Goal: Task Accomplishment & Management: Manage account settings

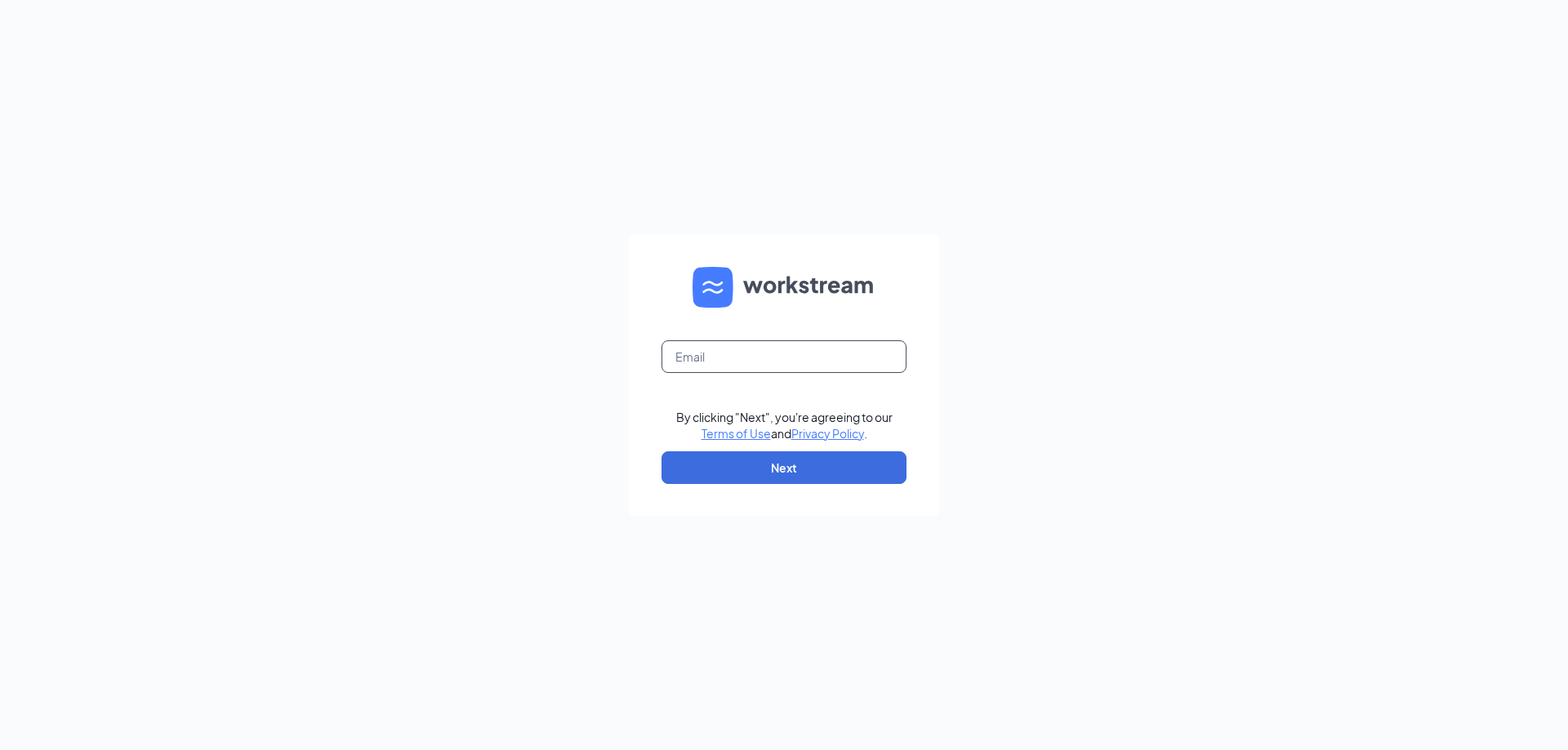
click at [685, 345] on input "text" at bounding box center [784, 357] width 245 height 33
type input "[PERSON_NAME][EMAIL_ADDRESS][DOMAIN_NAME]"
click at [715, 459] on button "Next" at bounding box center [784, 468] width 245 height 33
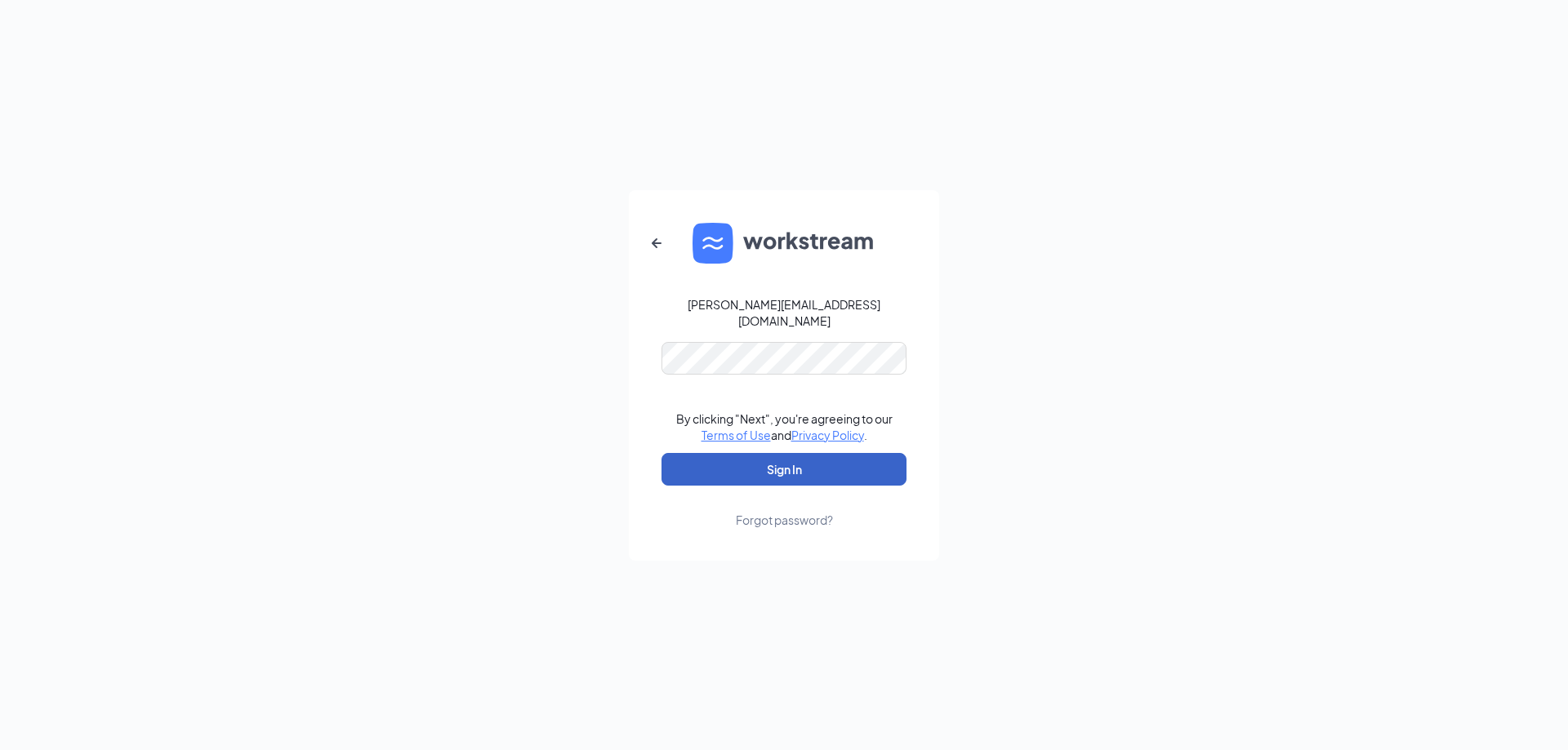
click at [807, 462] on button "Sign In" at bounding box center [784, 469] width 245 height 33
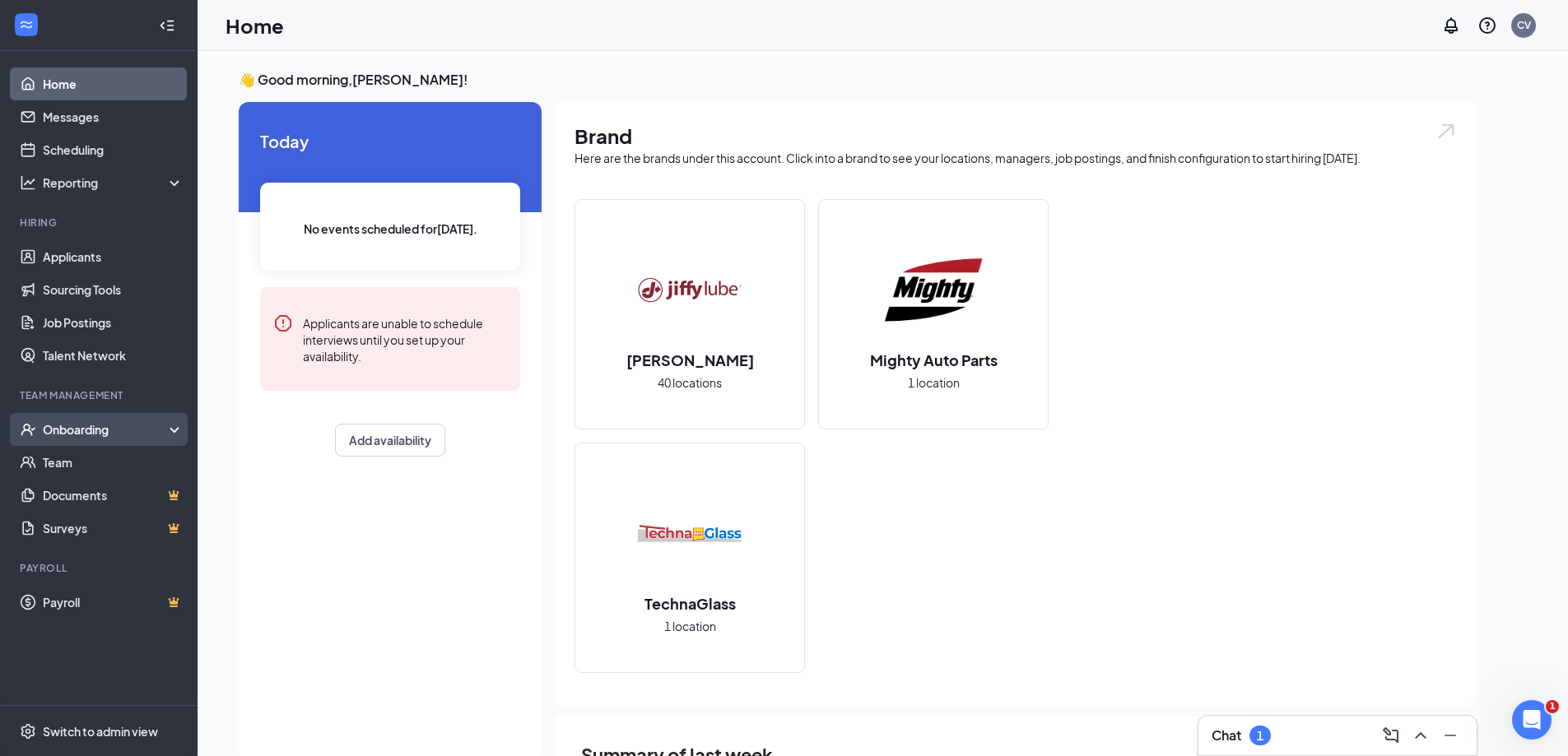
click at [123, 436] on div "Onboarding" at bounding box center [106, 429] width 126 height 17
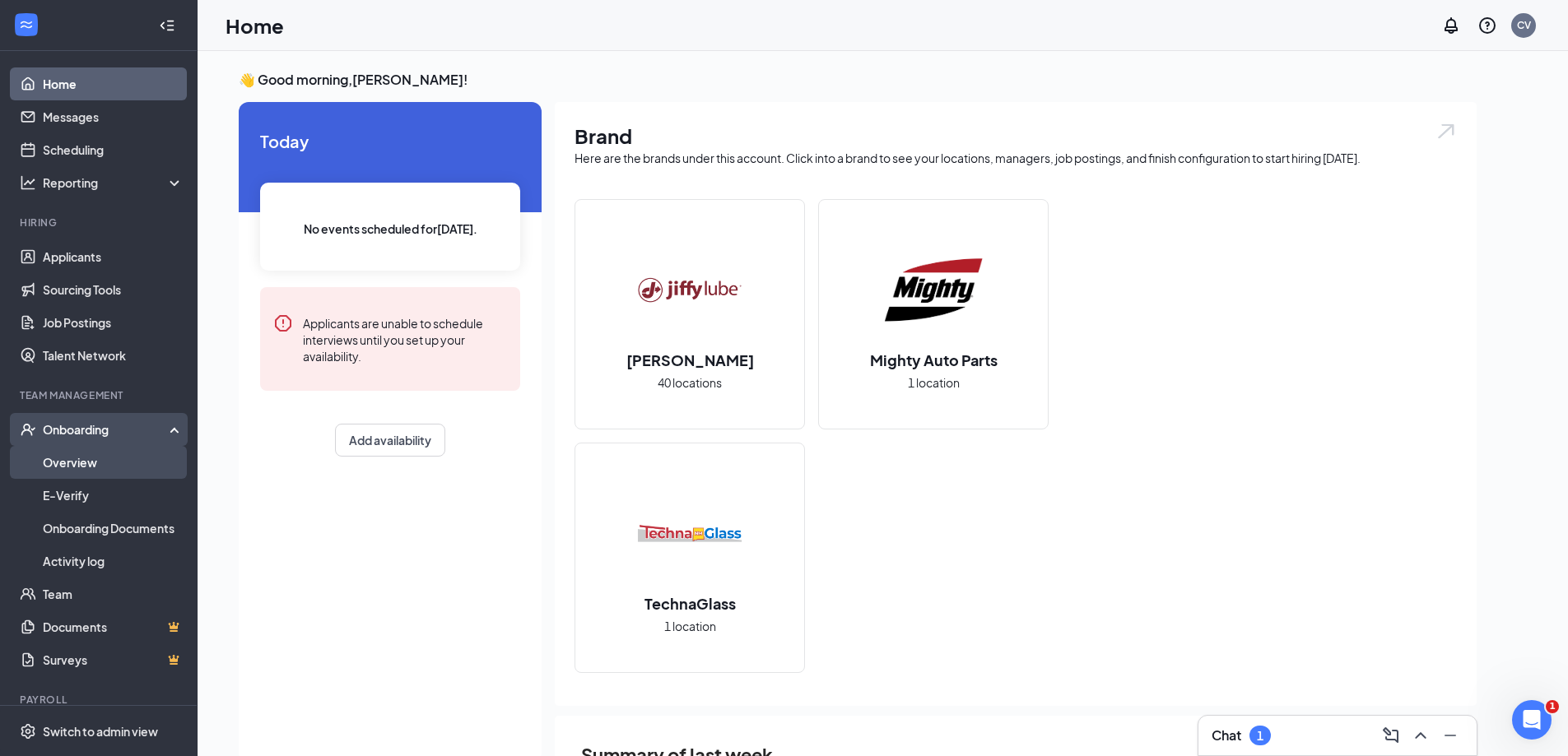
click at [130, 467] on link "Overview" at bounding box center [114, 463] width 141 height 33
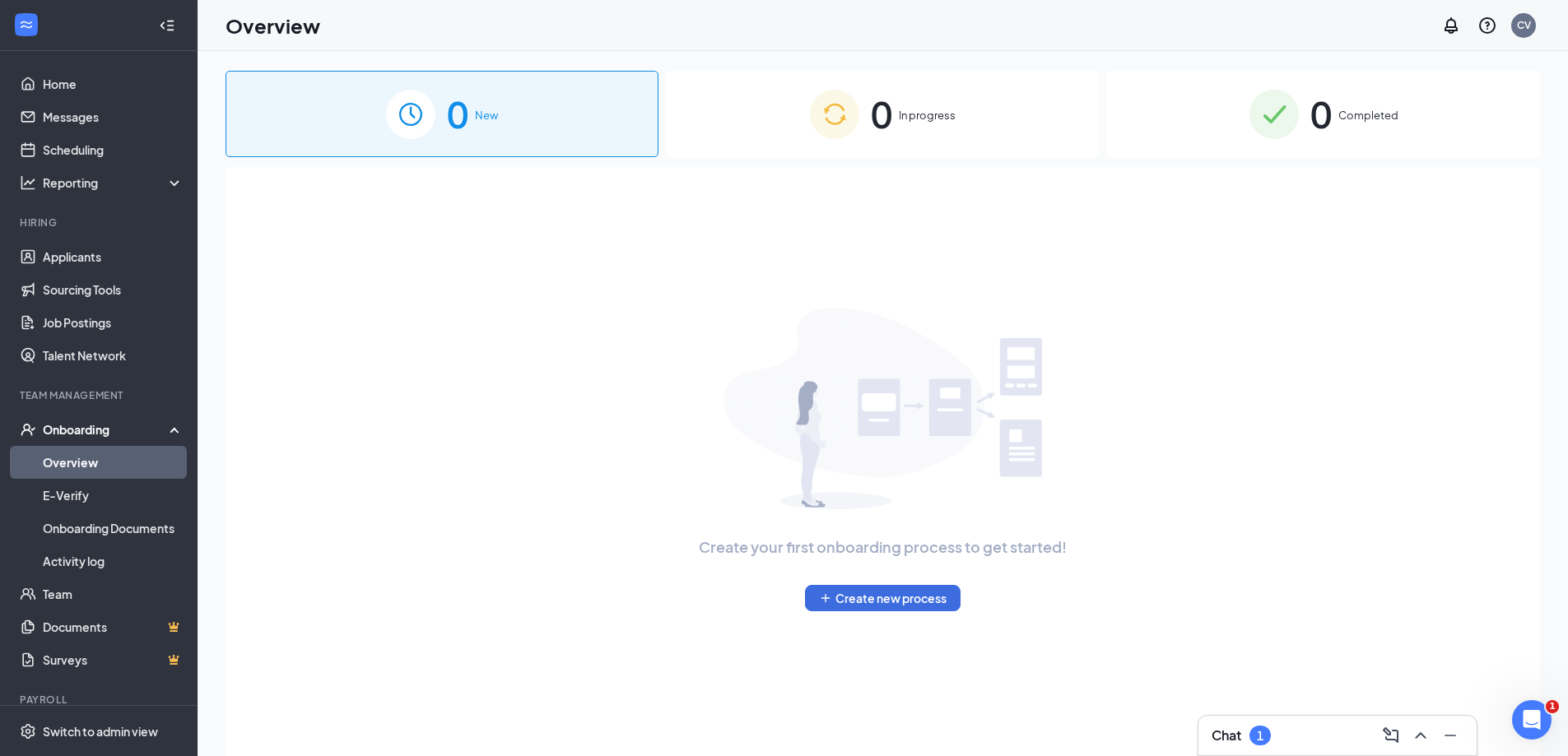
click at [916, 99] on div "0 In progress" at bounding box center [883, 114] width 433 height 86
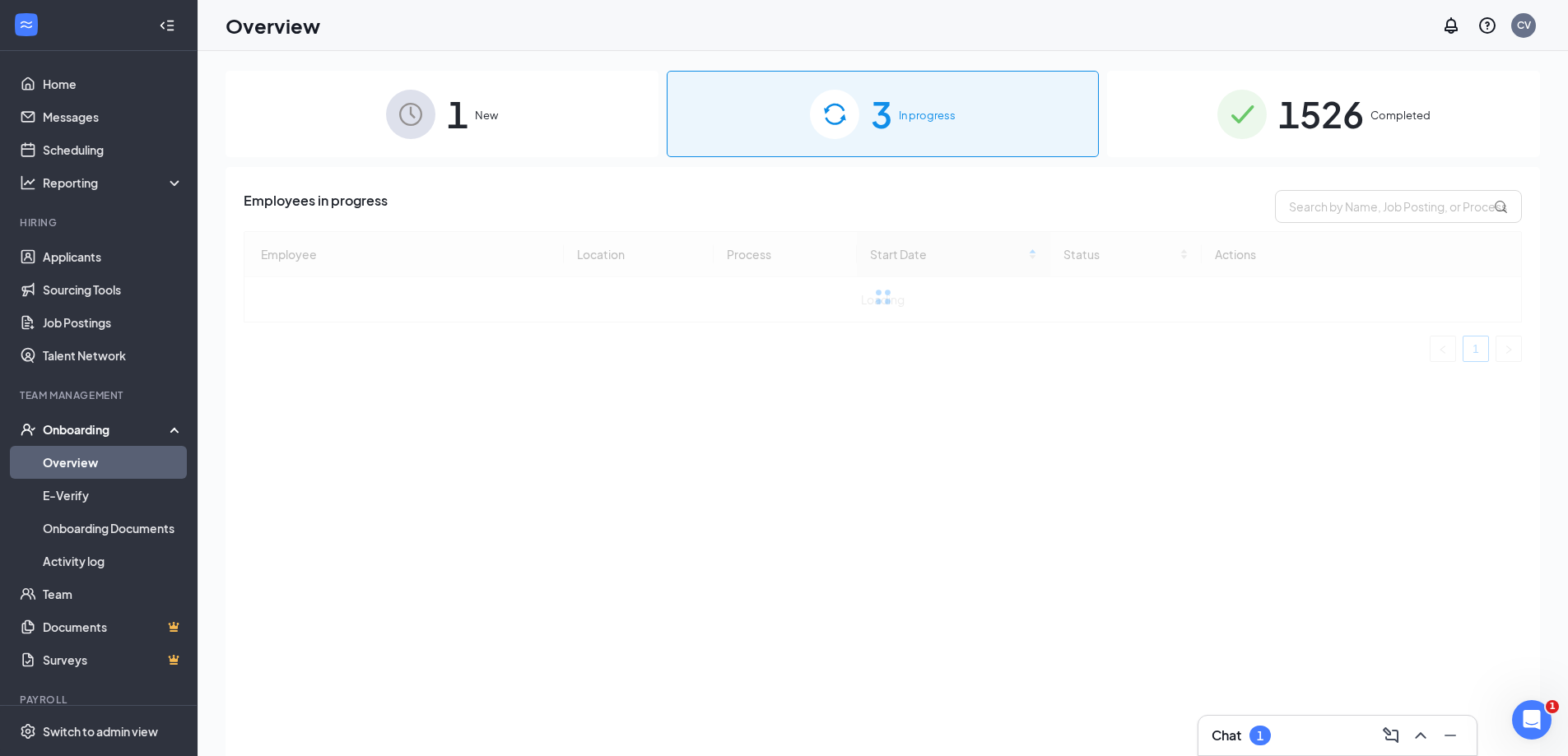
click at [1359, 117] on span "1526" at bounding box center [1320, 114] width 85 height 57
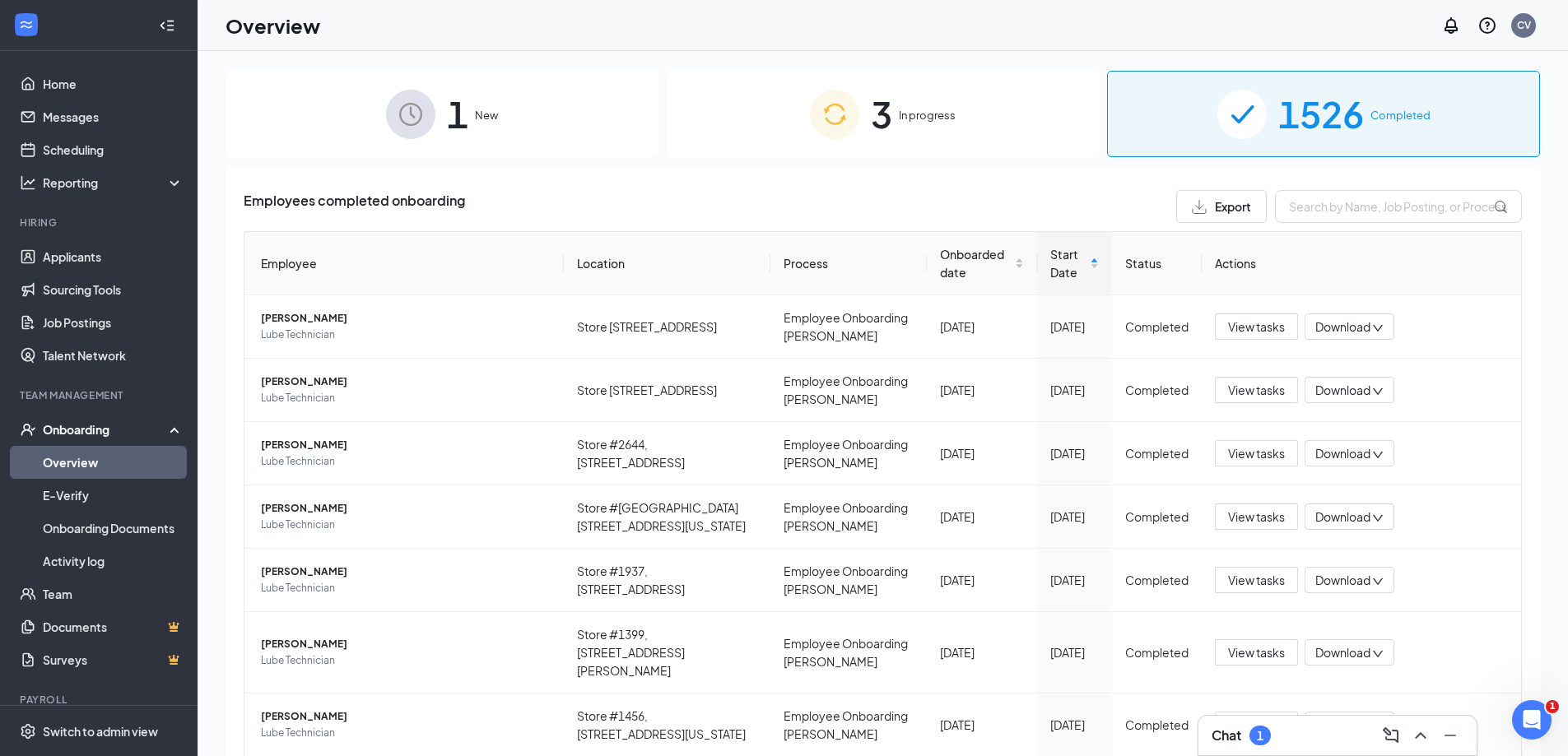
click at [415, 96] on img at bounding box center [410, 115] width 49 height 49
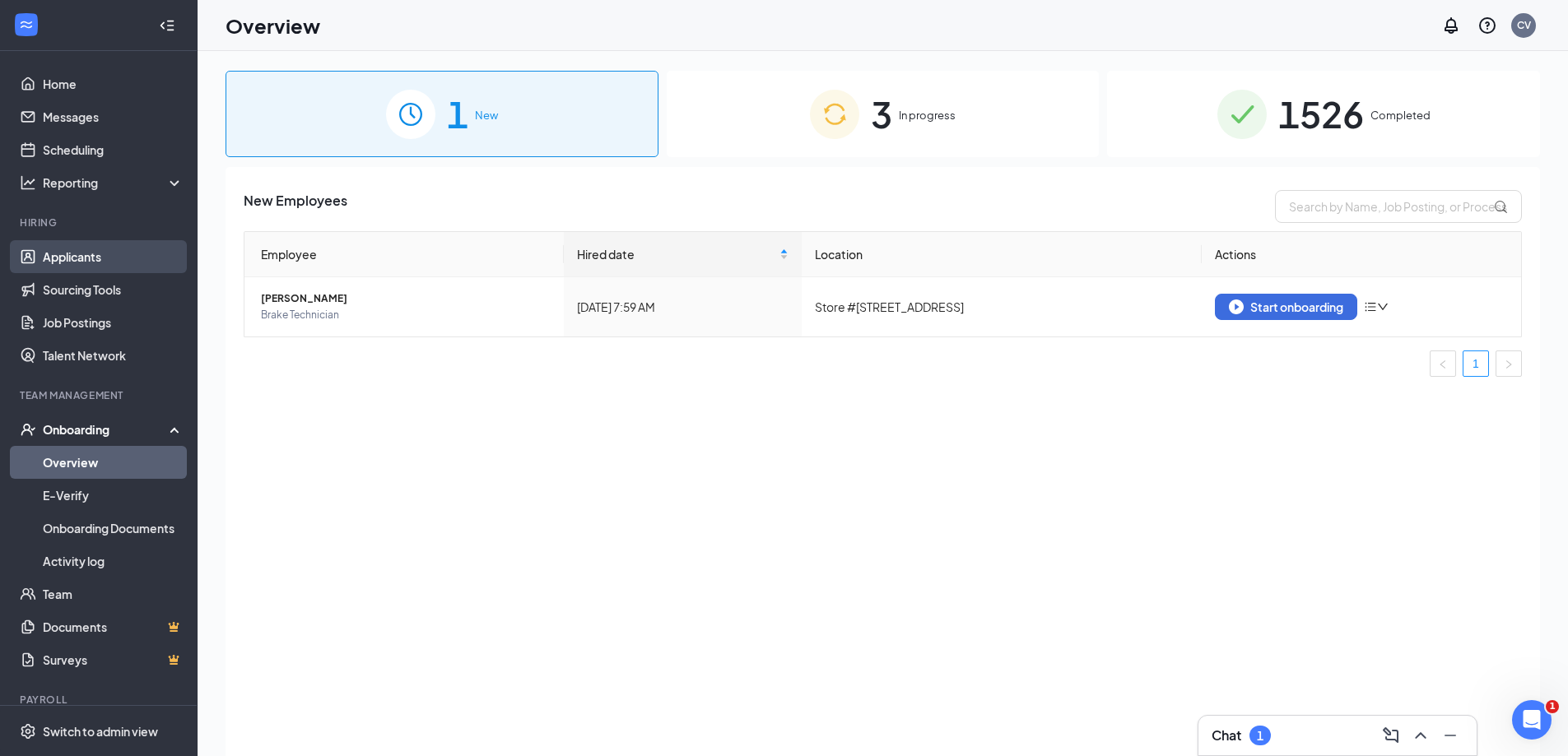
click at [158, 271] on link "Applicants" at bounding box center [114, 257] width 141 height 33
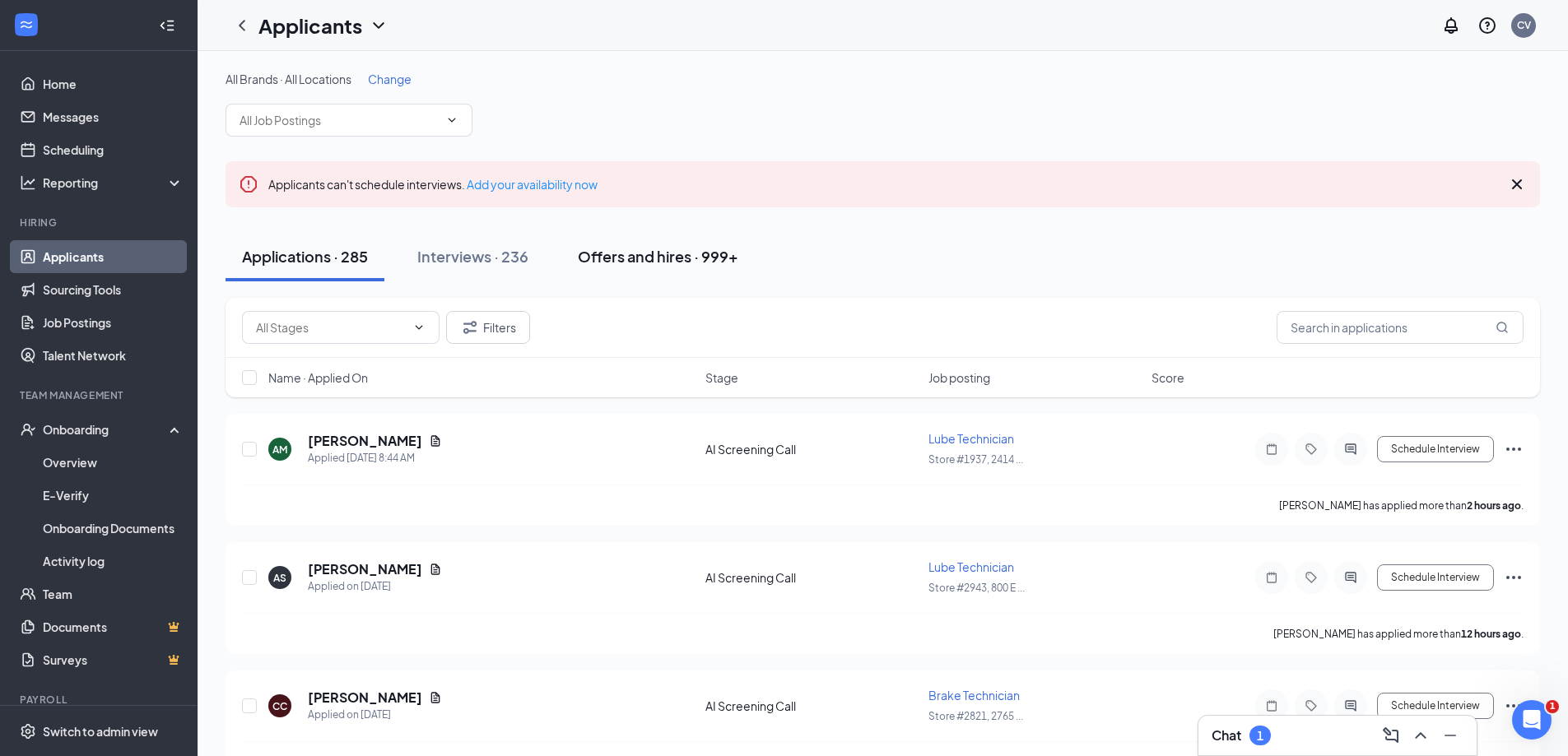
click at [622, 270] on button "Offers and hires · 999+" at bounding box center [658, 257] width 194 height 49
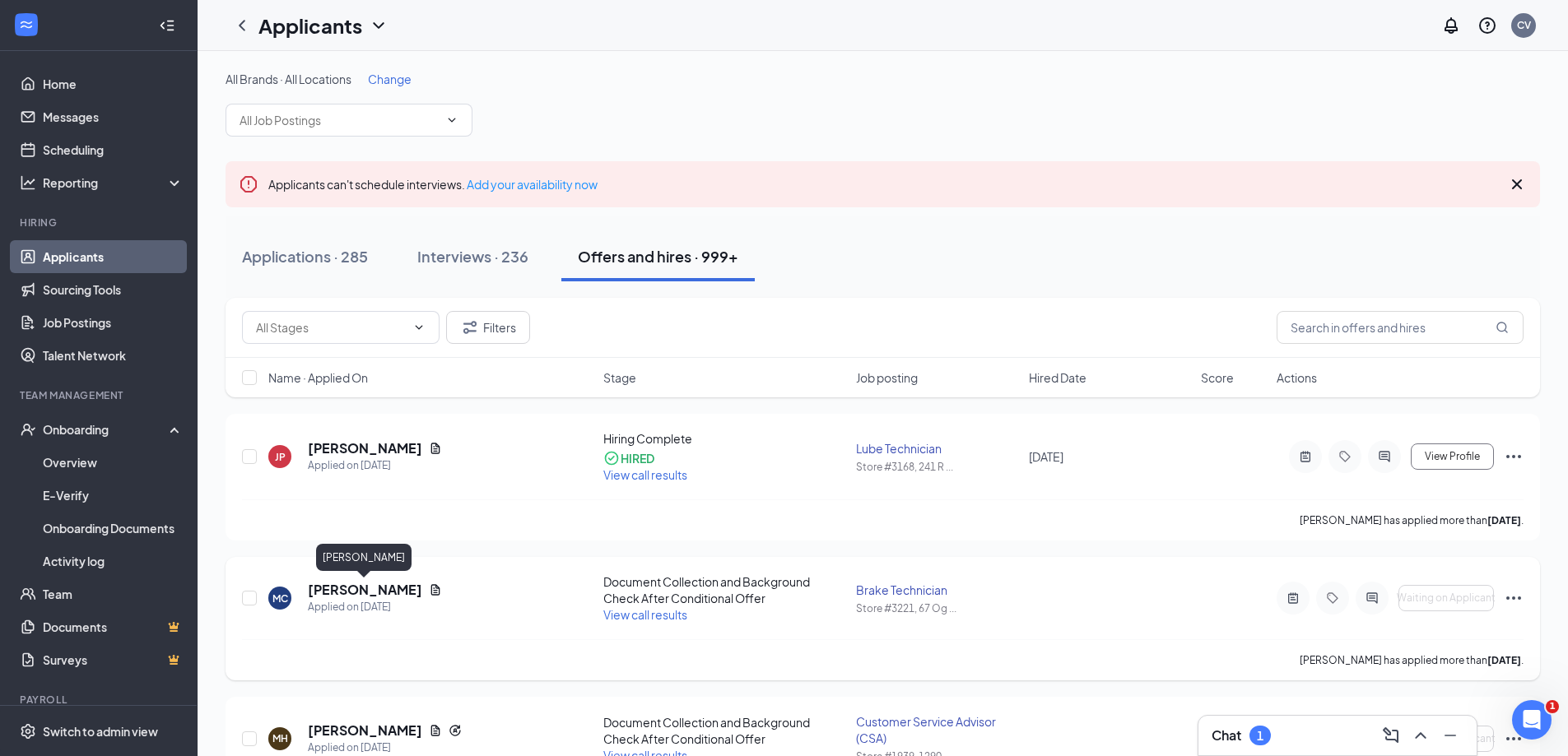
click at [310, 591] on h5 "Michael Cordova" at bounding box center [364, 590] width 115 height 18
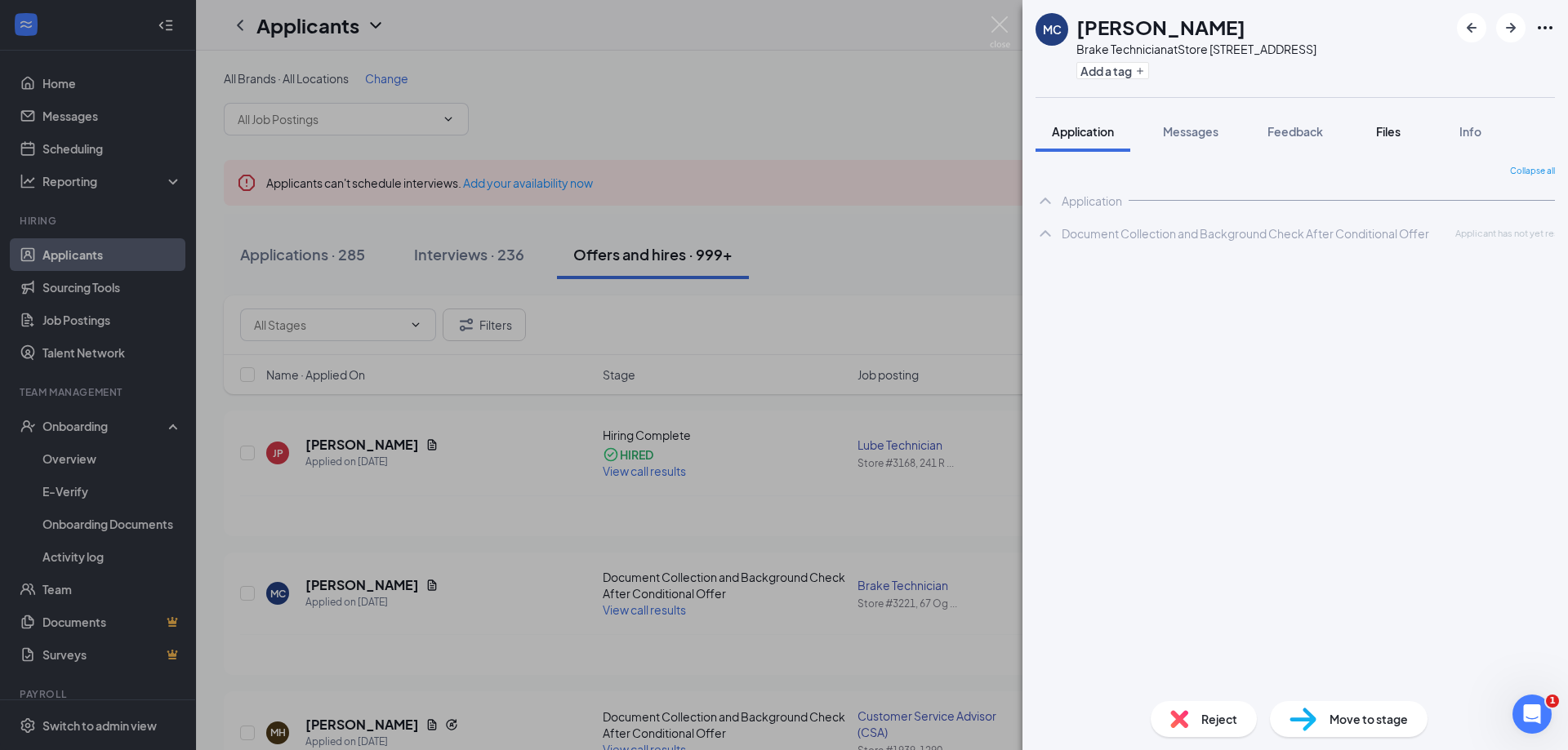
click at [1364, 130] on button "Files" at bounding box center [1387, 131] width 65 height 41
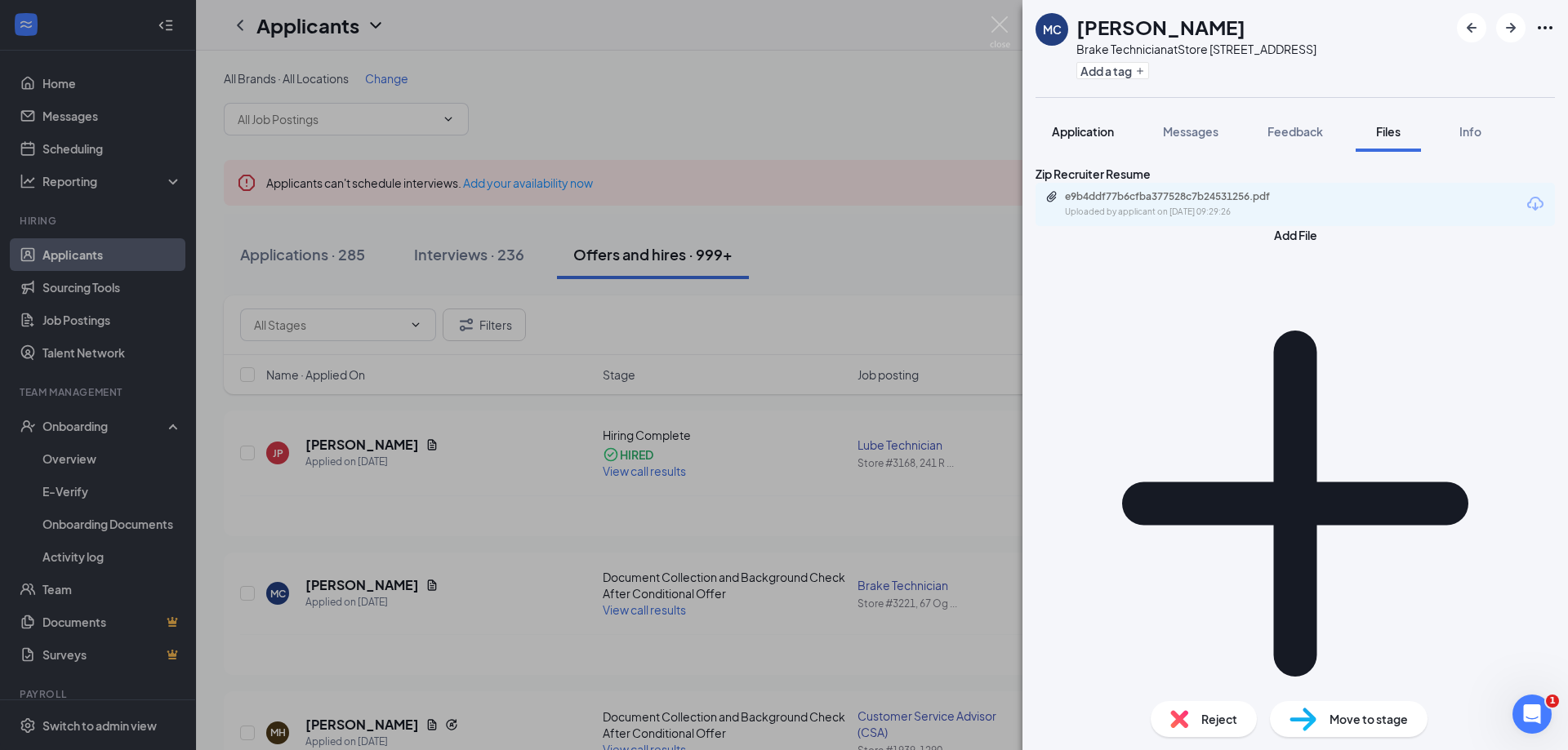
click at [1111, 136] on span "Application" at bounding box center [1083, 131] width 62 height 15
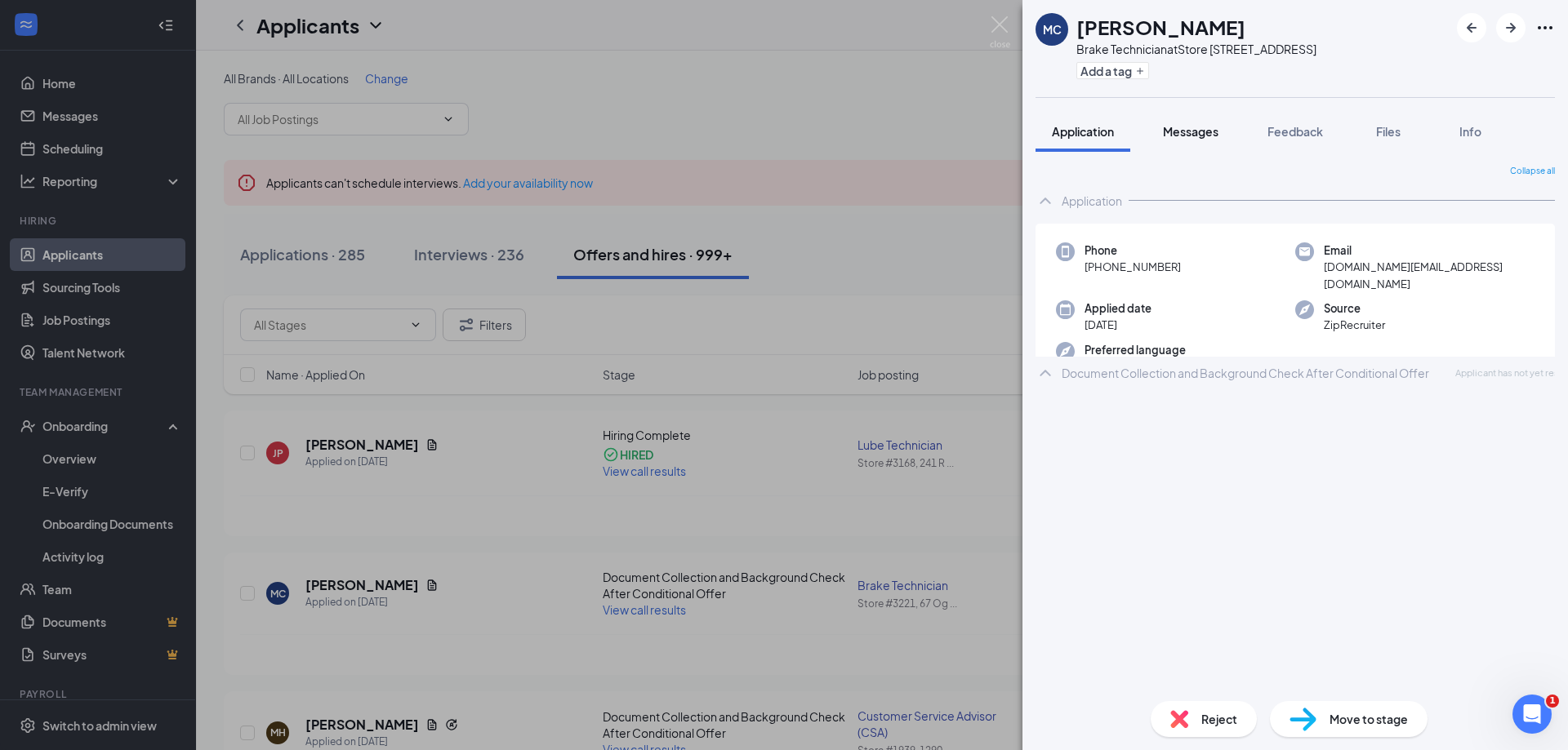
click at [1197, 133] on span "Messages" at bounding box center [1190, 131] width 55 height 15
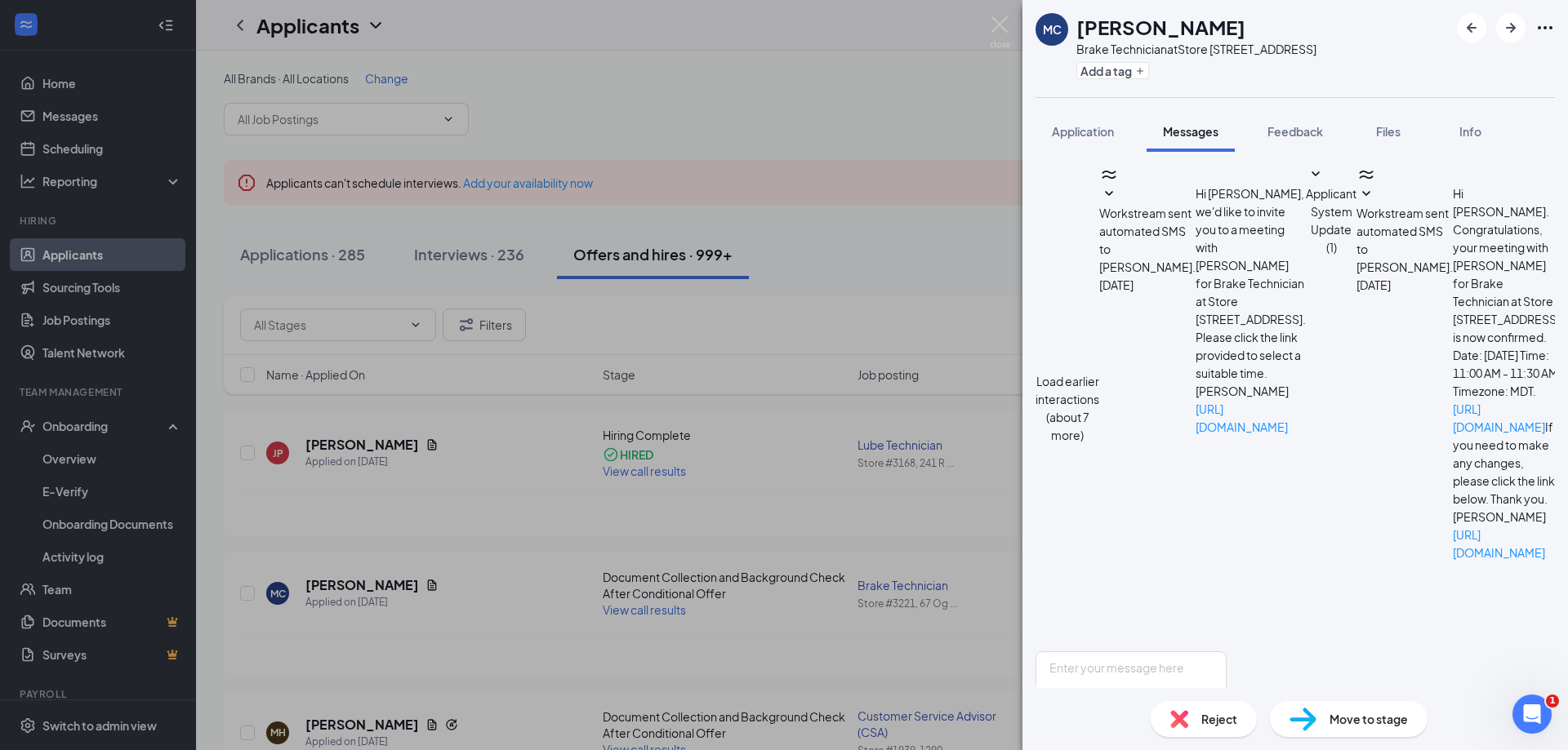
scroll to position [165, 0]
click at [1226, 652] on textarea at bounding box center [1131, 700] width 191 height 98
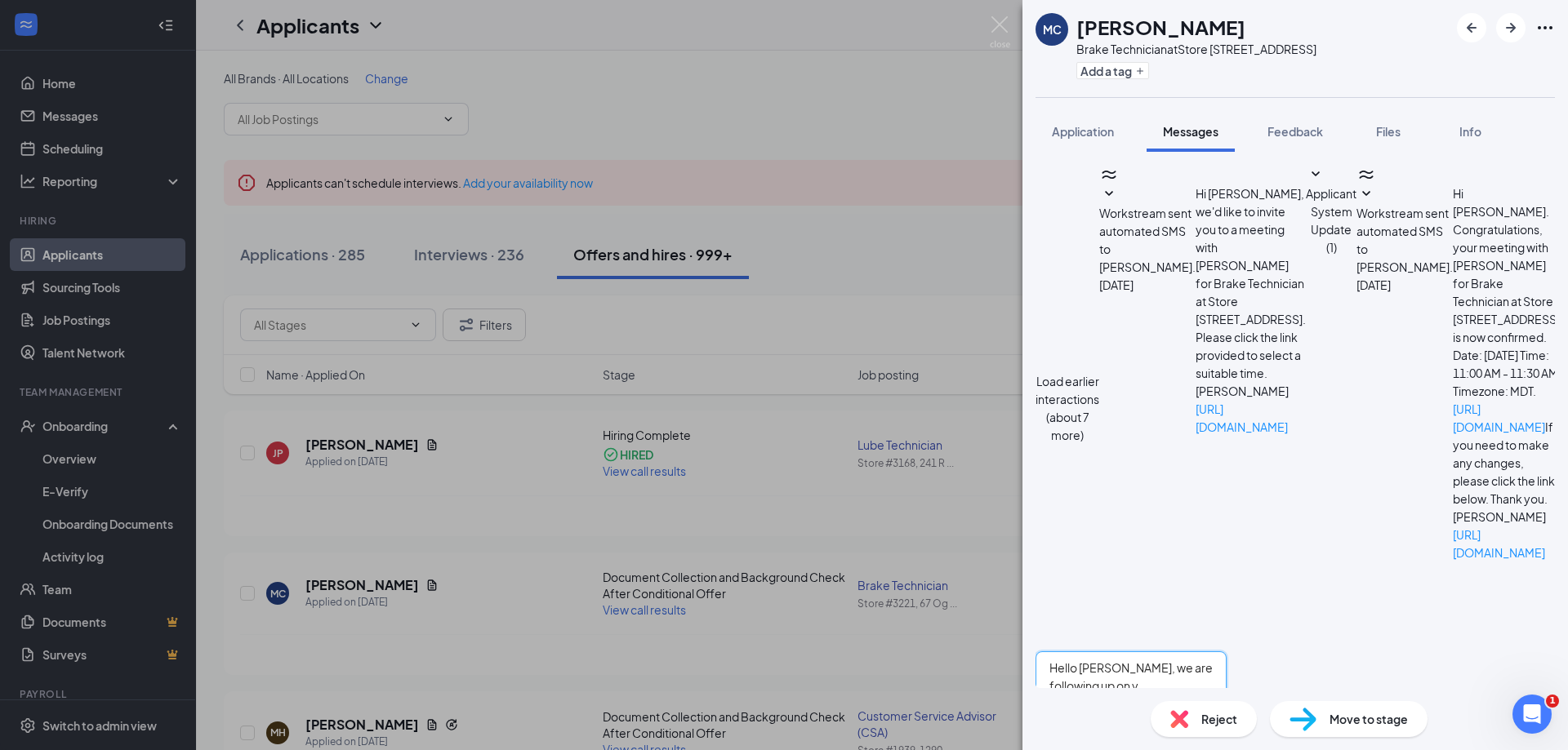
type textarea "Hello Michael, we are following up on y"
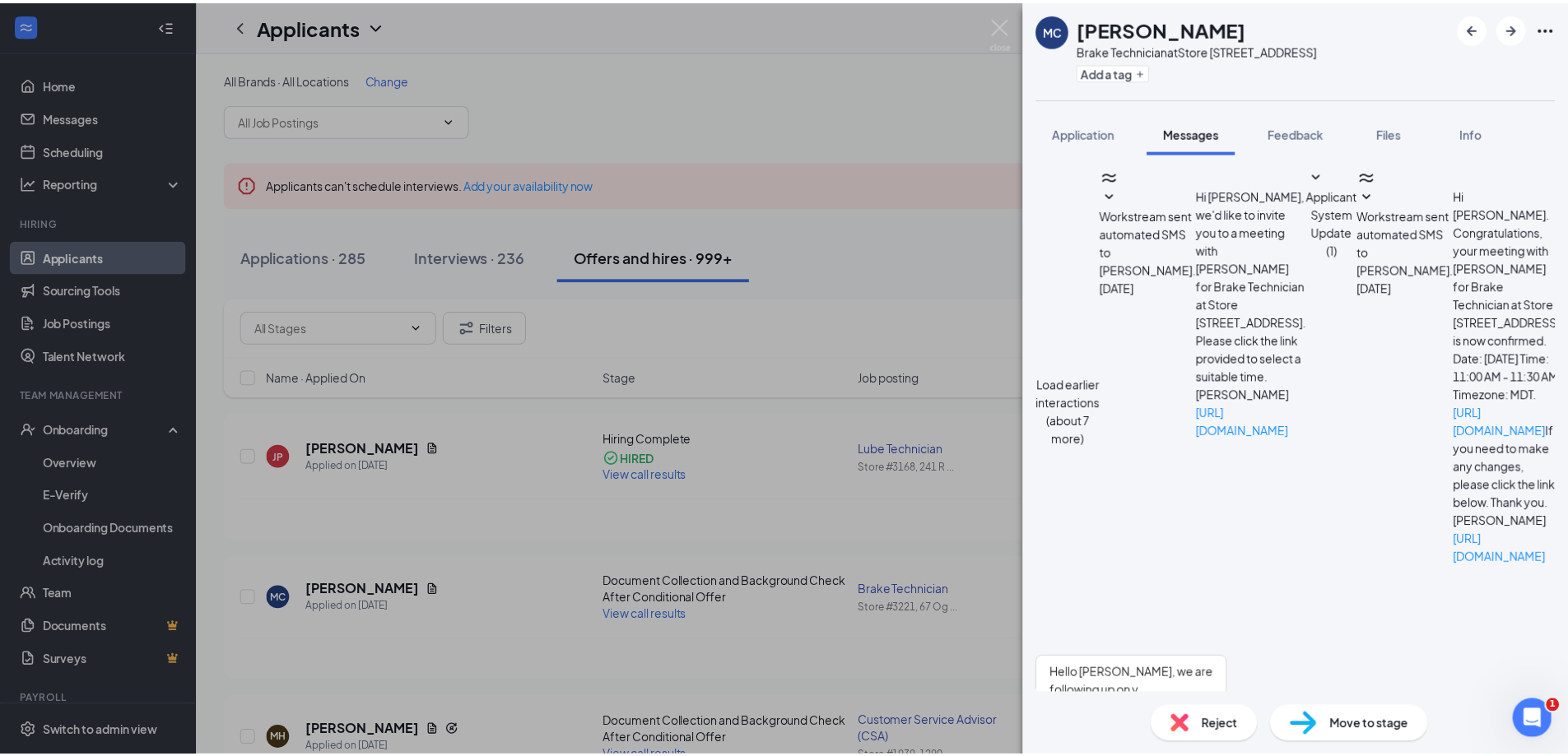
scroll to position [558, 0]
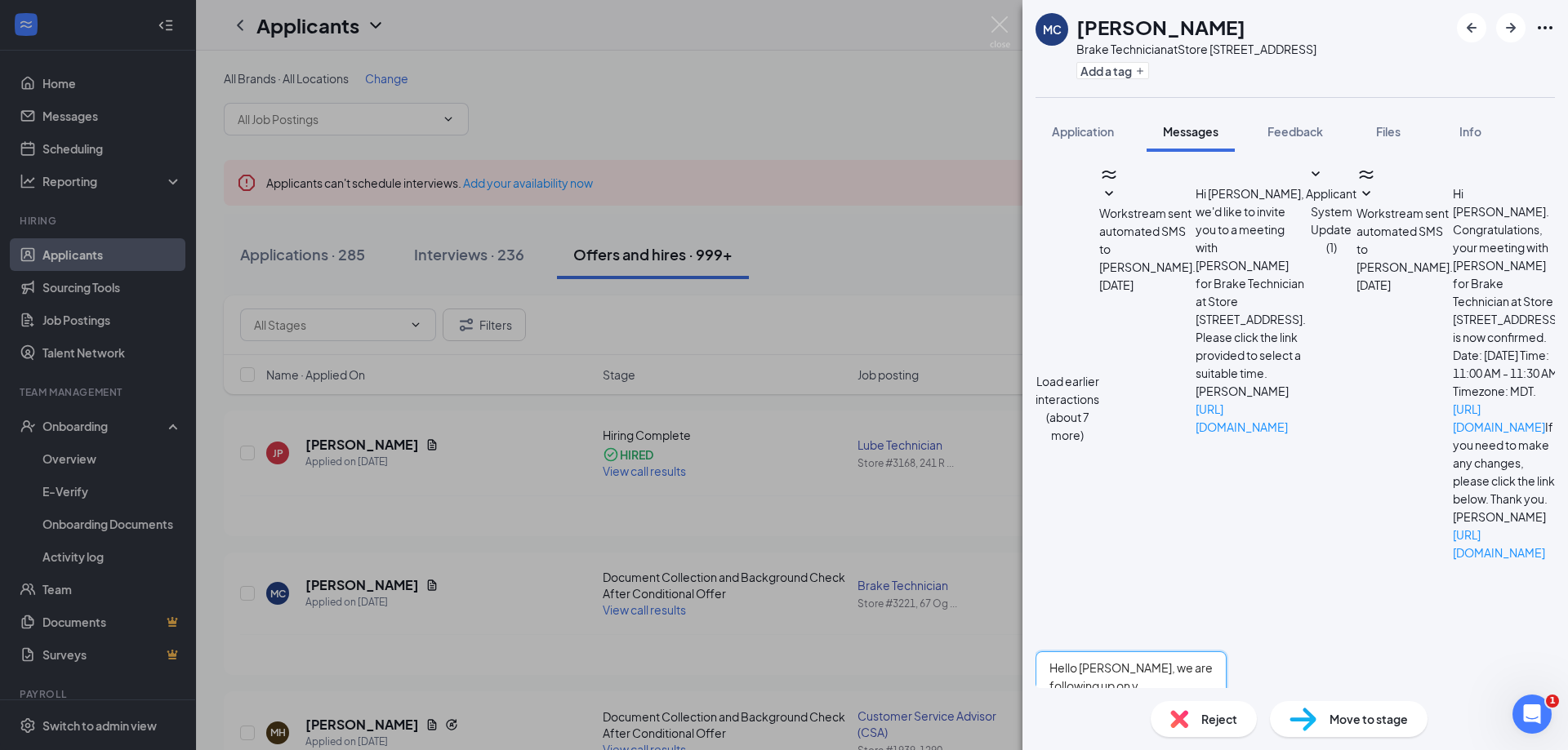
drag, startPoint x: 1318, startPoint y: 566, endPoint x: 978, endPoint y: 526, distance: 342.3
click at [978, 526] on div "MC Michael Cordova Brake Technician at Store #3221, 67 Ogo Wii Rd, Santa Fe, NM…" at bounding box center [784, 375] width 1568 height 750
click at [933, 290] on div "MC Michael Cordova Brake Technician at Store #3221, 67 Ogo Wii Rd, Santa Fe, NM…" at bounding box center [784, 375] width 1568 height 750
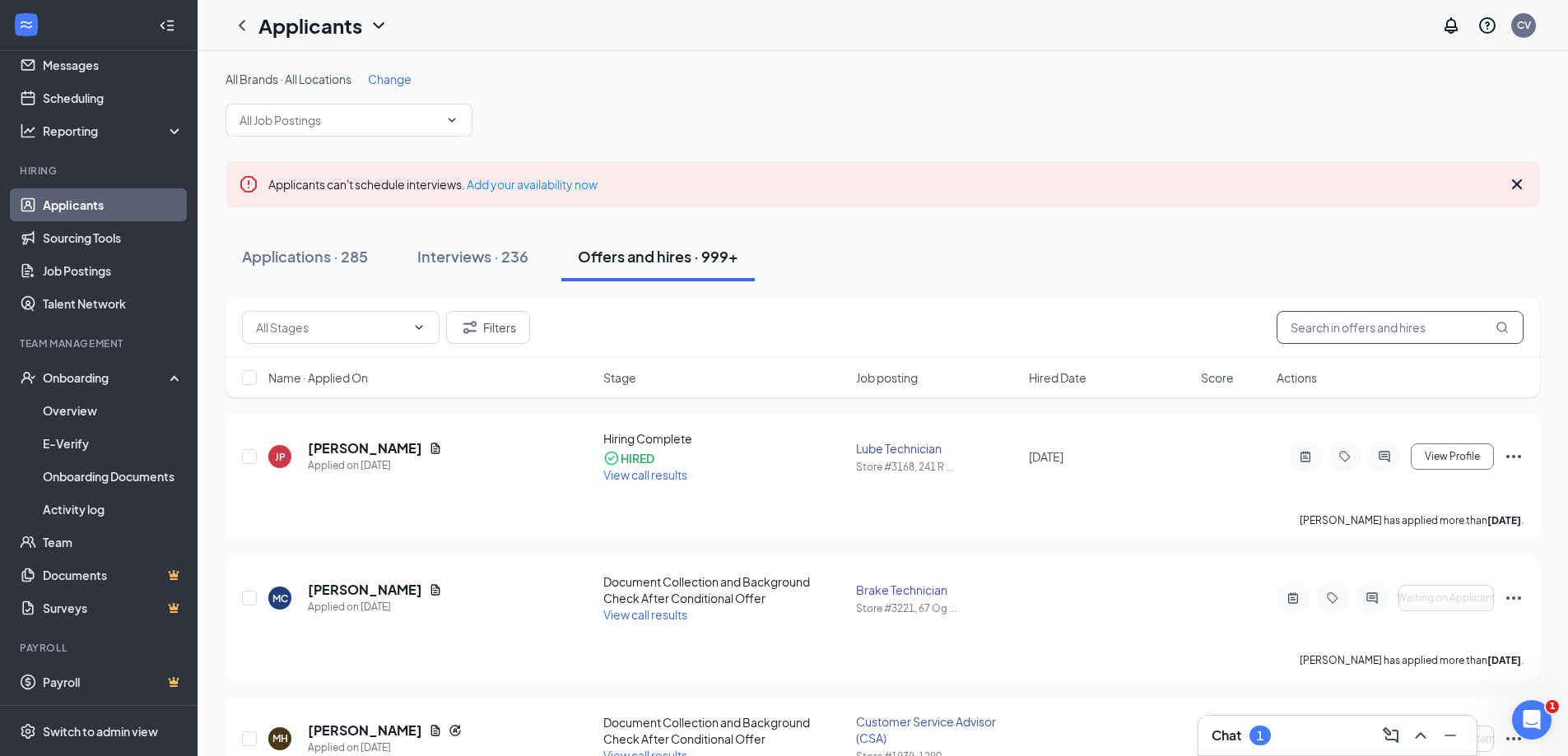
click at [1323, 335] on input "text" at bounding box center [1401, 328] width 247 height 33
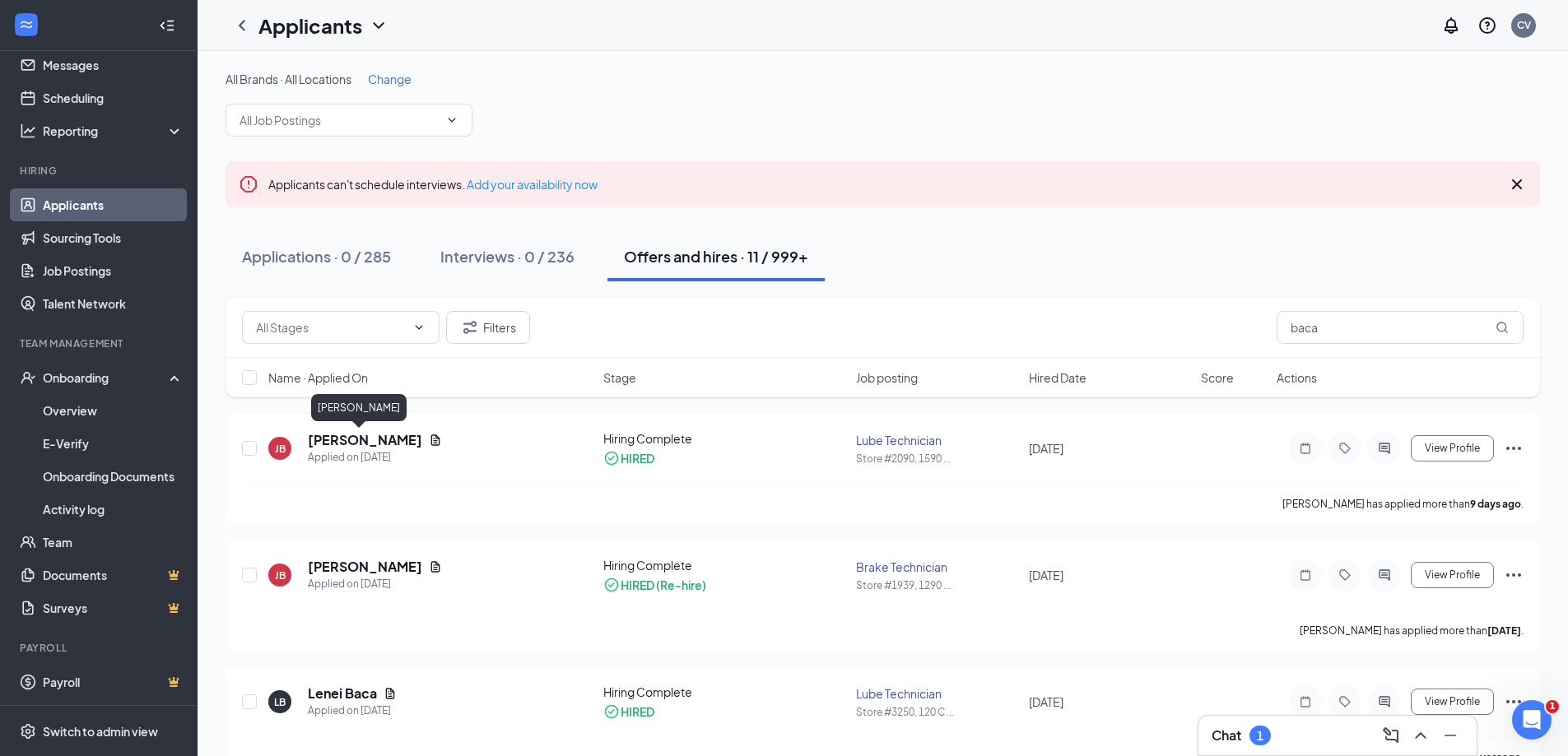
click at [348, 448] on h5 "[PERSON_NAME]" at bounding box center [364, 440] width 115 height 18
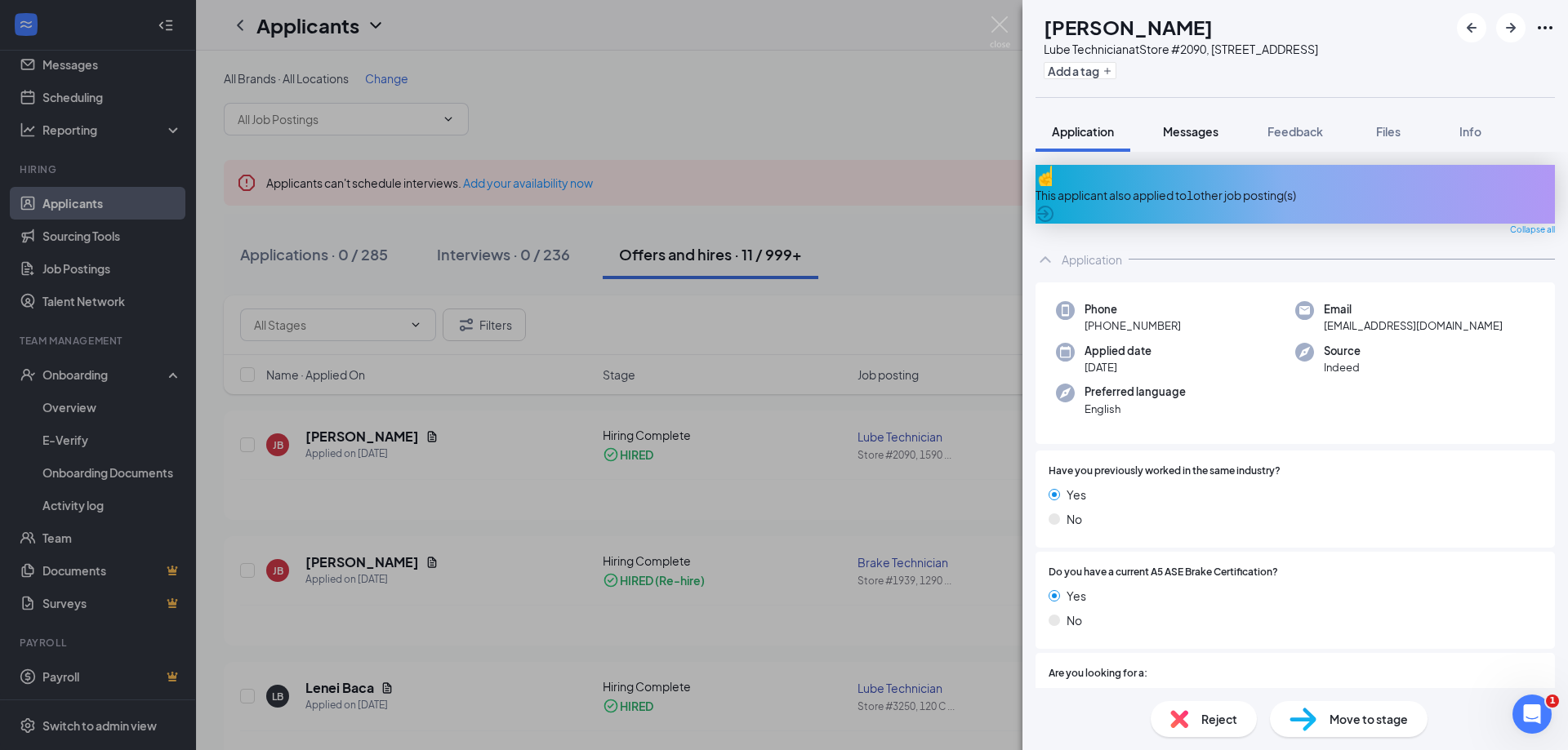
click at [1165, 134] on span "Messages" at bounding box center [1190, 131] width 55 height 15
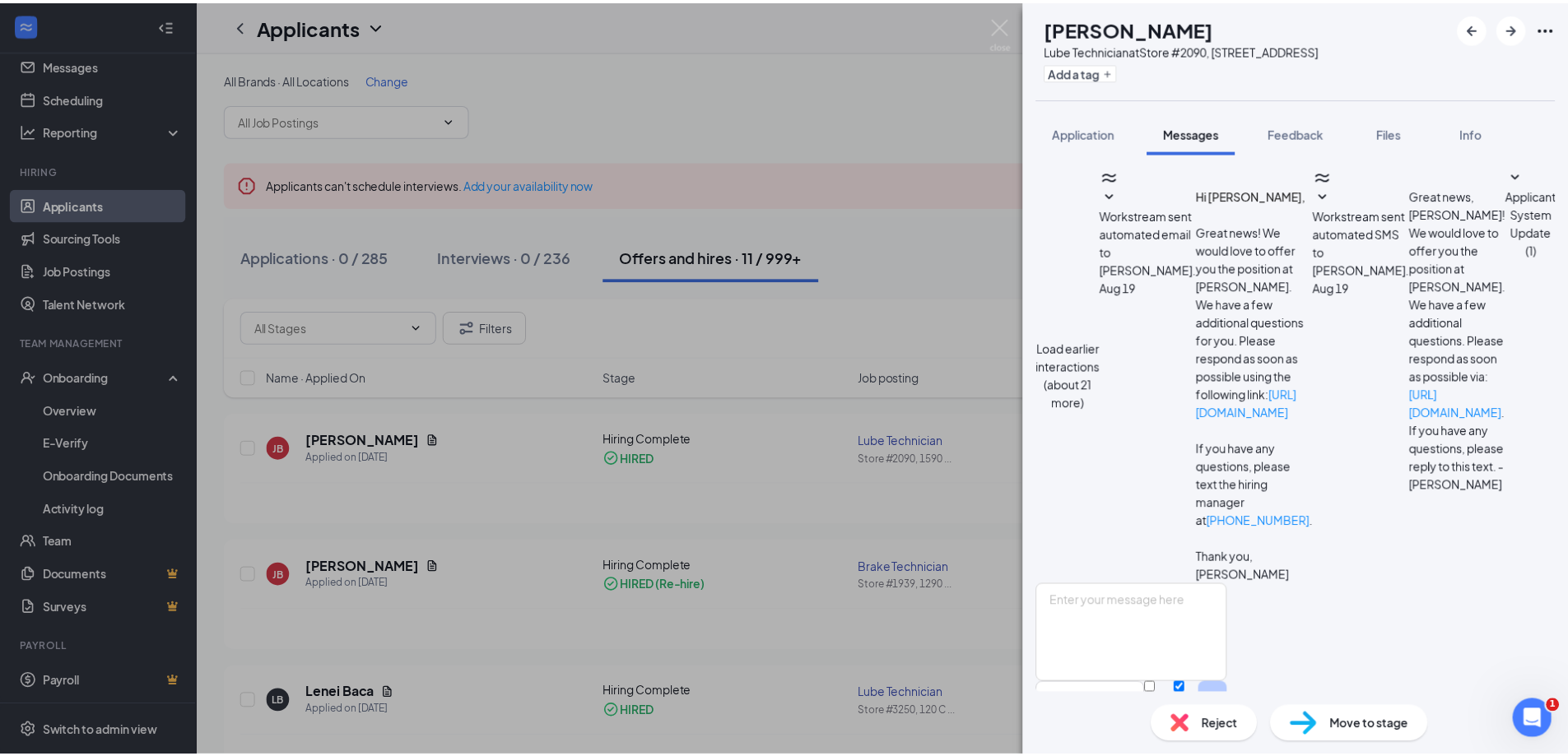
scroll to position [535, 0]
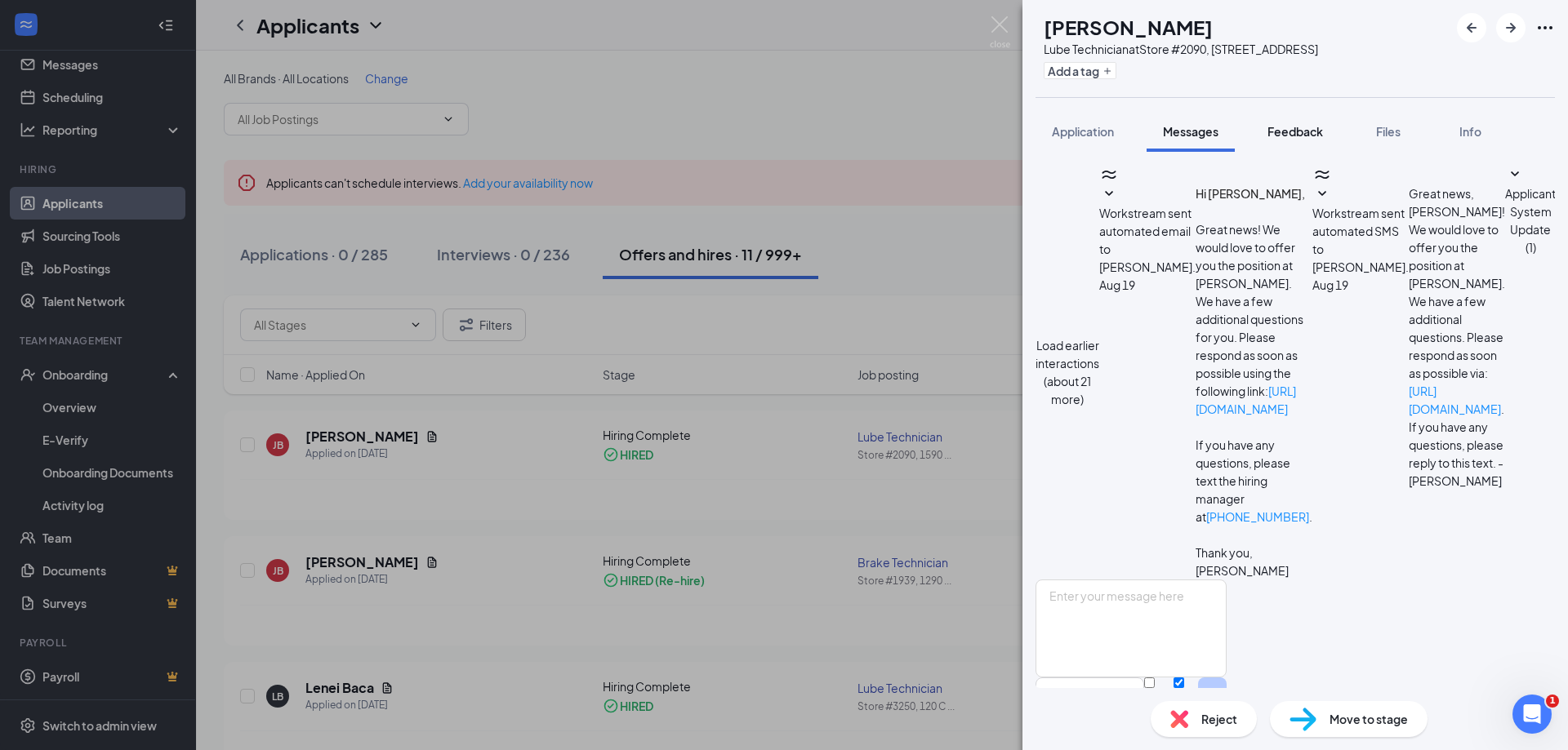
click at [1294, 129] on span "Feedback" at bounding box center [1294, 131] width 55 height 15
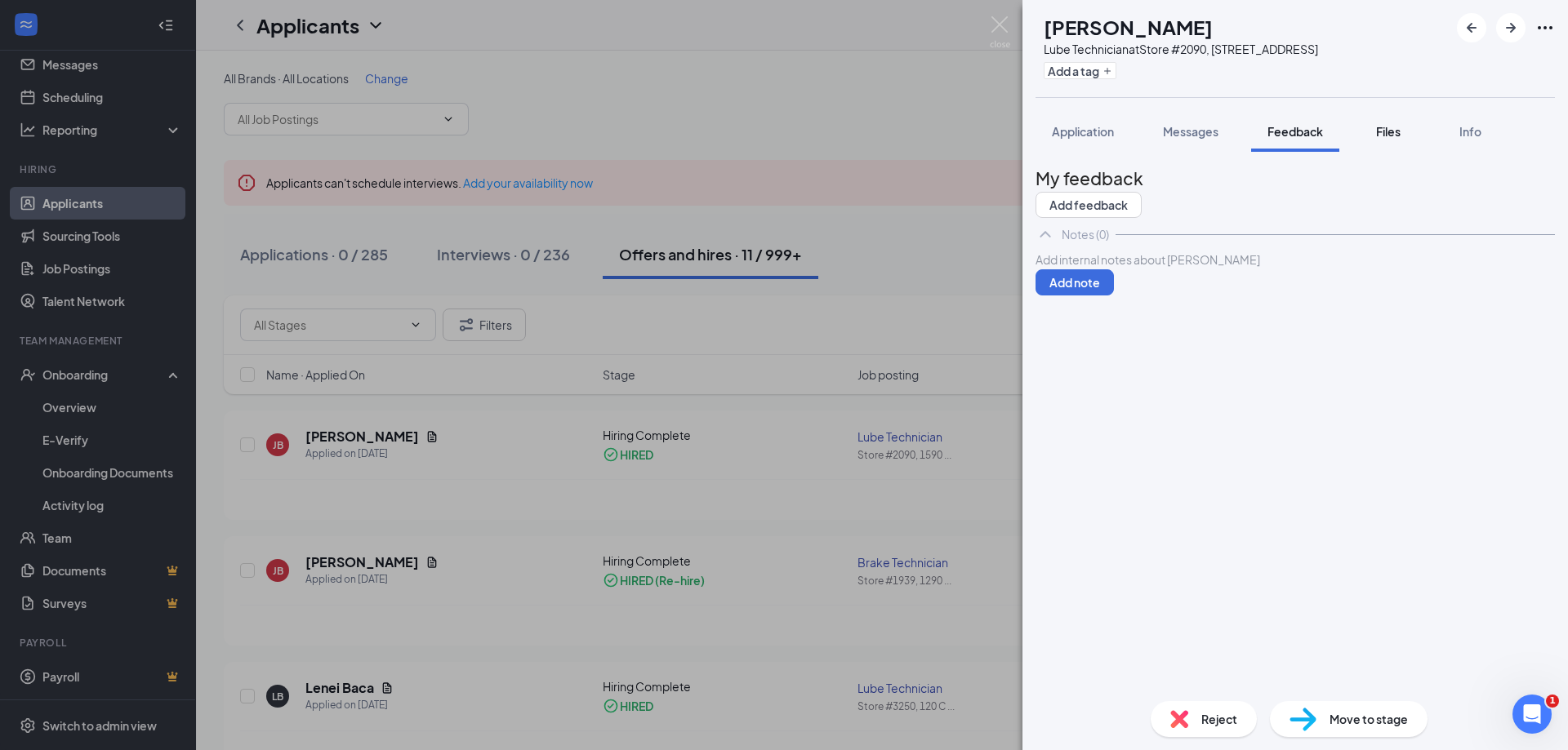
click at [1405, 130] on div "Files" at bounding box center [1388, 131] width 33 height 17
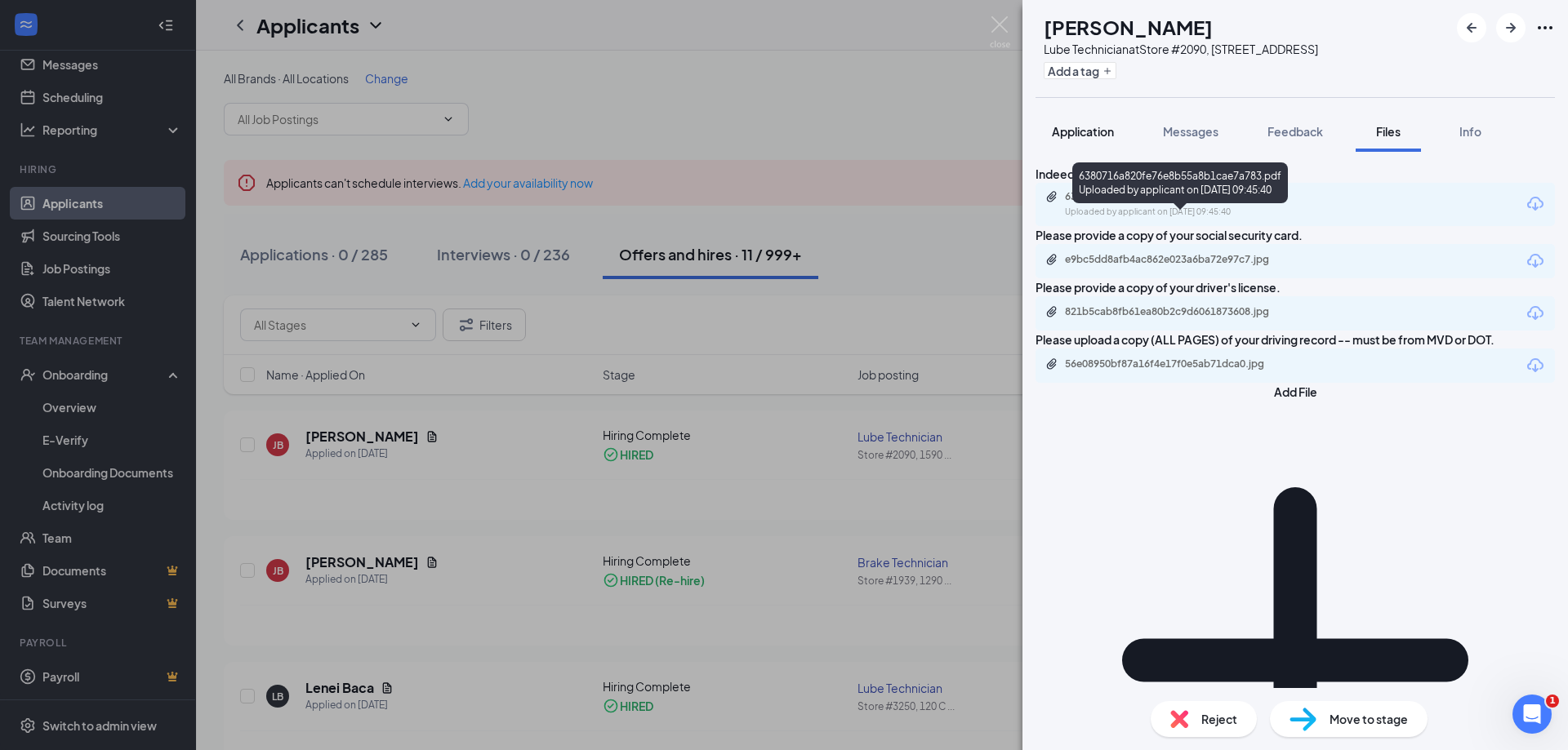
click at [1093, 127] on span "Application" at bounding box center [1083, 131] width 62 height 15
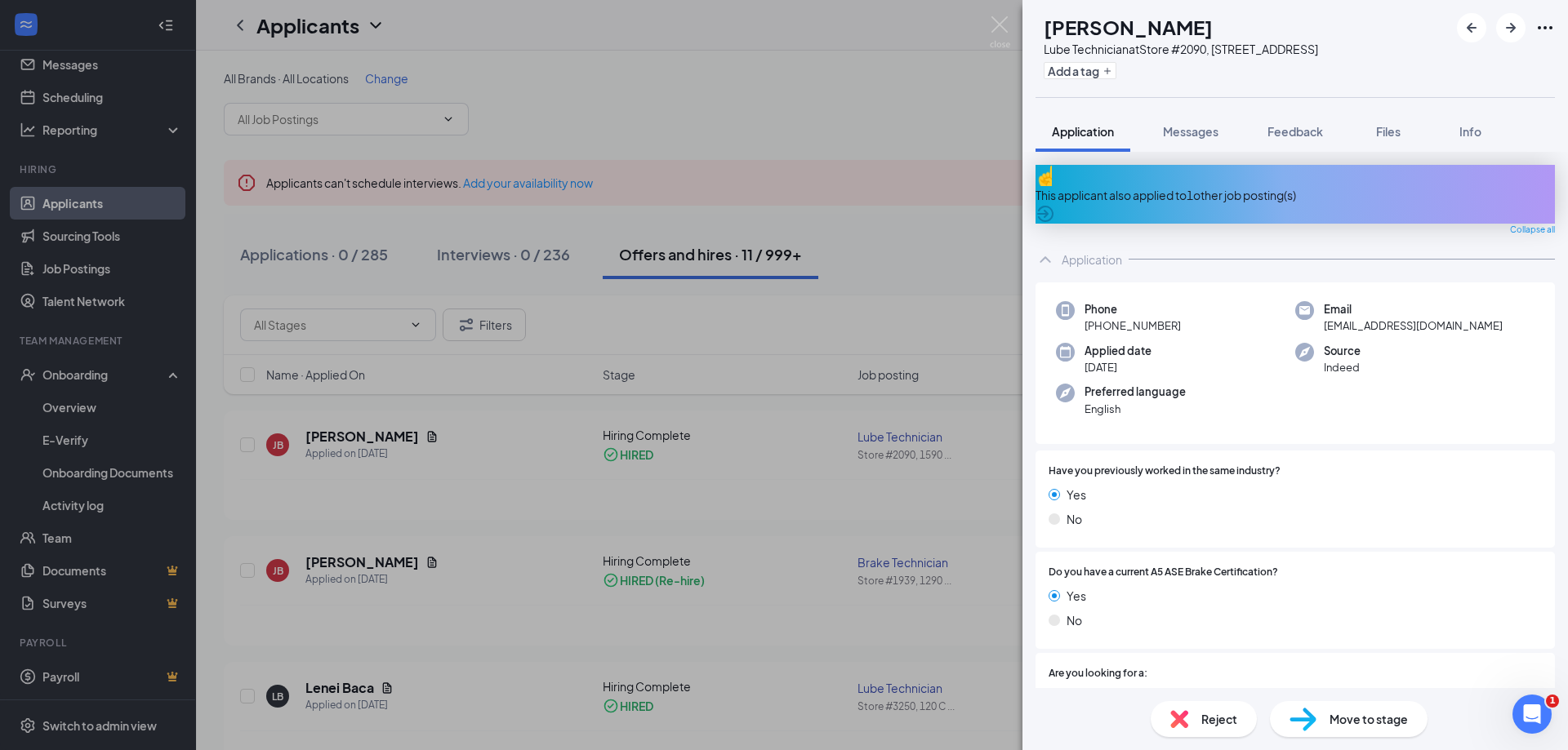
click at [1357, 320] on span "[EMAIL_ADDRESS][DOMAIN_NAME]" at bounding box center [1413, 325] width 179 height 17
click at [1354, 318] on span "[EMAIL_ADDRESS][DOMAIN_NAME]" at bounding box center [1413, 325] width 179 height 17
copy span "[EMAIL_ADDRESS][DOMAIN_NAME]"
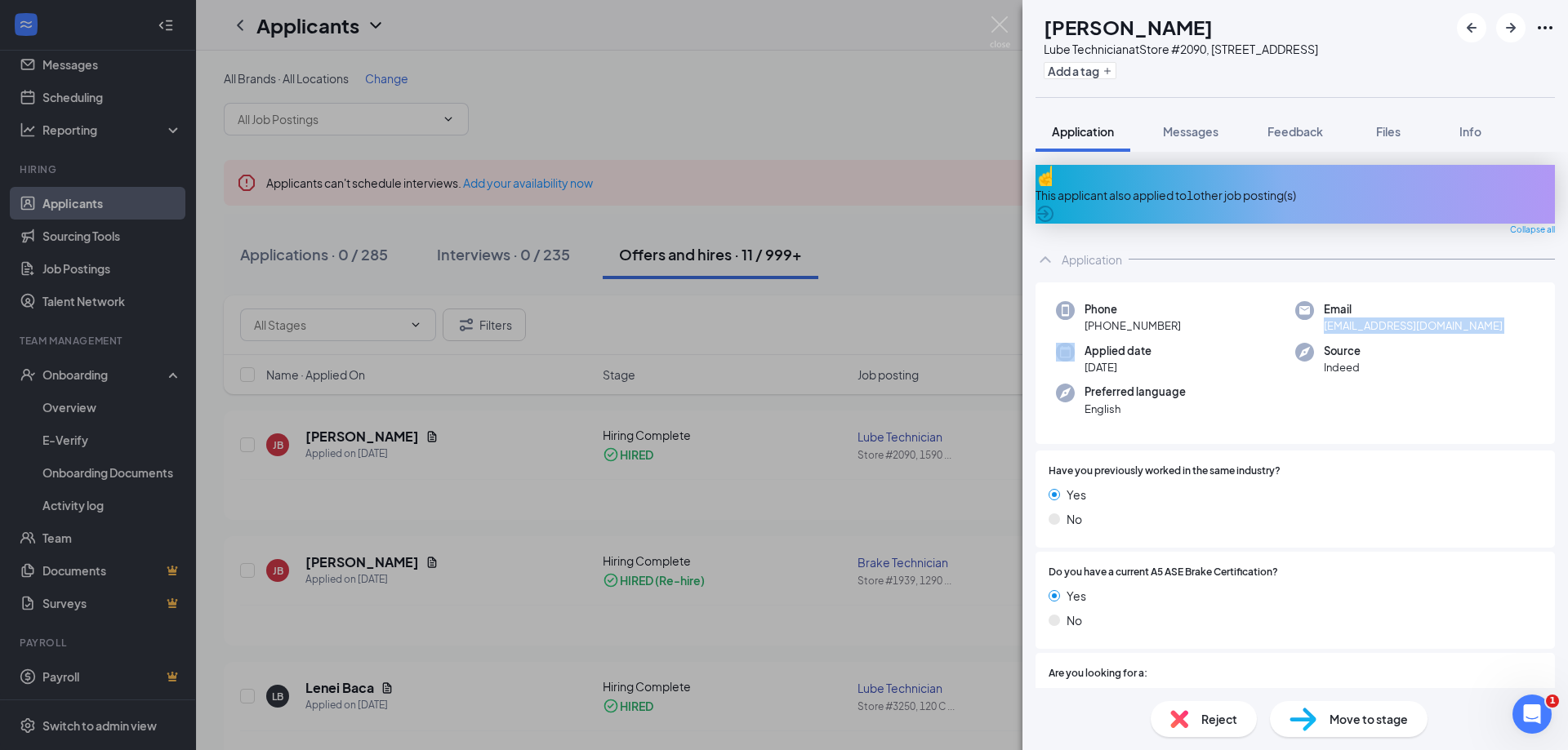
drag, startPoint x: 711, startPoint y: 111, endPoint x: 745, endPoint y: 117, distance: 34.5
click at [711, 111] on div "JB Javier Baca Lube Technician at Store #2090, 1590 E Route 66, Flagstaff, AZ A…" at bounding box center [784, 375] width 1568 height 750
click at [827, 71] on div "JB Javier Baca Lube Technician at Store #2090, 1590 E Route 66, Flagstaff, AZ A…" at bounding box center [784, 375] width 1568 height 750
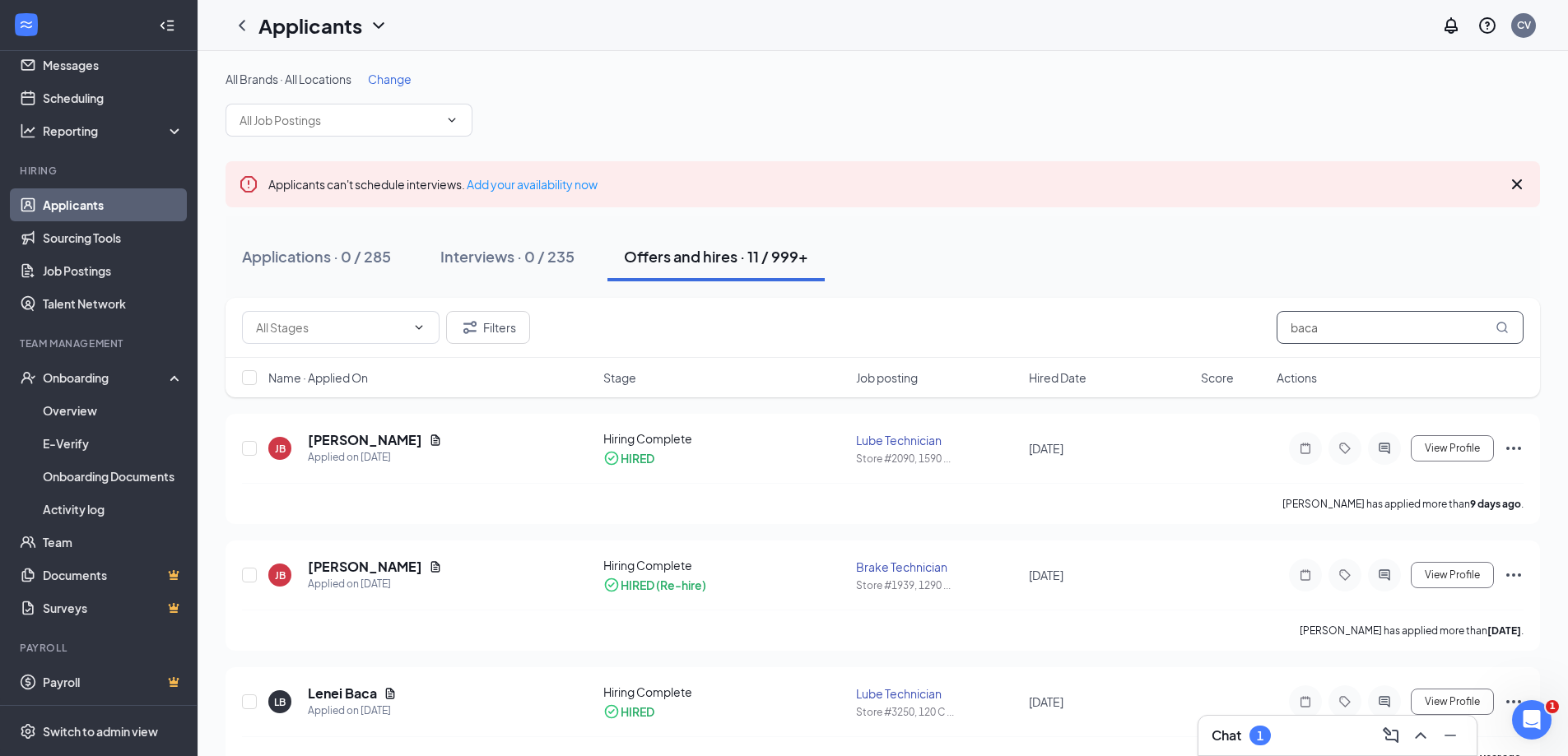
click at [1336, 333] on input "baca" at bounding box center [1401, 328] width 247 height 33
click at [1326, 324] on input "baca" at bounding box center [1401, 328] width 247 height 33
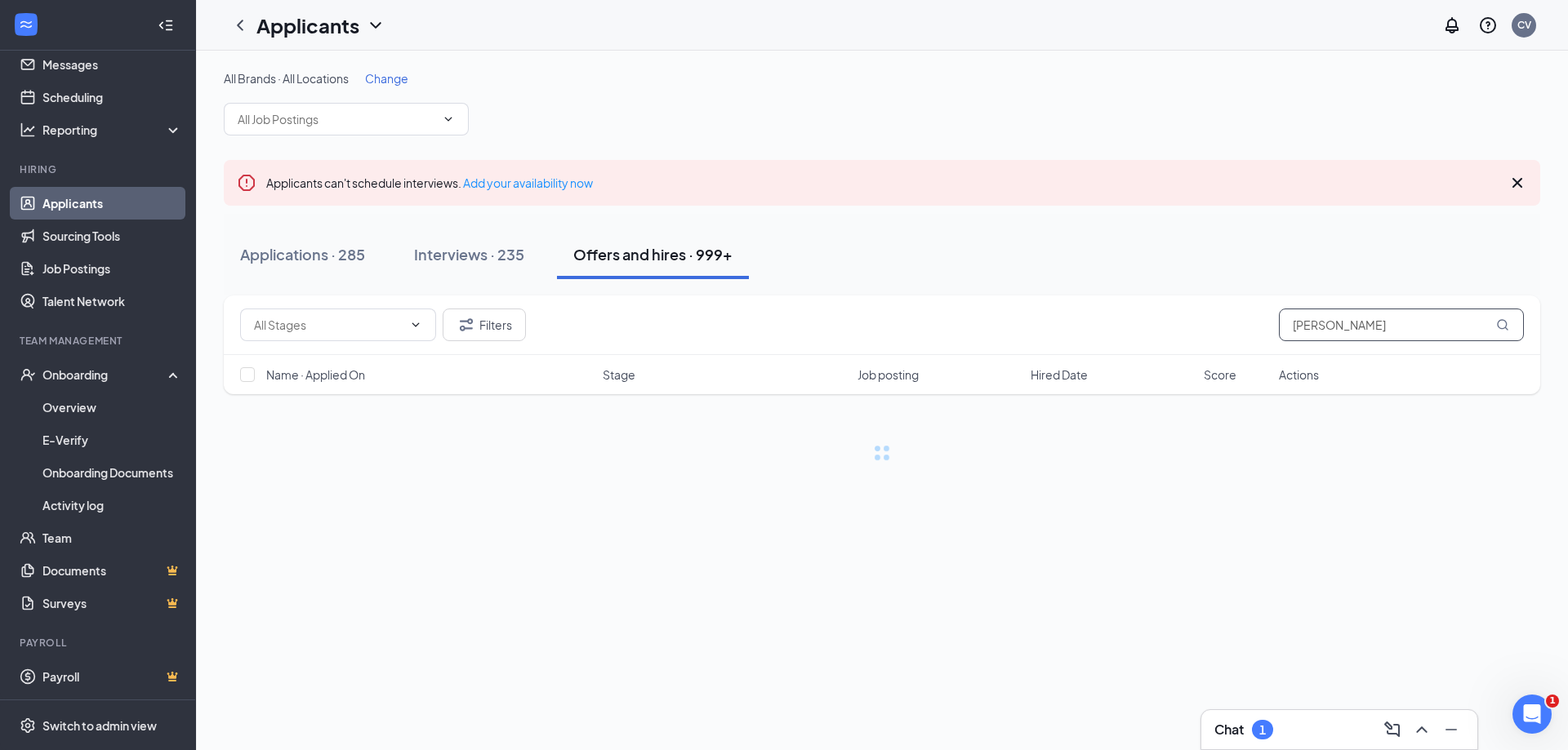
type input "[PERSON_NAME]"
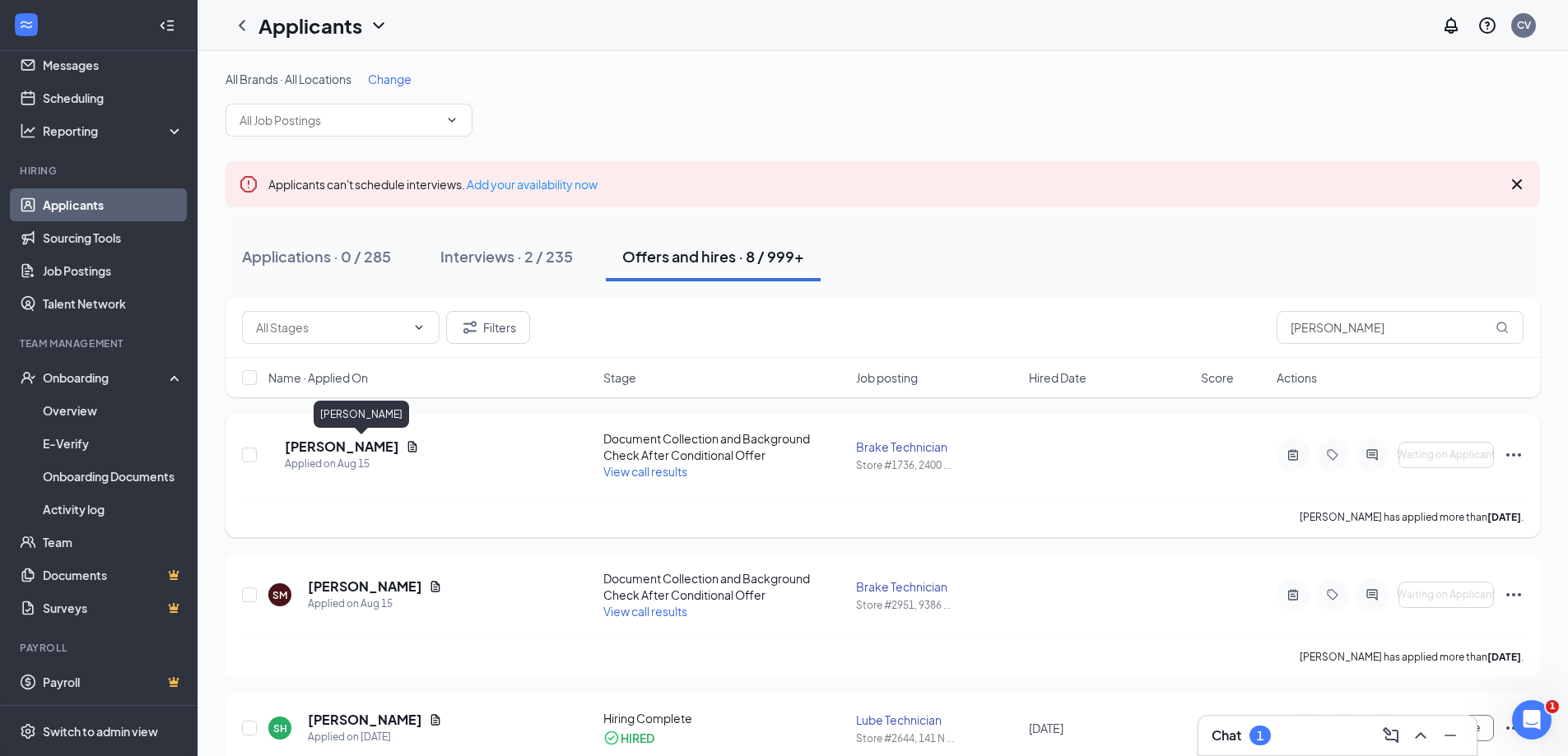
click at [382, 440] on h5 "[PERSON_NAME]" at bounding box center [342, 447] width 115 height 18
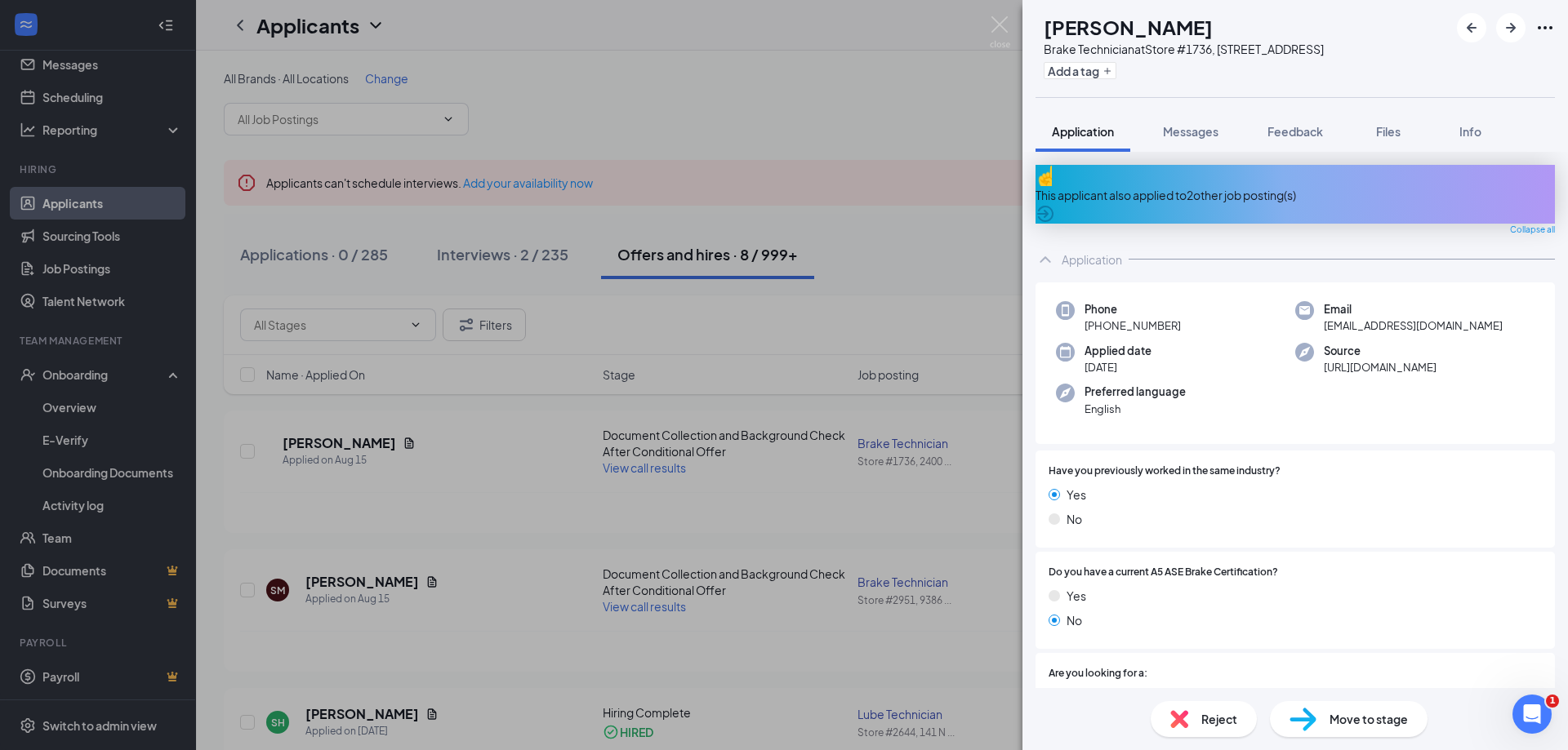
click at [355, 580] on div "SM seth martinez Brake Technician at Store #1736, 2400 Rio Rancho Blvd, Rio Ran…" at bounding box center [784, 375] width 1568 height 750
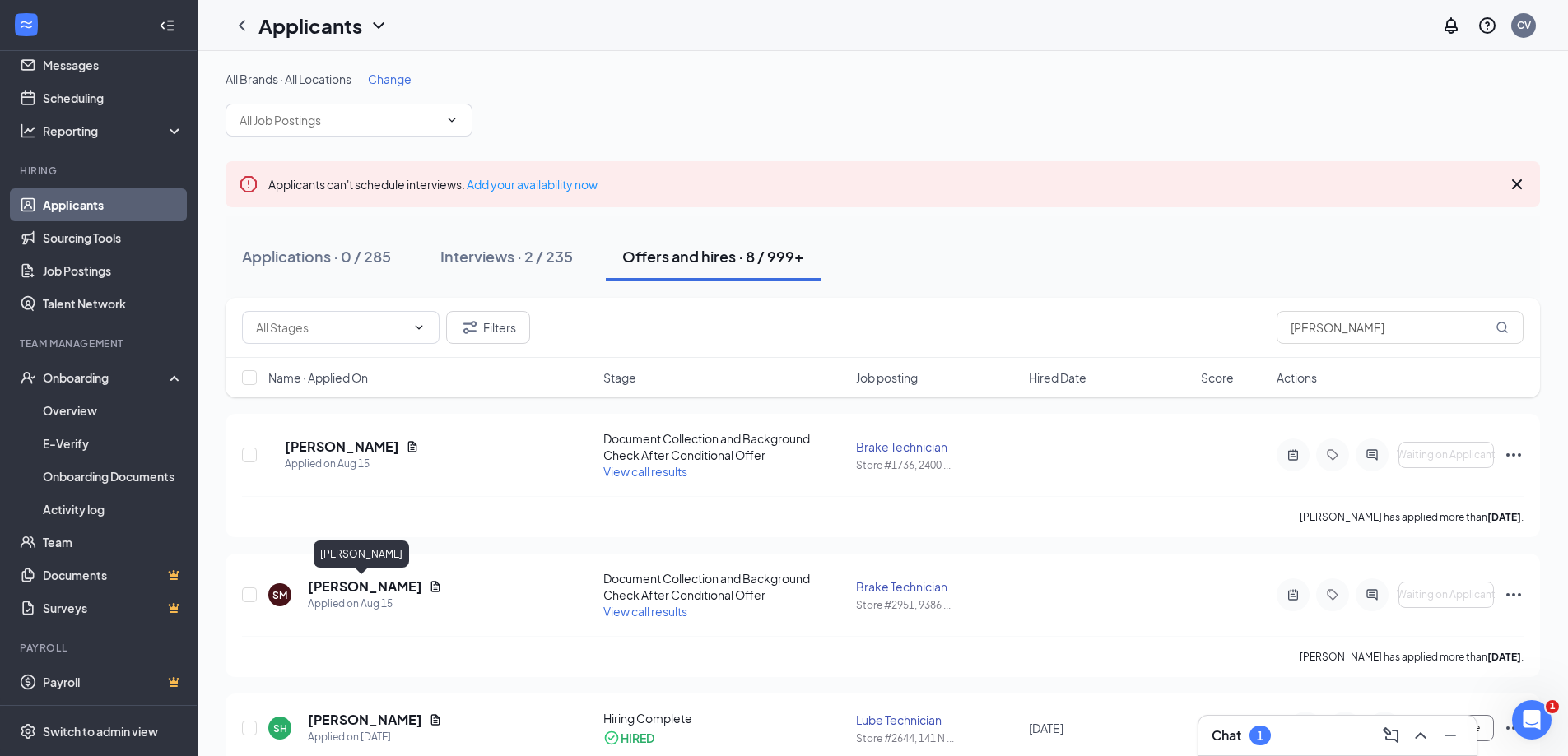
click at [357, 585] on h5 "[PERSON_NAME]" at bounding box center [364, 587] width 115 height 18
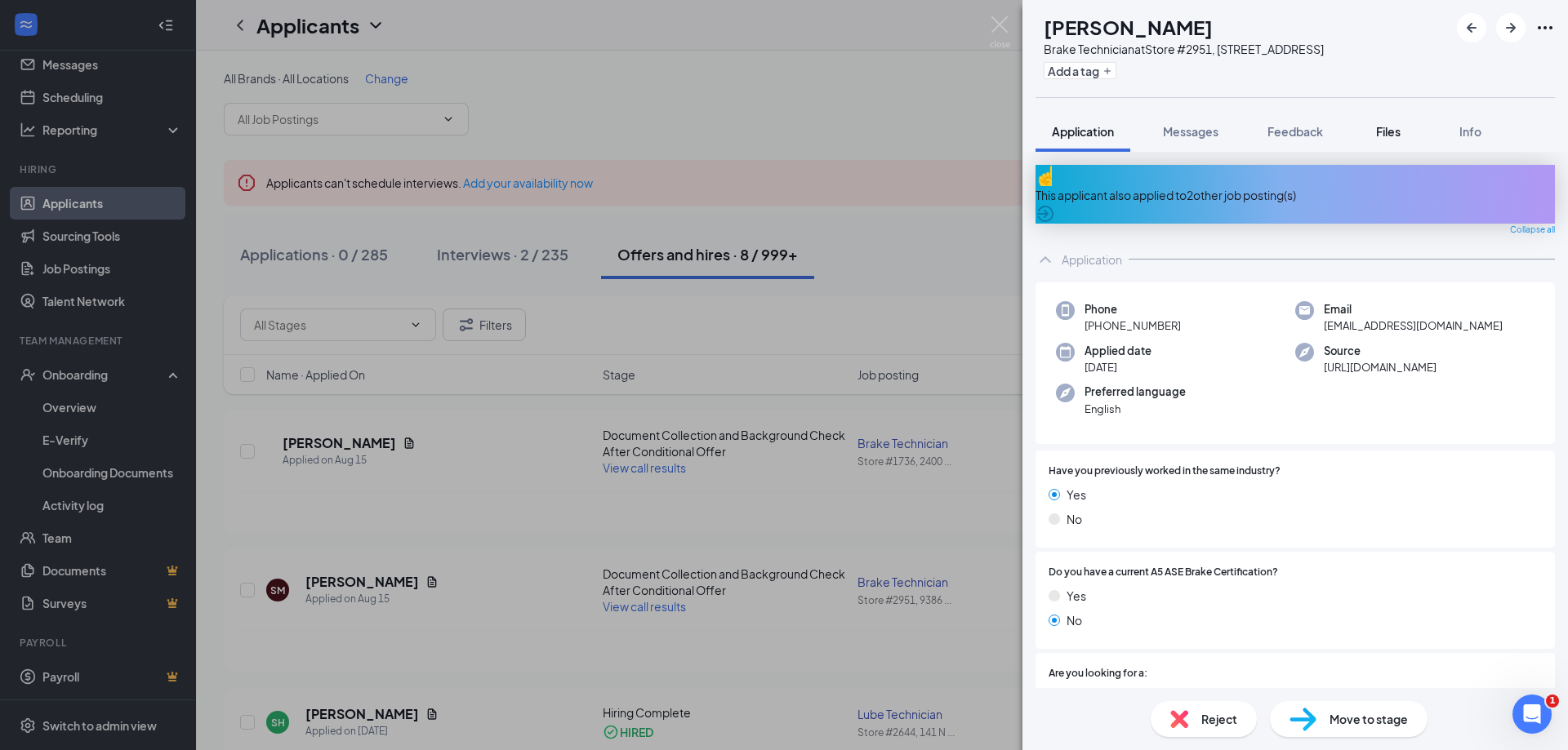
click at [1385, 139] on span "Files" at bounding box center [1387, 131] width 24 height 15
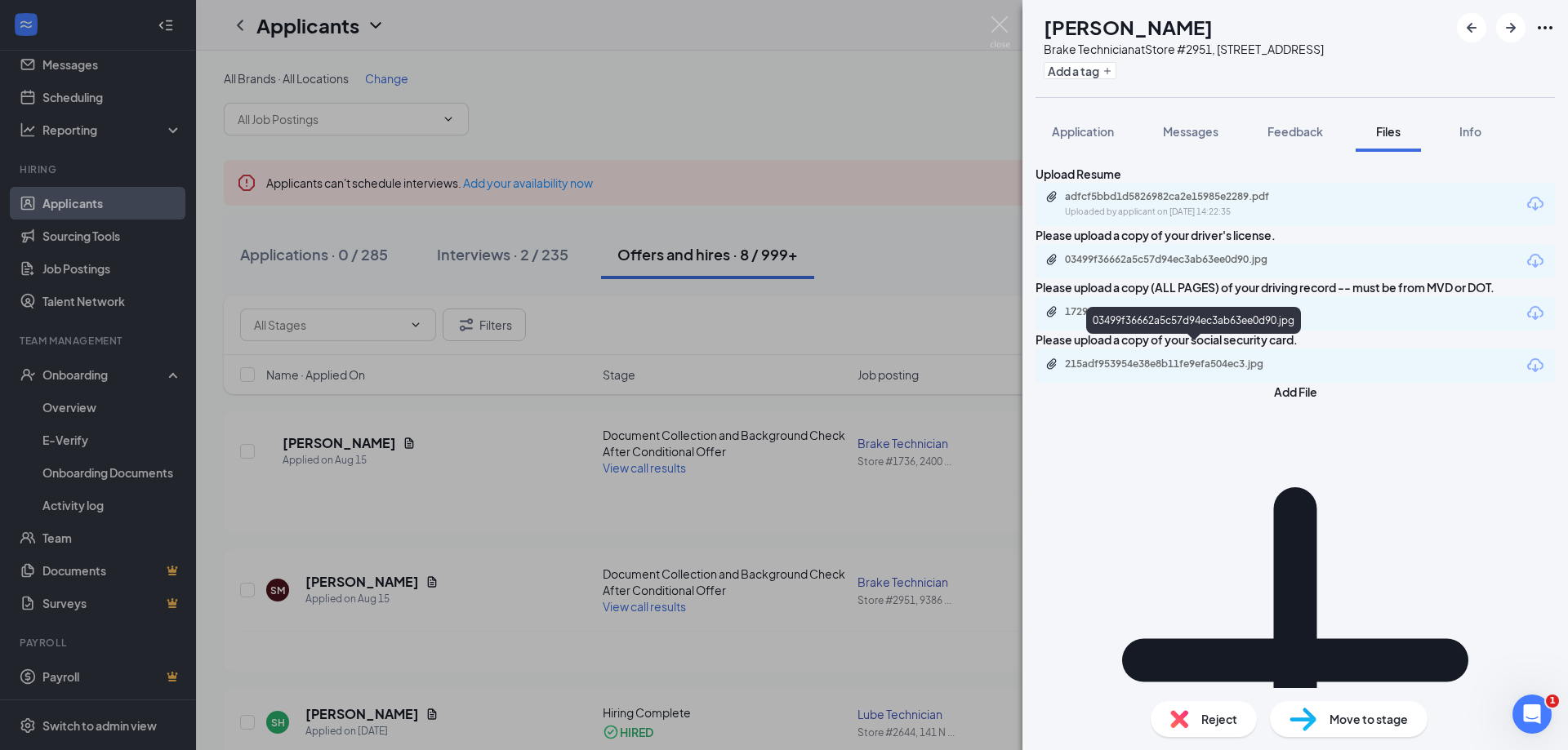
click at [1184, 266] on div "03499f36662a5c57d94ec3ab63ee0d90.jpg" at bounding box center [1178, 259] width 228 height 13
click at [1152, 330] on div "1729e04cb47e1278b21cbe0f24ce3f08.pdf" at bounding box center [1295, 313] width 520 height 34
click at [1156, 319] on div "1729e04cb47e1278b21cbe0f24ce3f08.pdf" at bounding box center [1178, 311] width 228 height 13
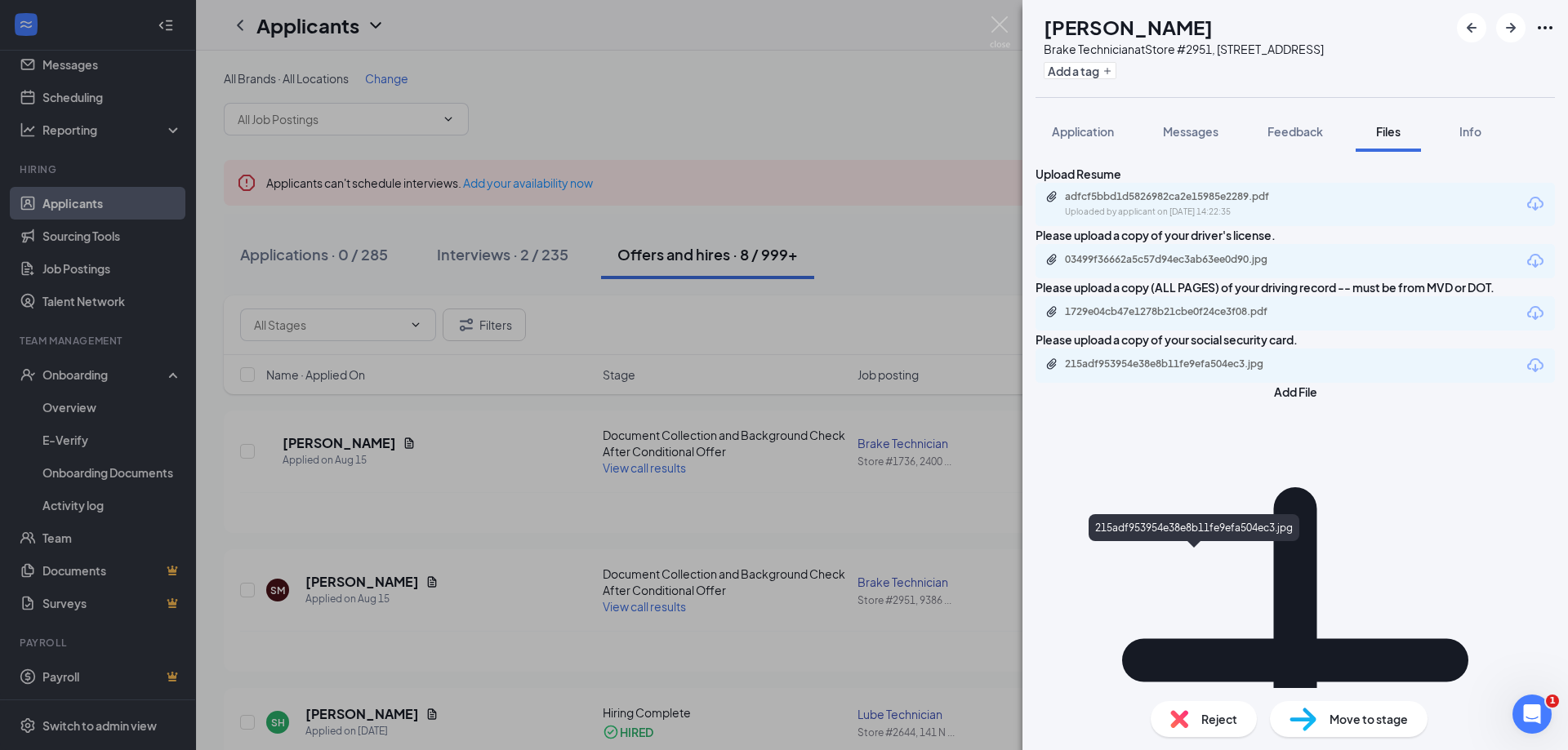
click at [1230, 371] on div "215adf953954e38e8b11fe9efa504ec3.jpg" at bounding box center [1178, 363] width 228 height 13
click at [591, 139] on div "SM seth martinez Brake Technician at Store #2951, 9386 Coors Blvd NW, Albuquerq…" at bounding box center [784, 375] width 1568 height 750
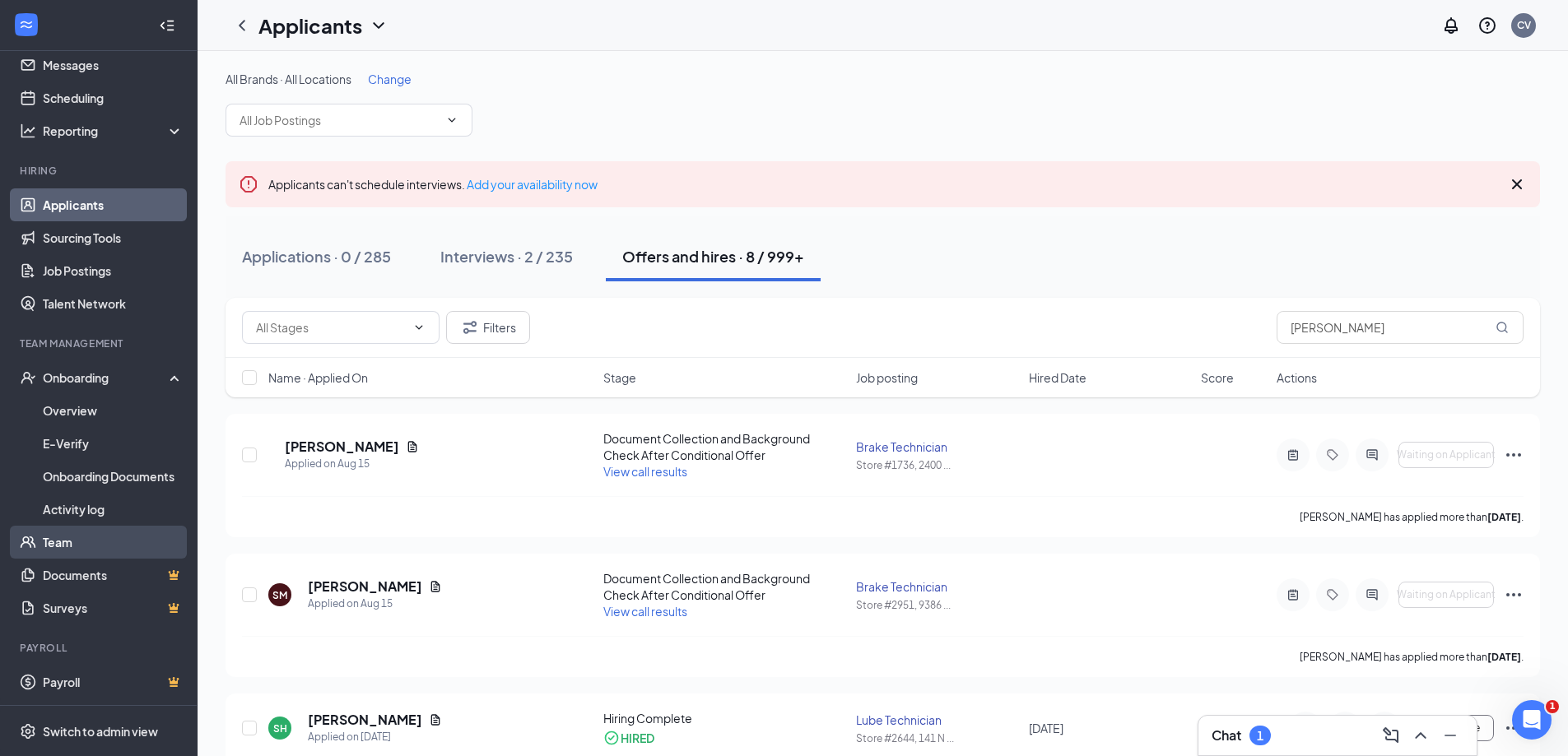
click at [146, 535] on link "Team" at bounding box center [114, 543] width 141 height 33
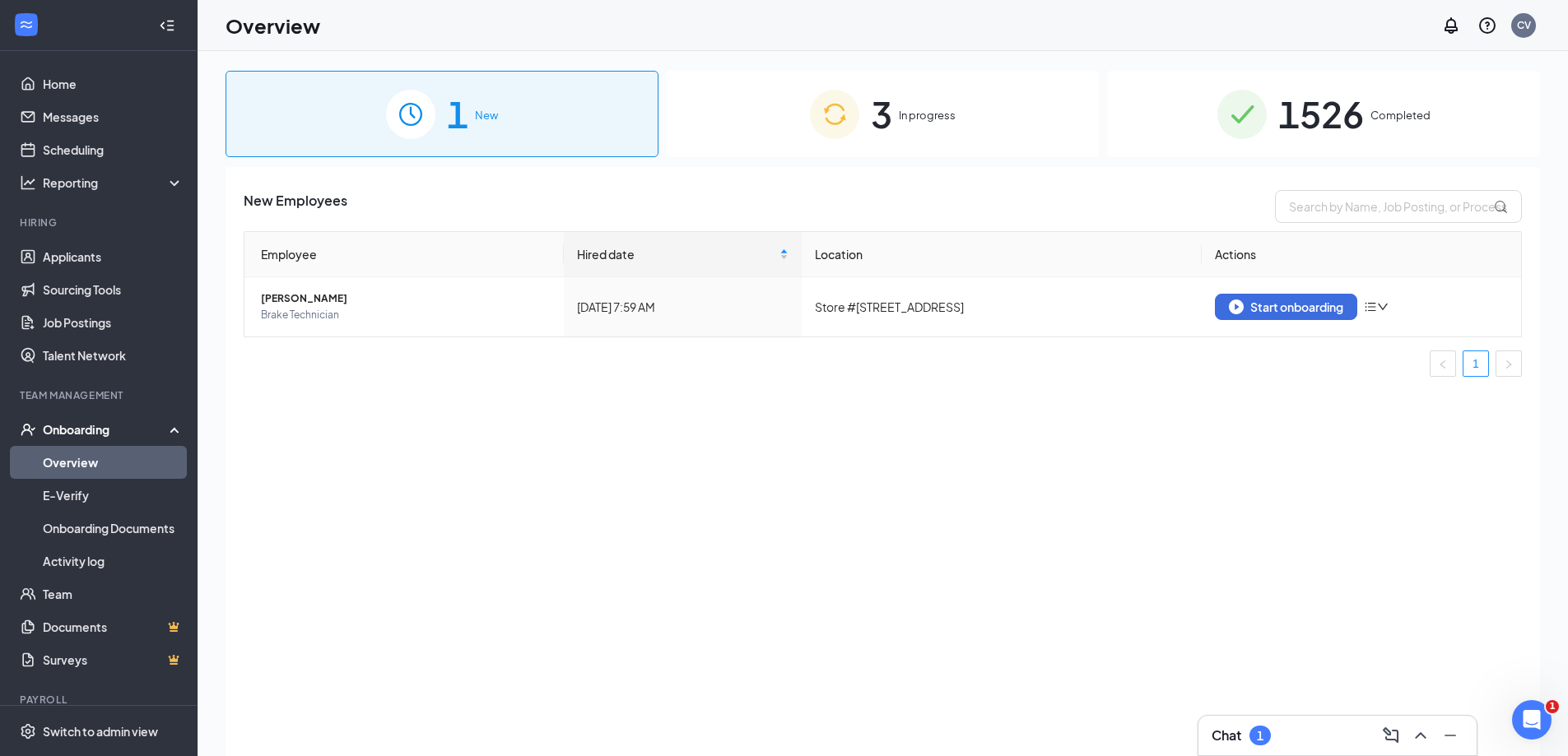
click at [1254, 132] on img at bounding box center [1242, 115] width 49 height 49
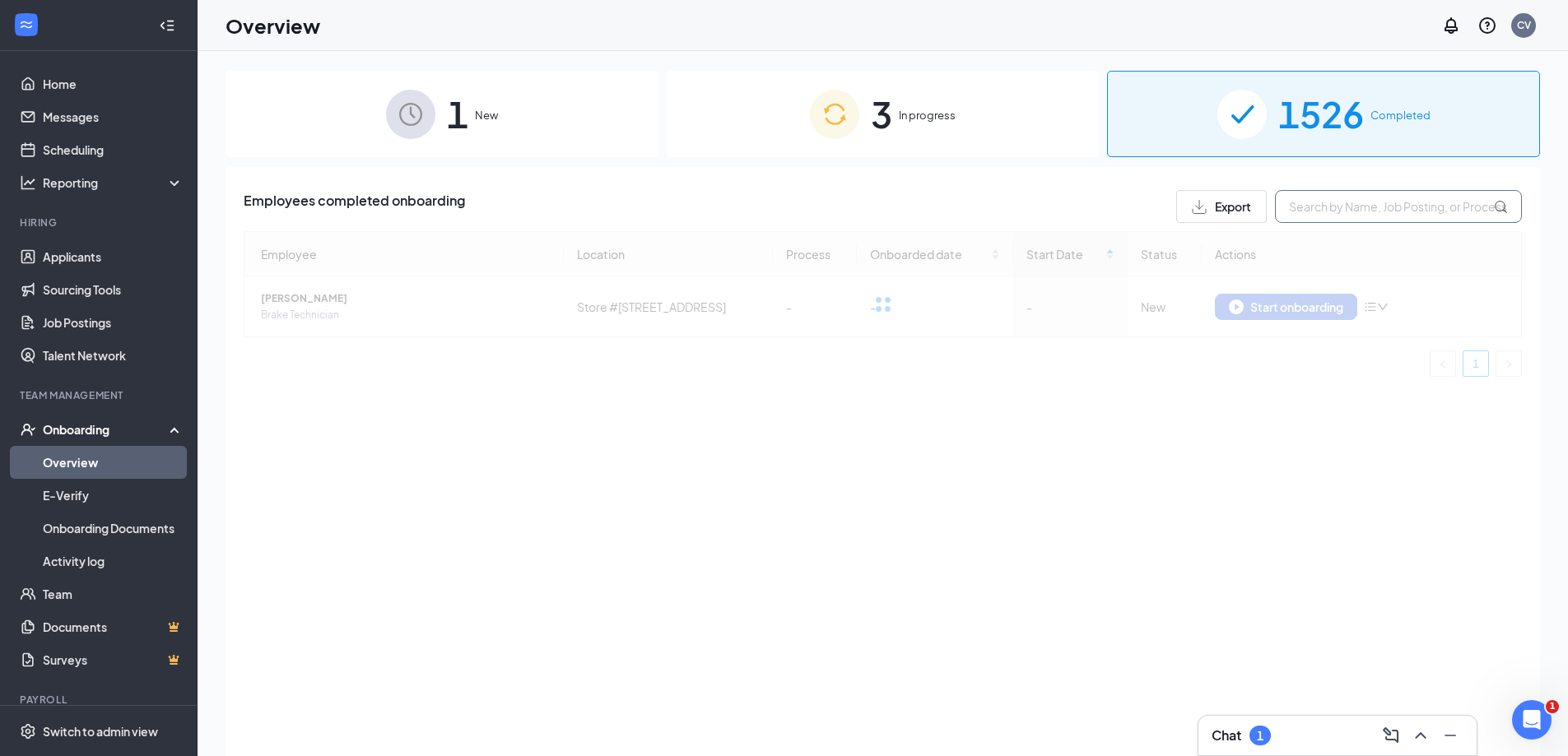
click at [1365, 206] on input "text" at bounding box center [1399, 207] width 247 height 33
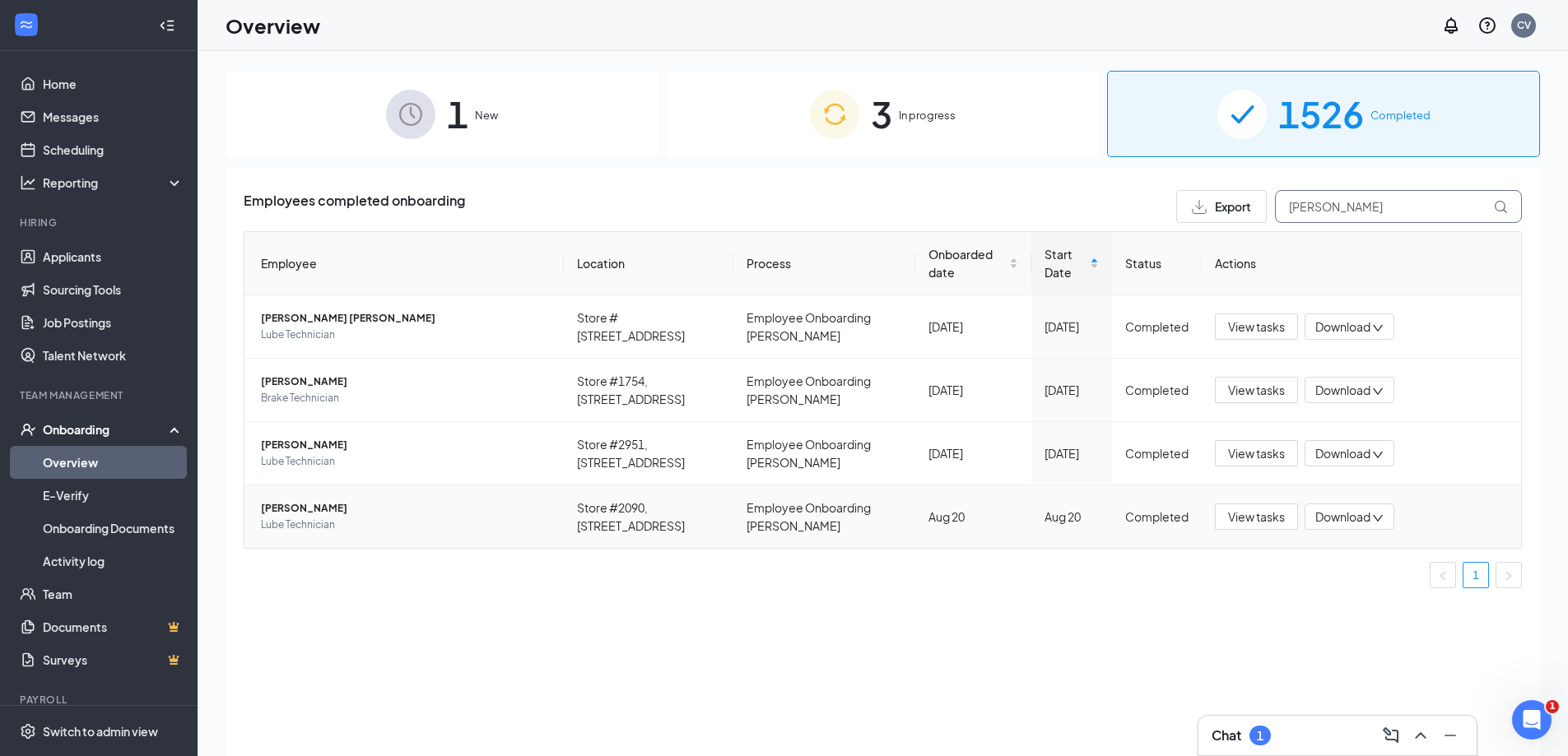
type input "[PERSON_NAME]"
click at [281, 532] on span "Lube Technician" at bounding box center [405, 525] width 290 height 17
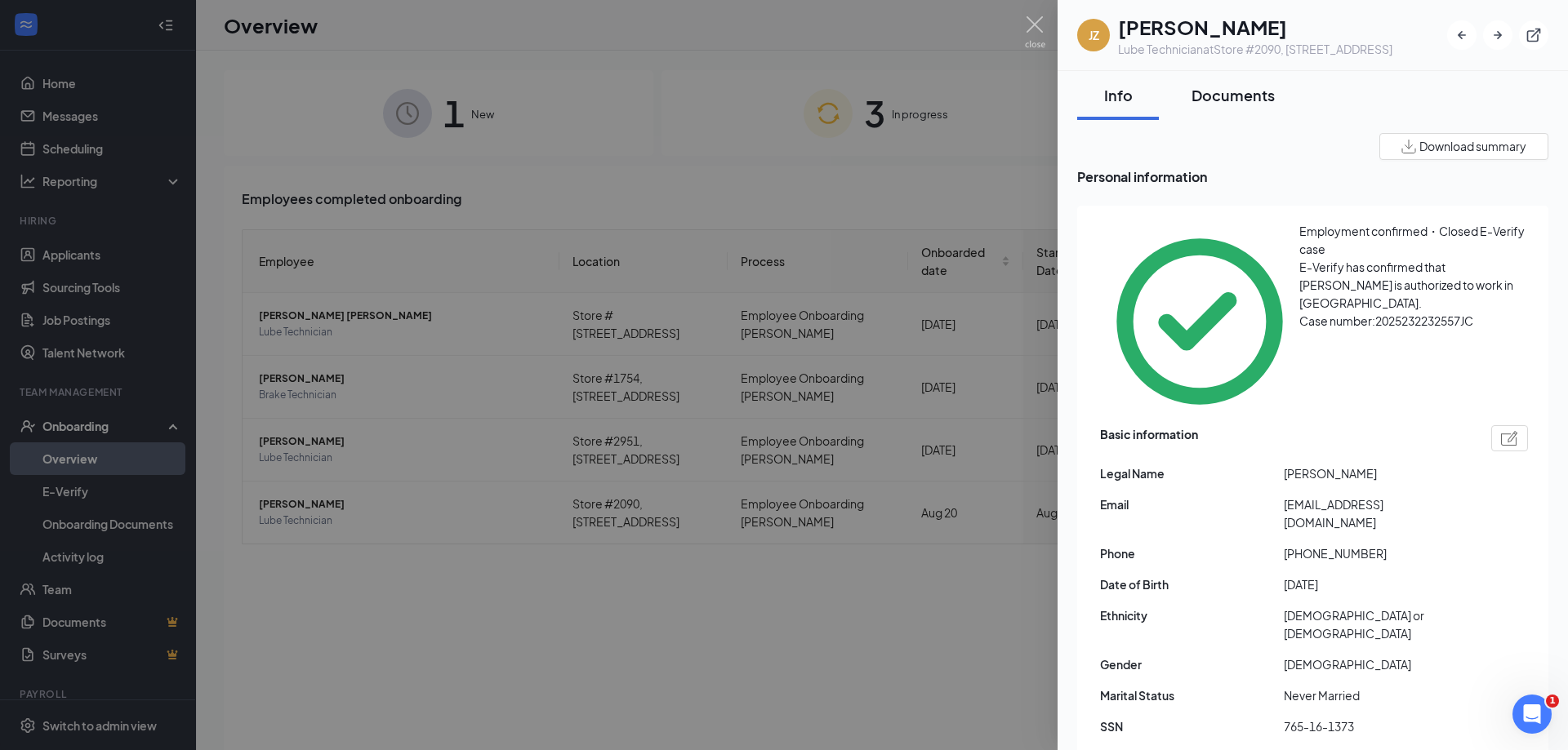
click at [1241, 105] on div "Documents" at bounding box center [1233, 94] width 84 height 20
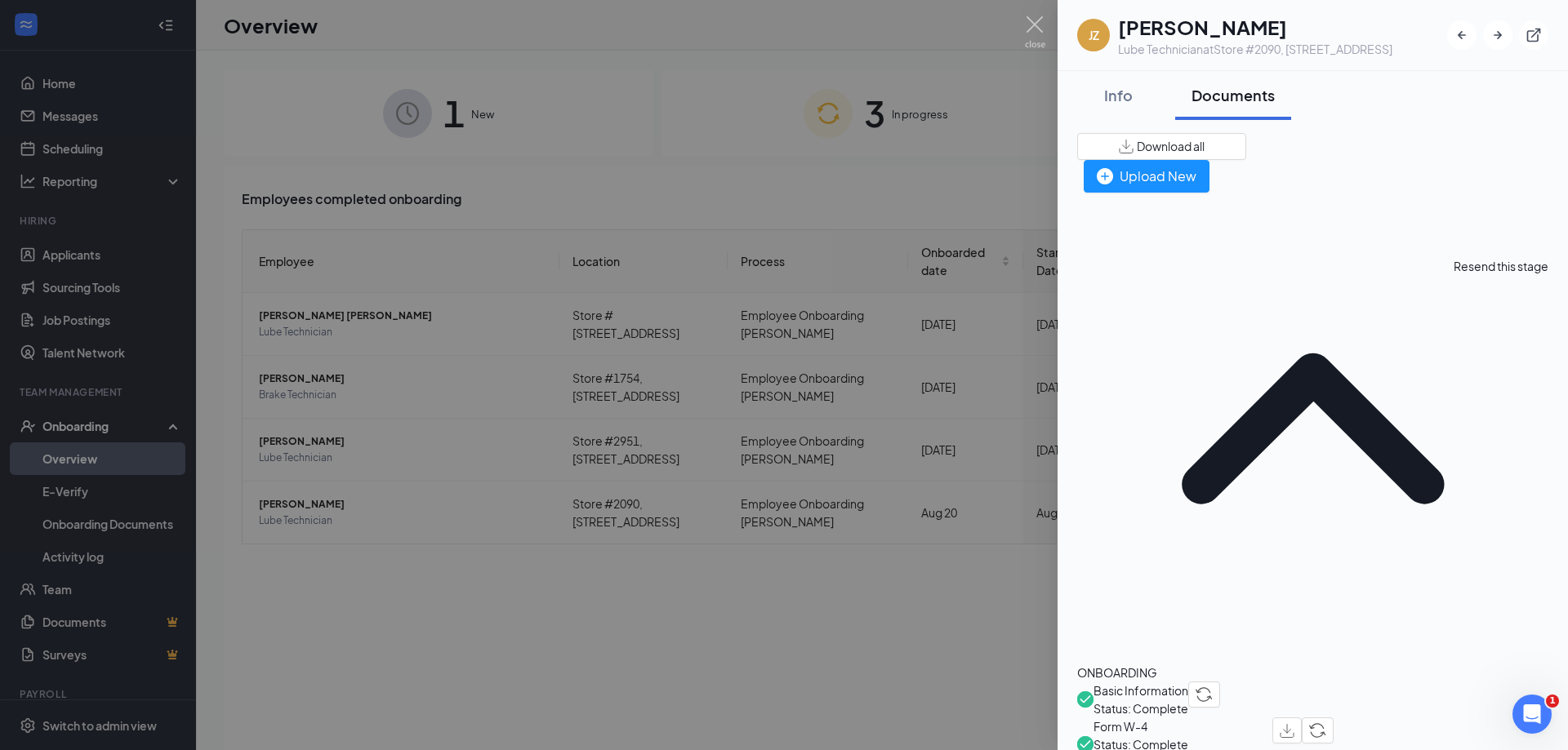
click at [1334, 718] on button "button" at bounding box center [1317, 731] width 32 height 26
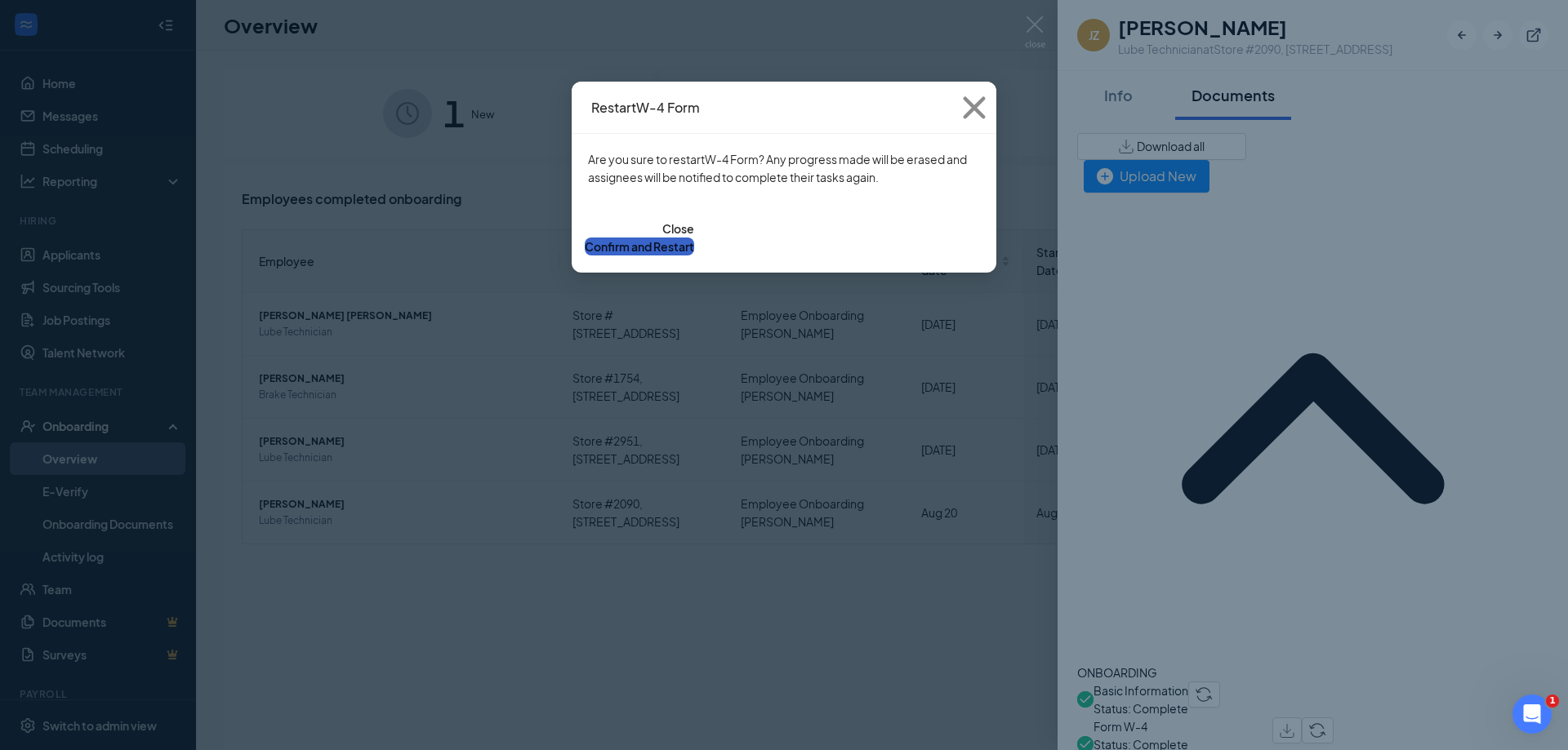
click at [694, 238] on button "Confirm and Restart" at bounding box center [639, 247] width 110 height 17
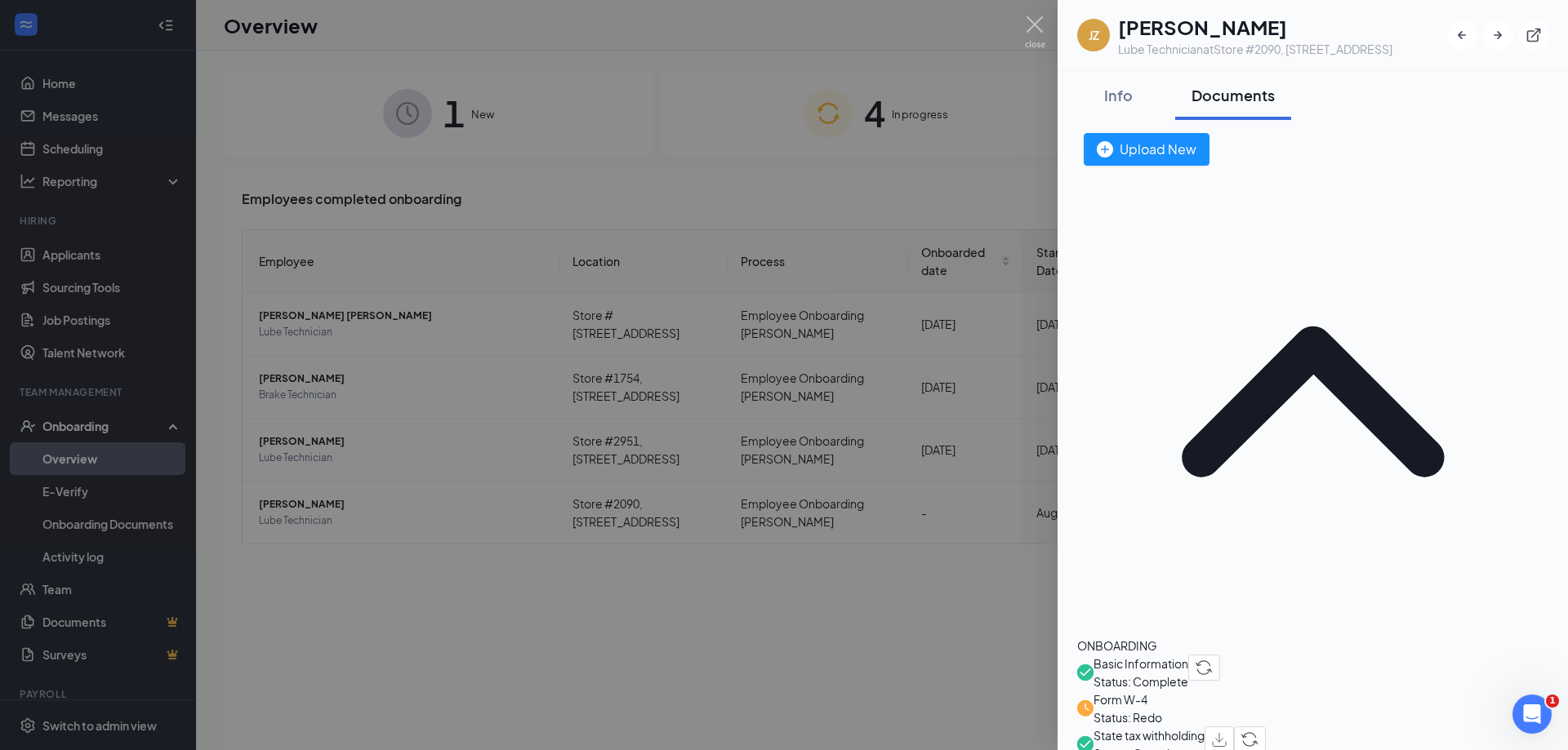
click at [714, 192] on div at bounding box center [784, 375] width 1568 height 750
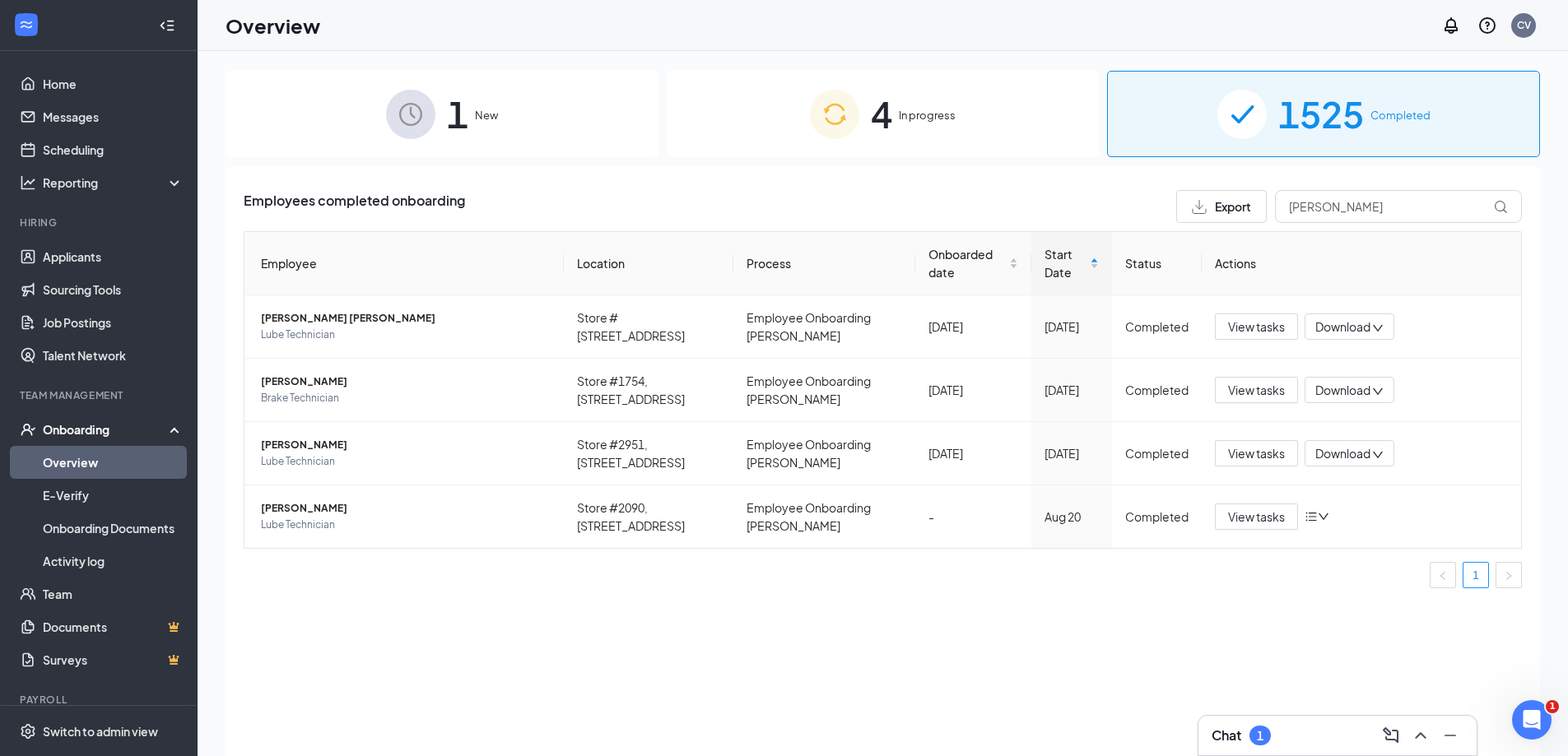
click at [729, 116] on div "4 In progress" at bounding box center [883, 114] width 433 height 86
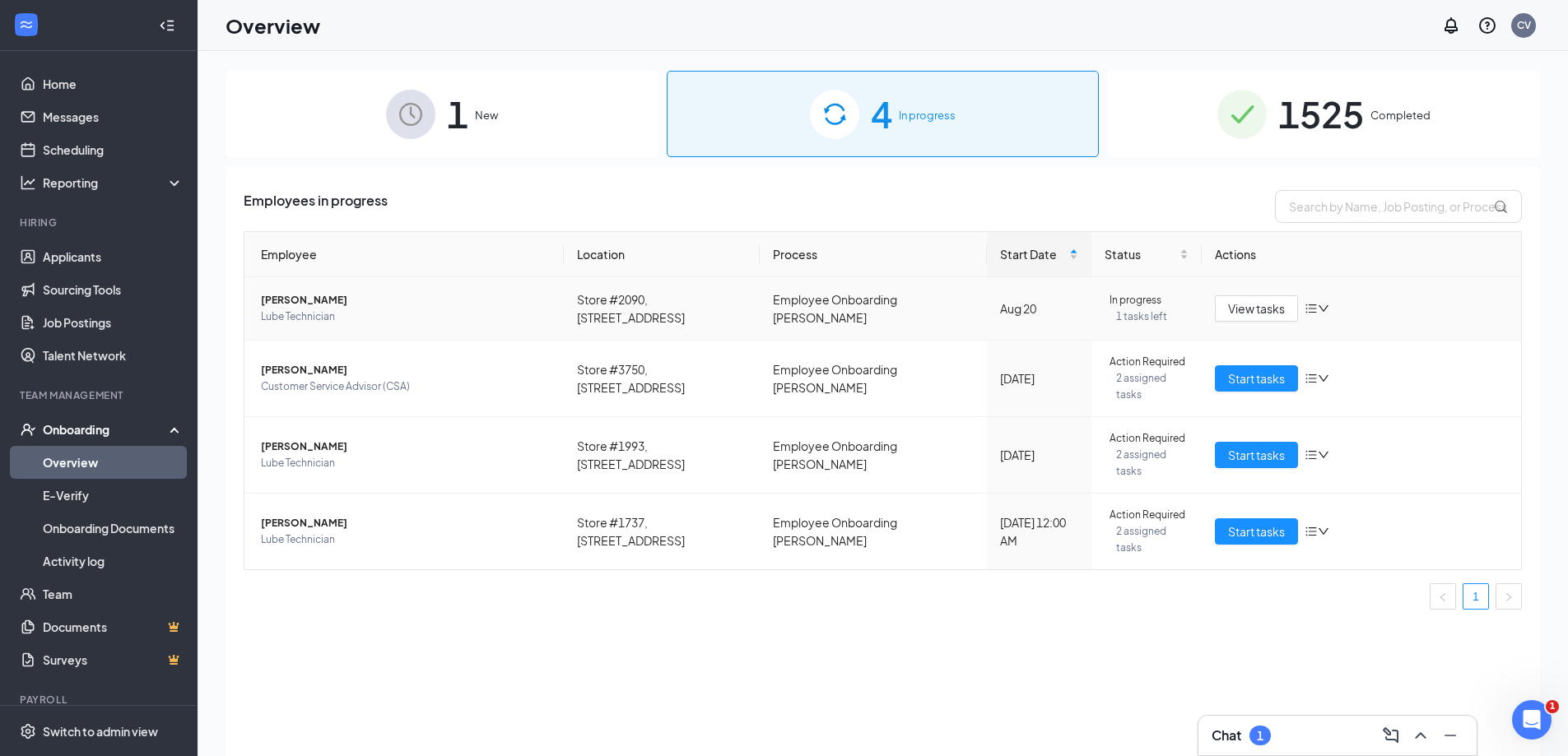
click at [317, 292] on td "[PERSON_NAME] Lube Technician" at bounding box center [404, 308] width 319 height 64
click at [307, 313] on span "Lube Technician" at bounding box center [405, 316] width 290 height 17
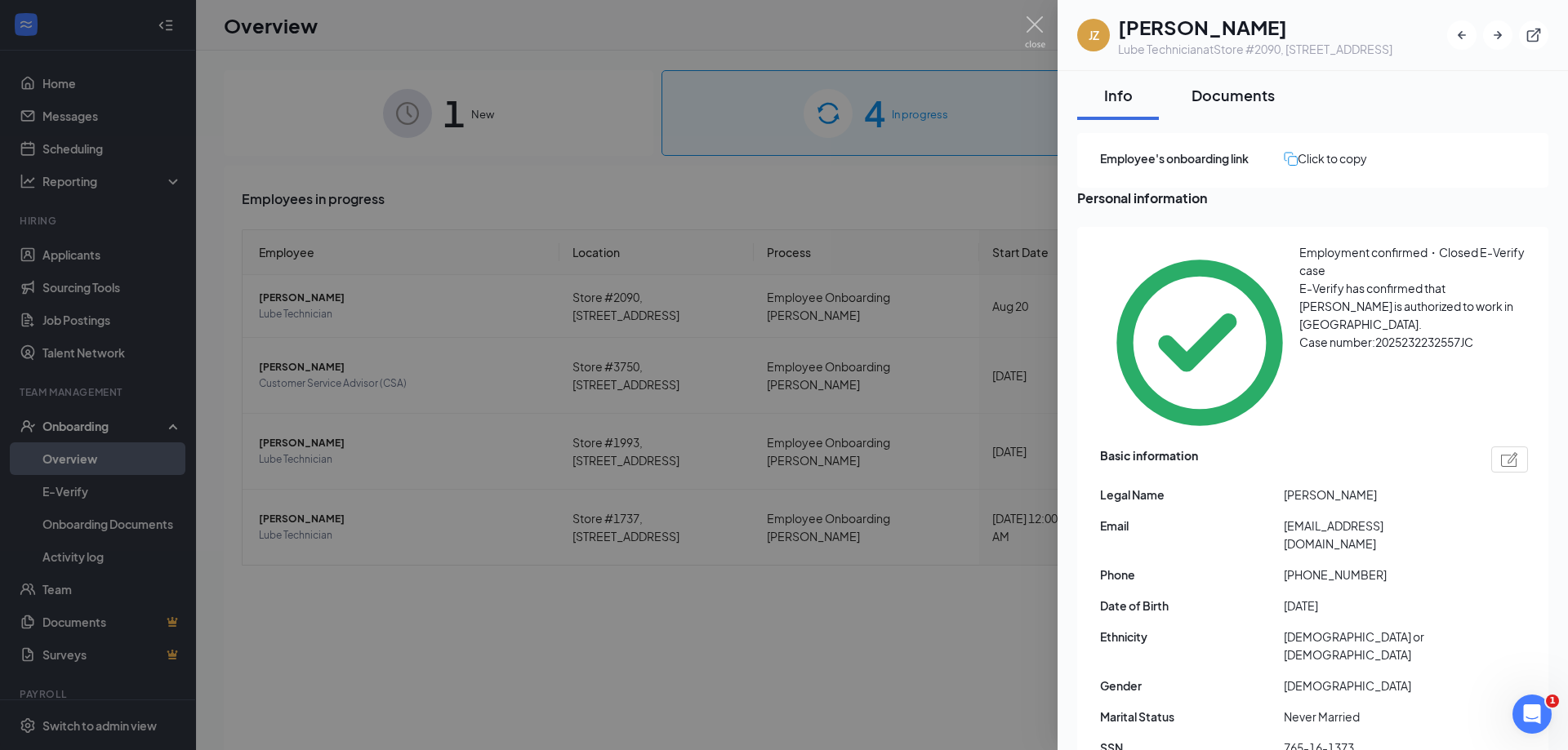
click at [1272, 105] on div "Documents" at bounding box center [1233, 94] width 84 height 20
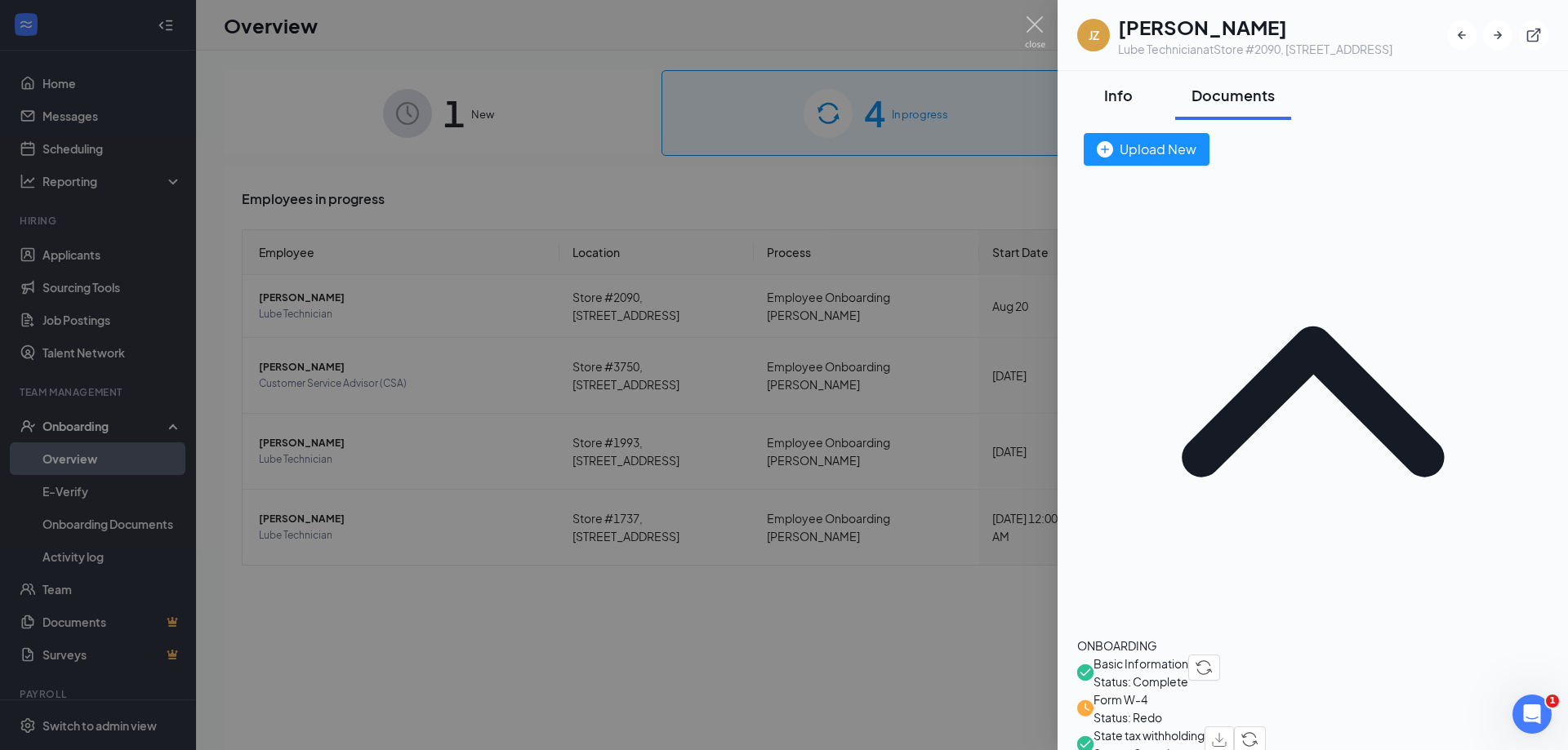
click at [1100, 105] on div "Info" at bounding box center [1117, 94] width 49 height 20
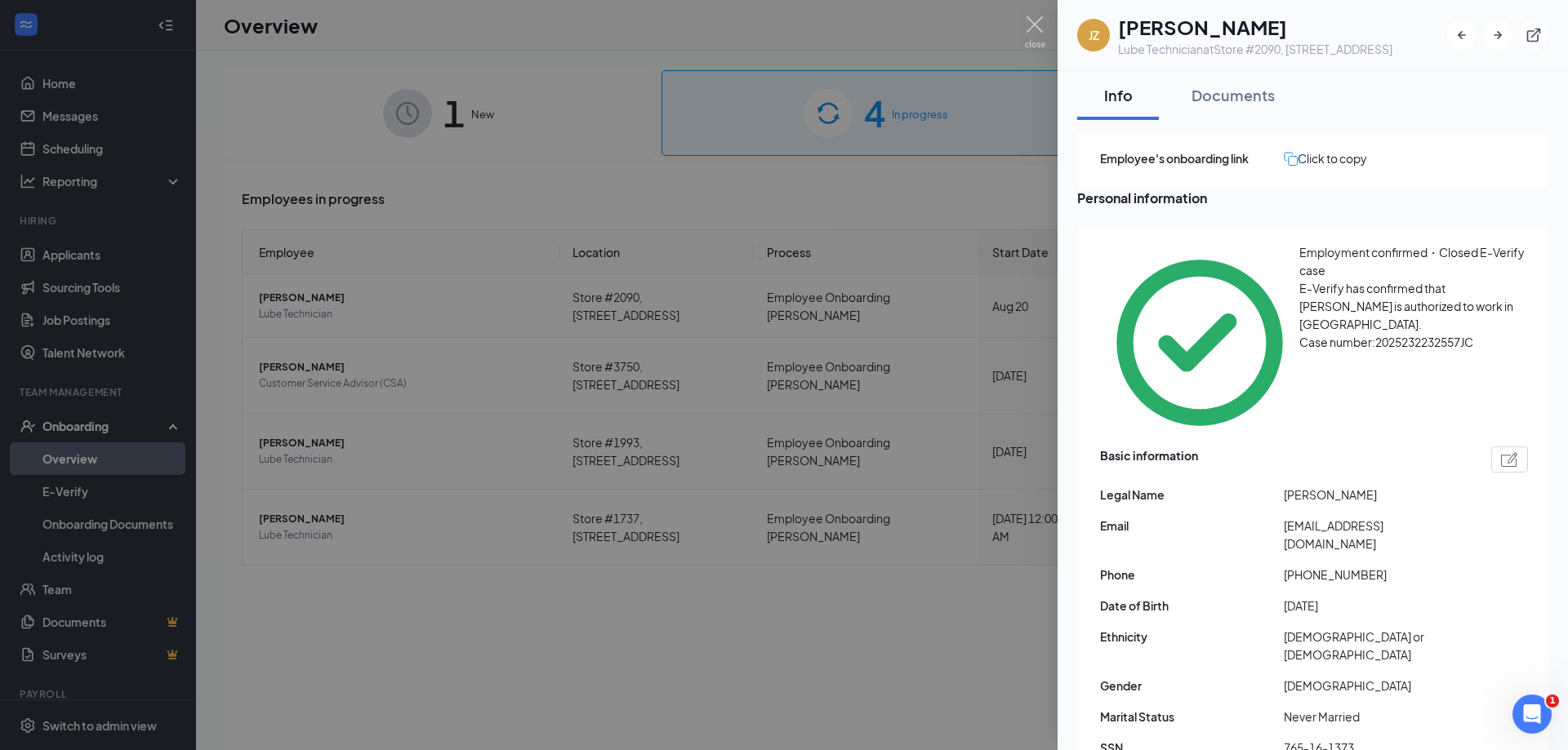
click at [1327, 167] on div "Click to copy" at bounding box center [1325, 158] width 84 height 17
click at [1027, 179] on div at bounding box center [784, 375] width 1568 height 750
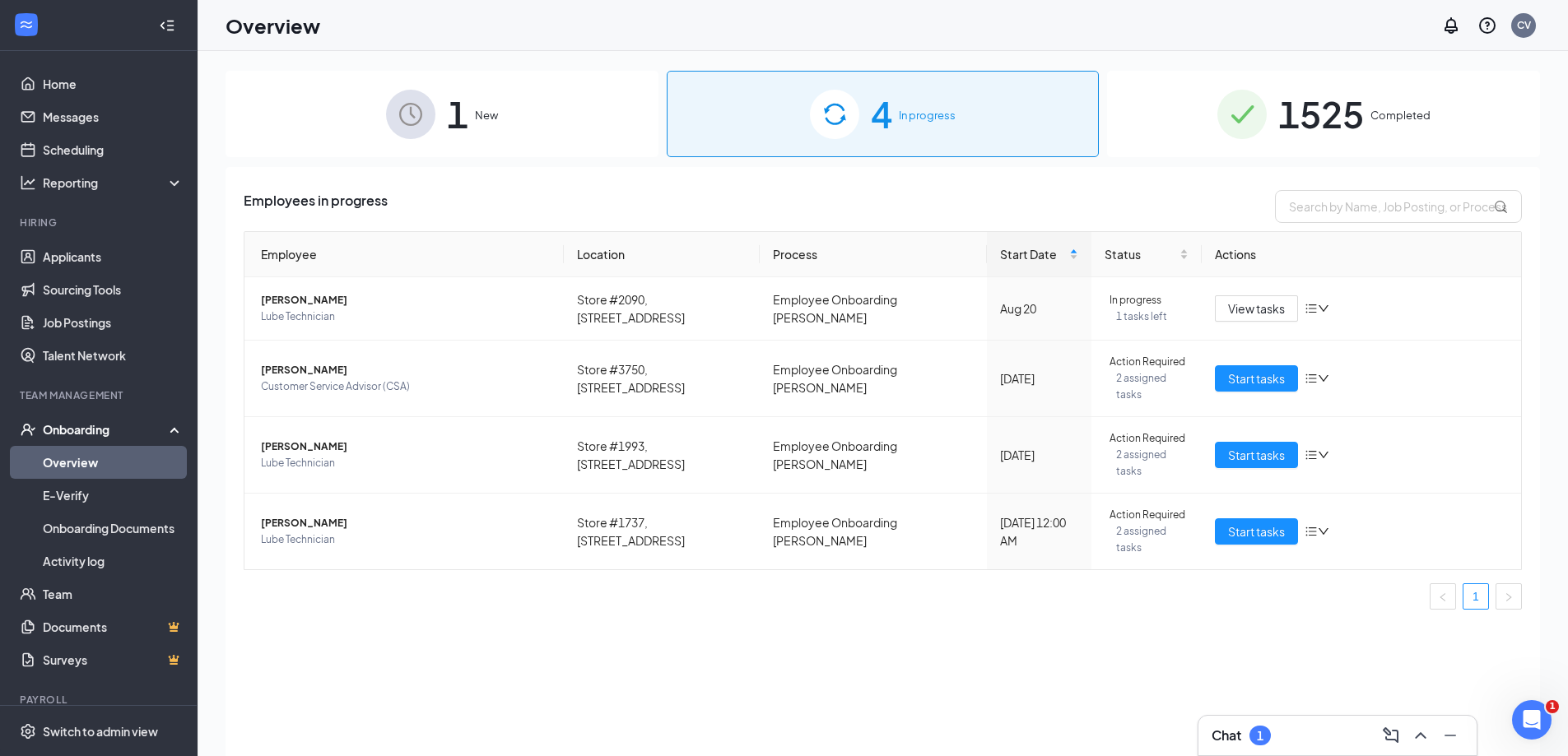
click at [460, 136] on span "1" at bounding box center [457, 114] width 22 height 57
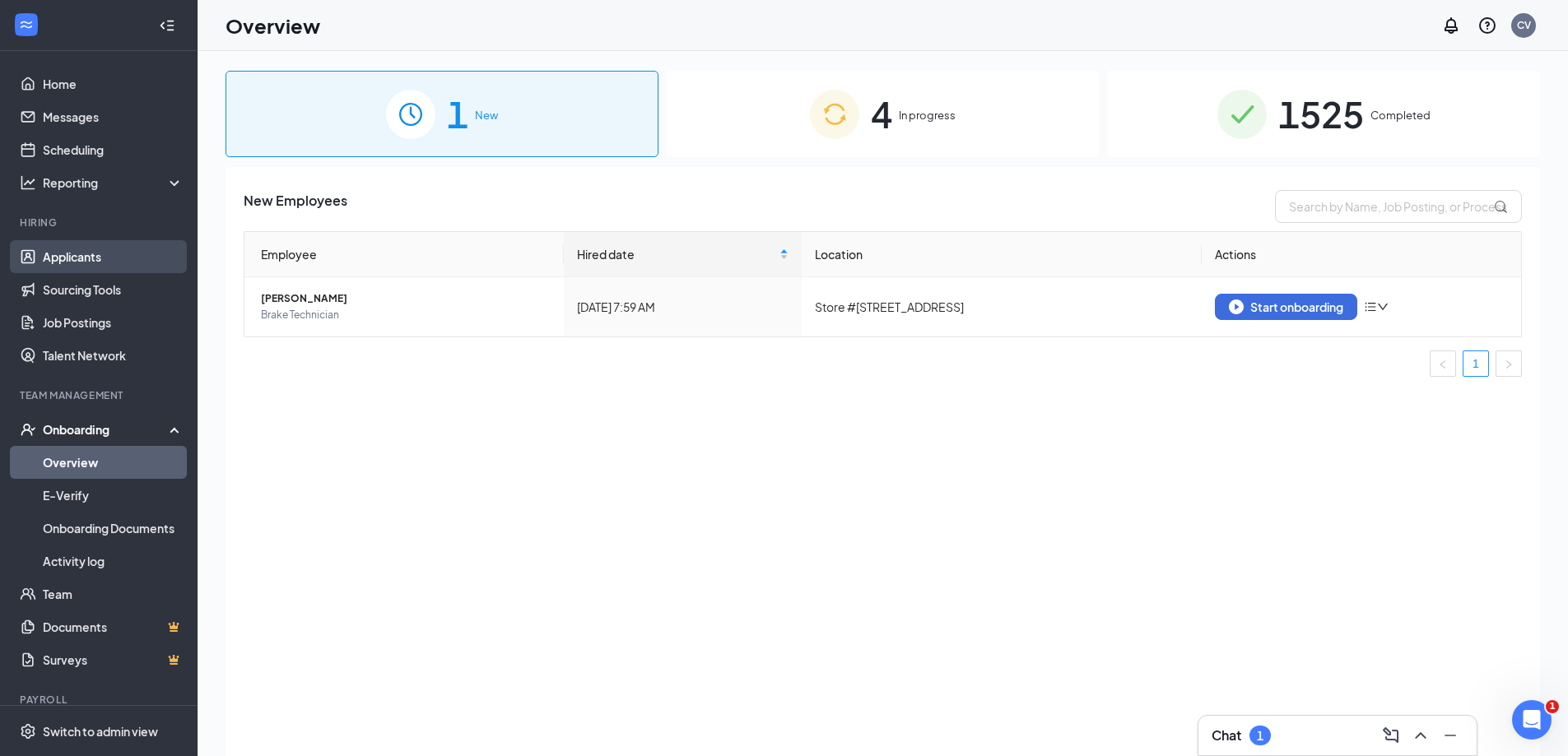
click at [126, 266] on link "Applicants" at bounding box center [114, 257] width 141 height 33
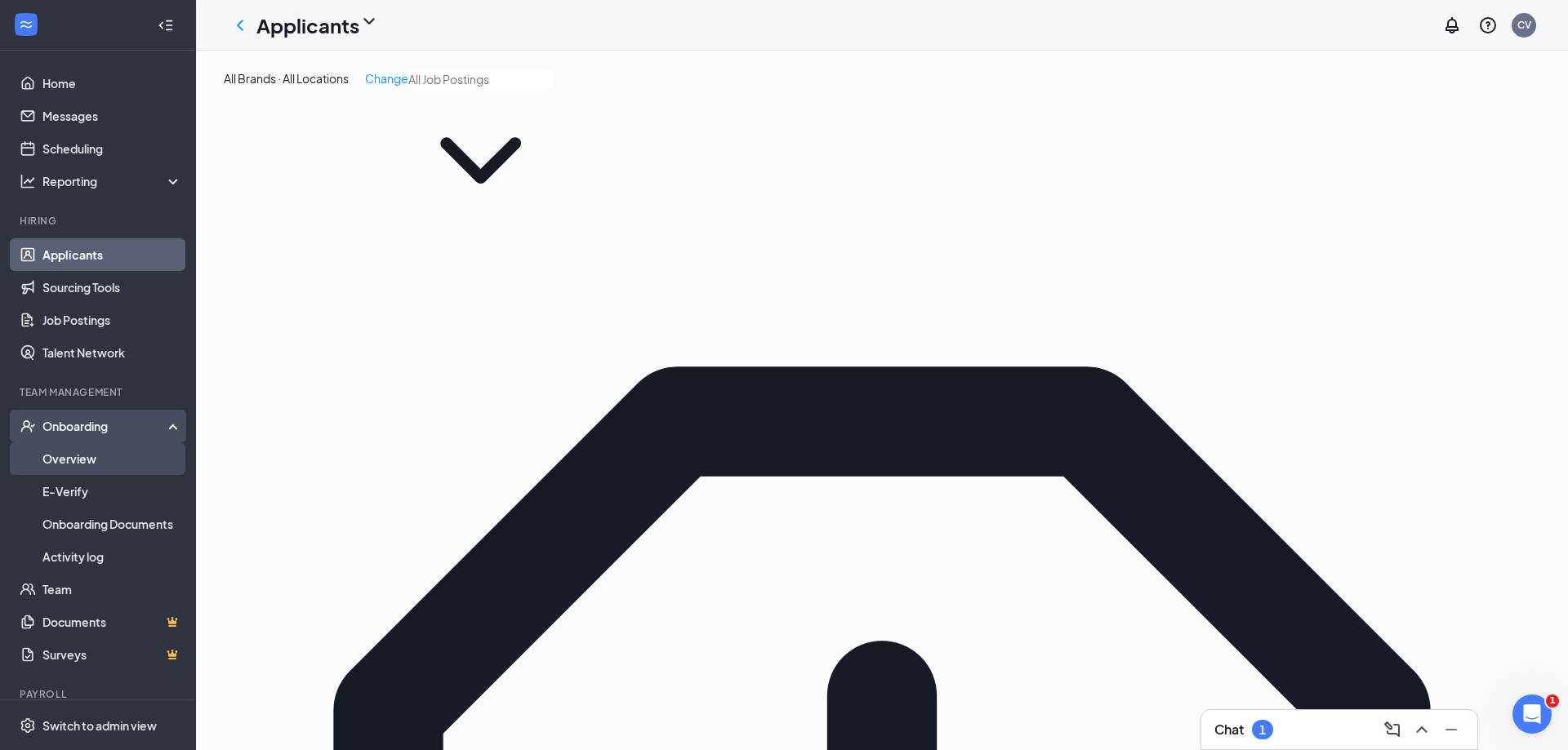
type input "[PERSON_NAME]"
click at [118, 456] on link "Overview" at bounding box center [113, 460] width 140 height 33
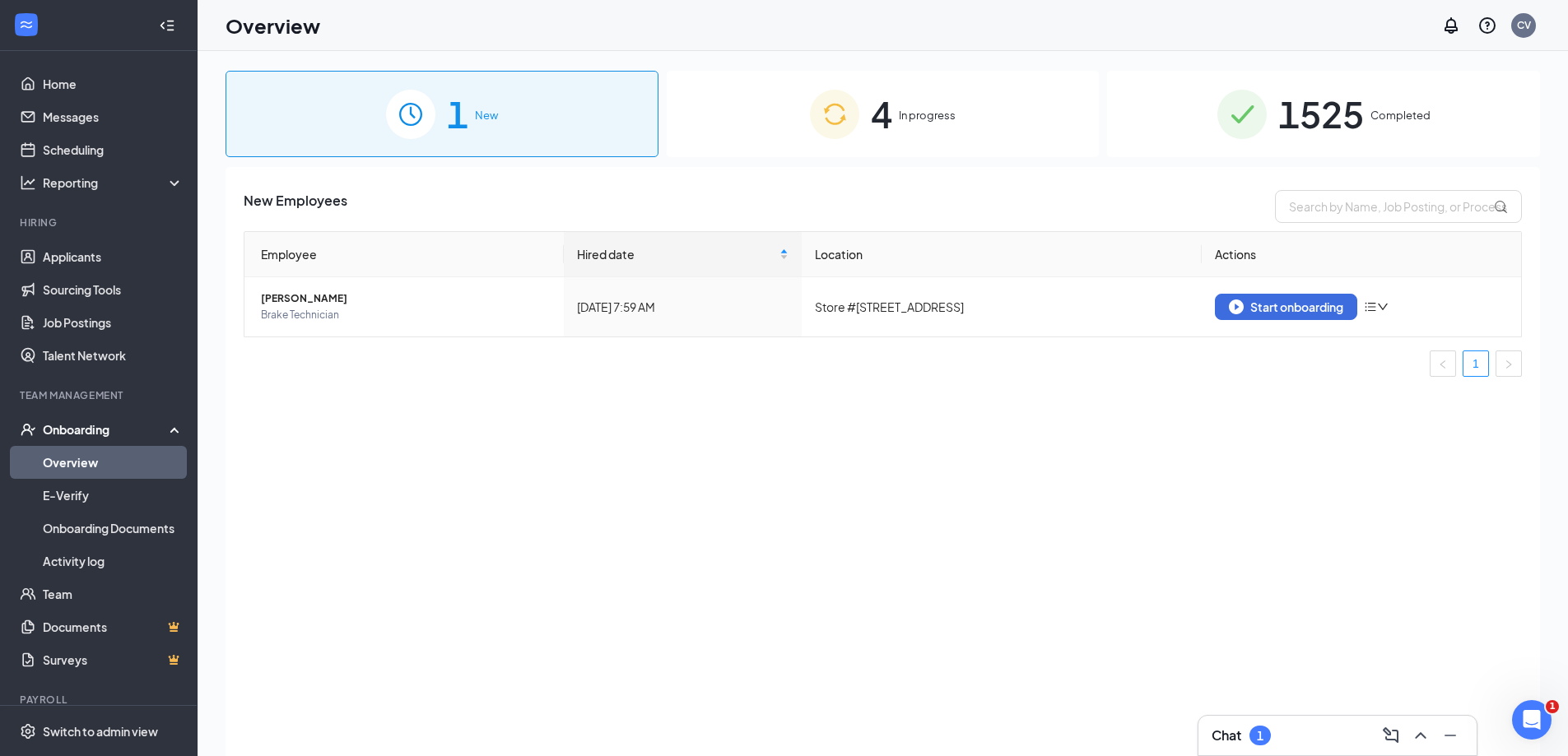
click at [825, 85] on div "4 In progress" at bounding box center [883, 114] width 433 height 86
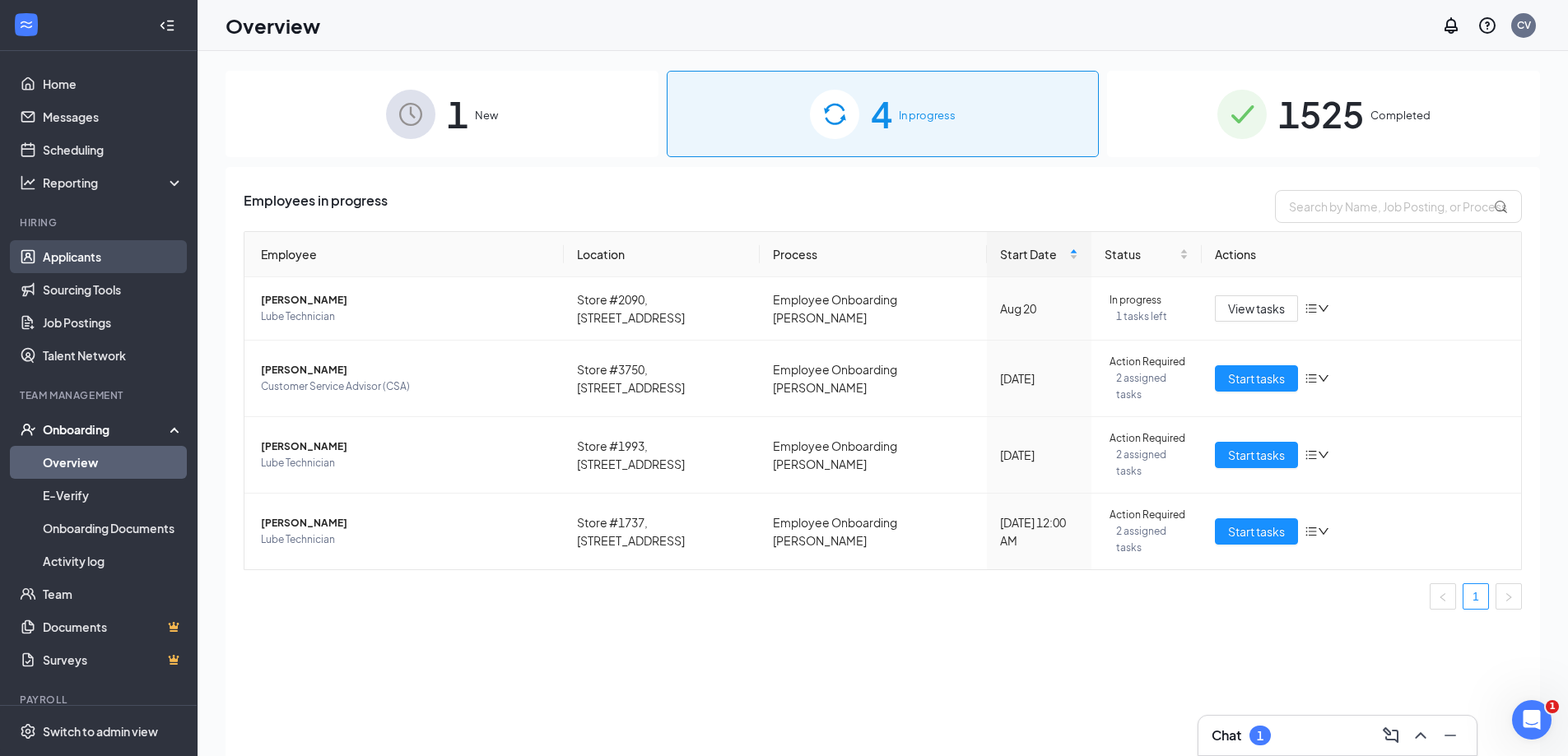
click at [62, 242] on link "Applicants" at bounding box center [114, 257] width 141 height 33
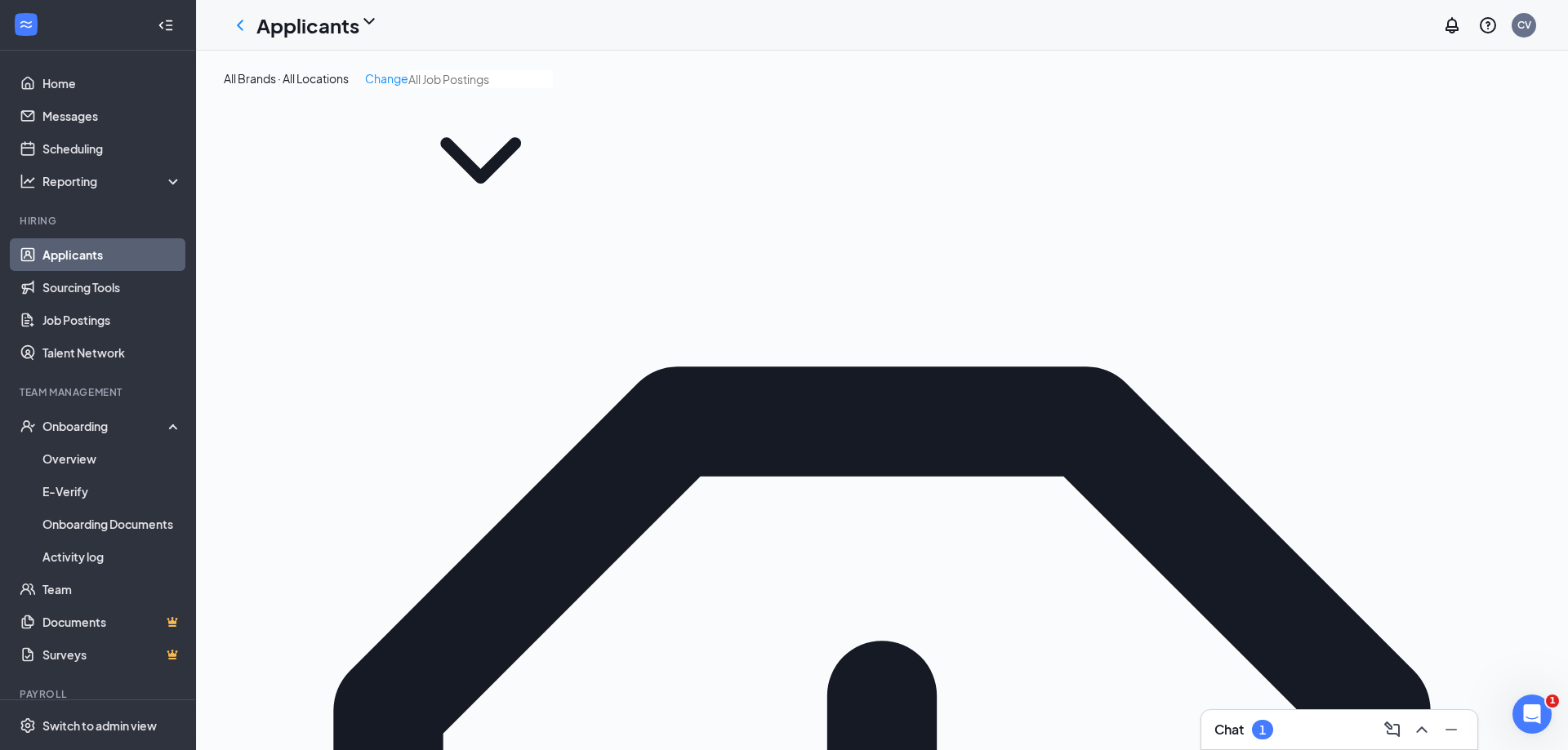
type input "[PERSON_NAME]"
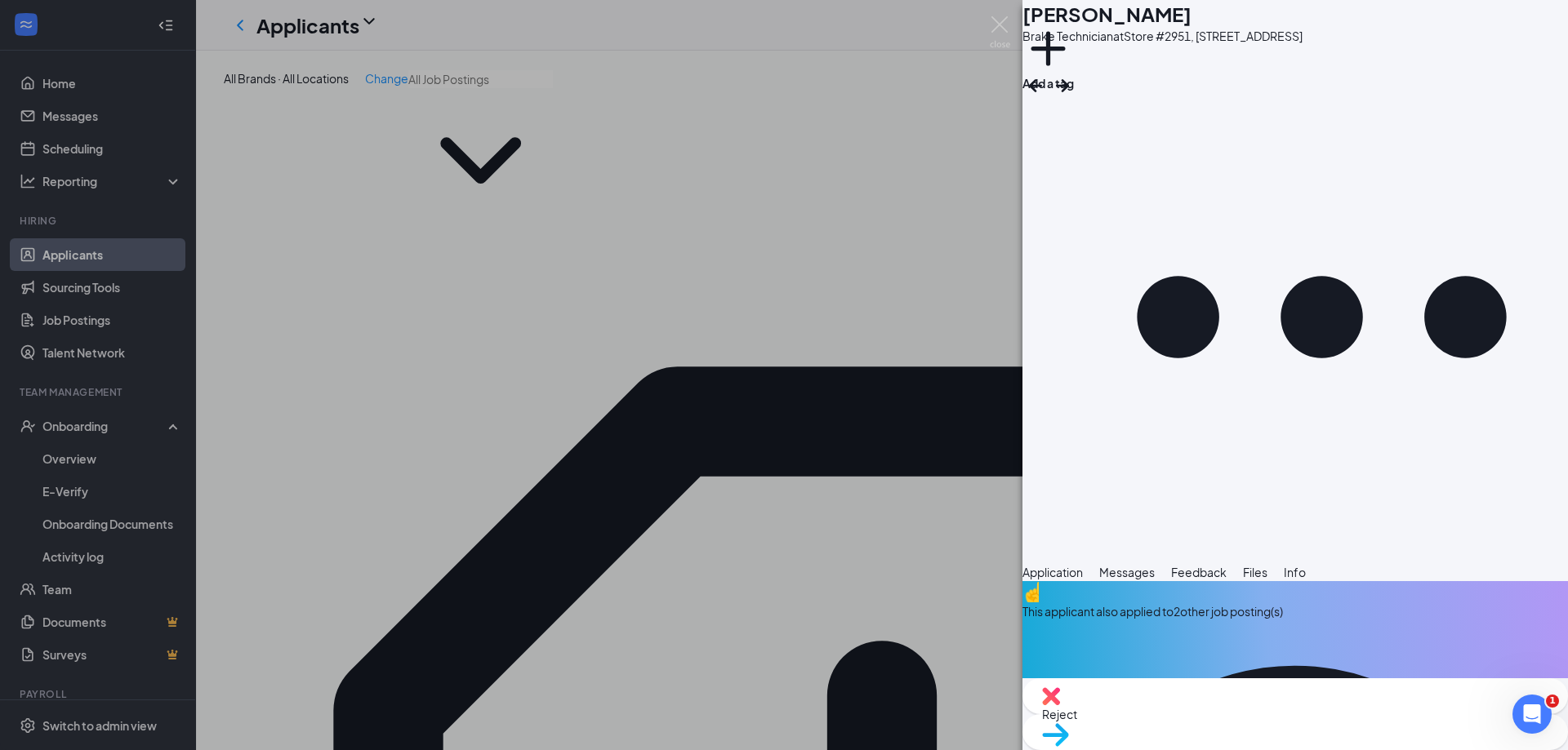
click at [1352, 747] on span "Move to stage" at bounding box center [1294, 756] width 506 height 17
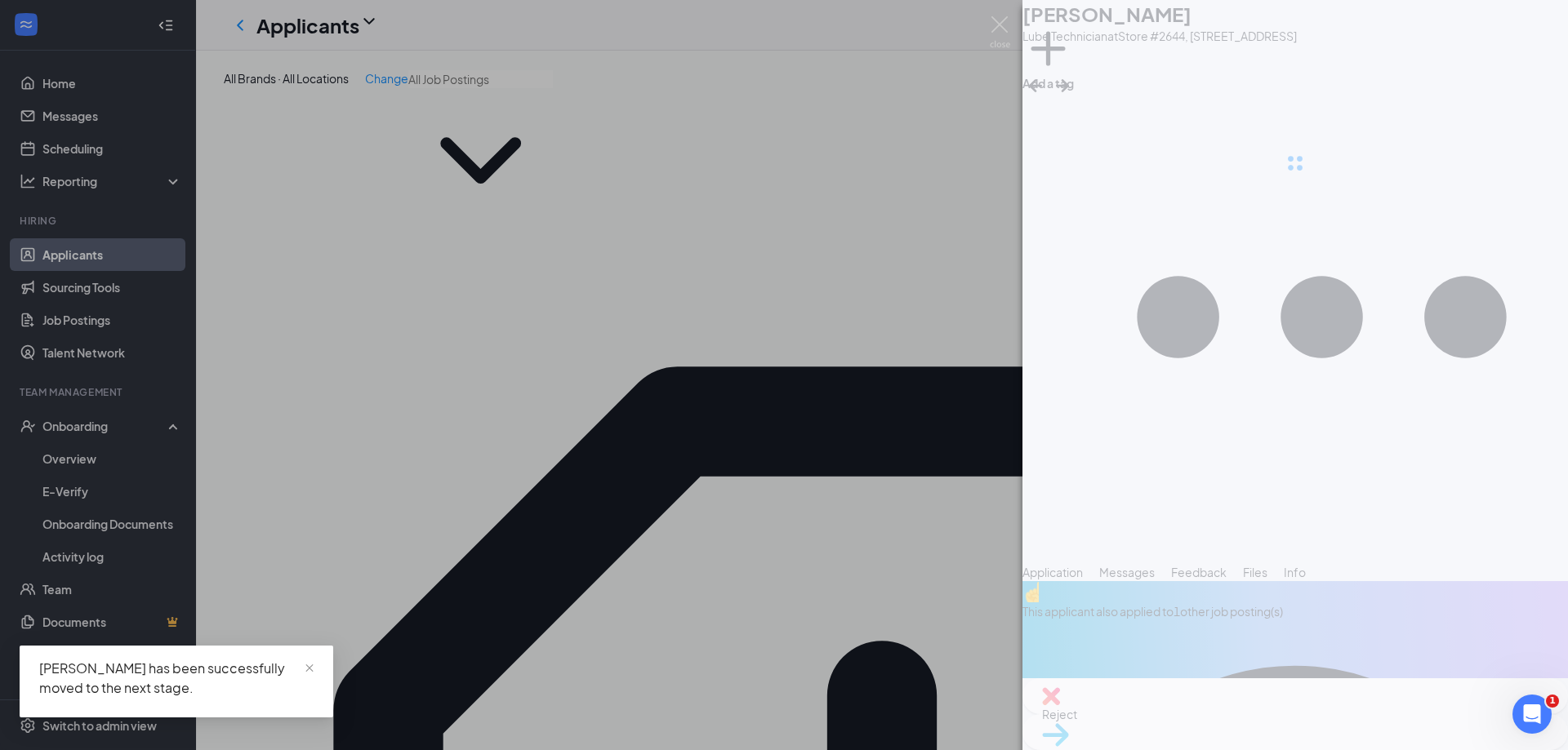
click at [731, 482] on div "SH [PERSON_NAME] Lube Technician at Store #2644, [STREET_ADDRESS] Add a tag App…" at bounding box center [784, 375] width 1568 height 750
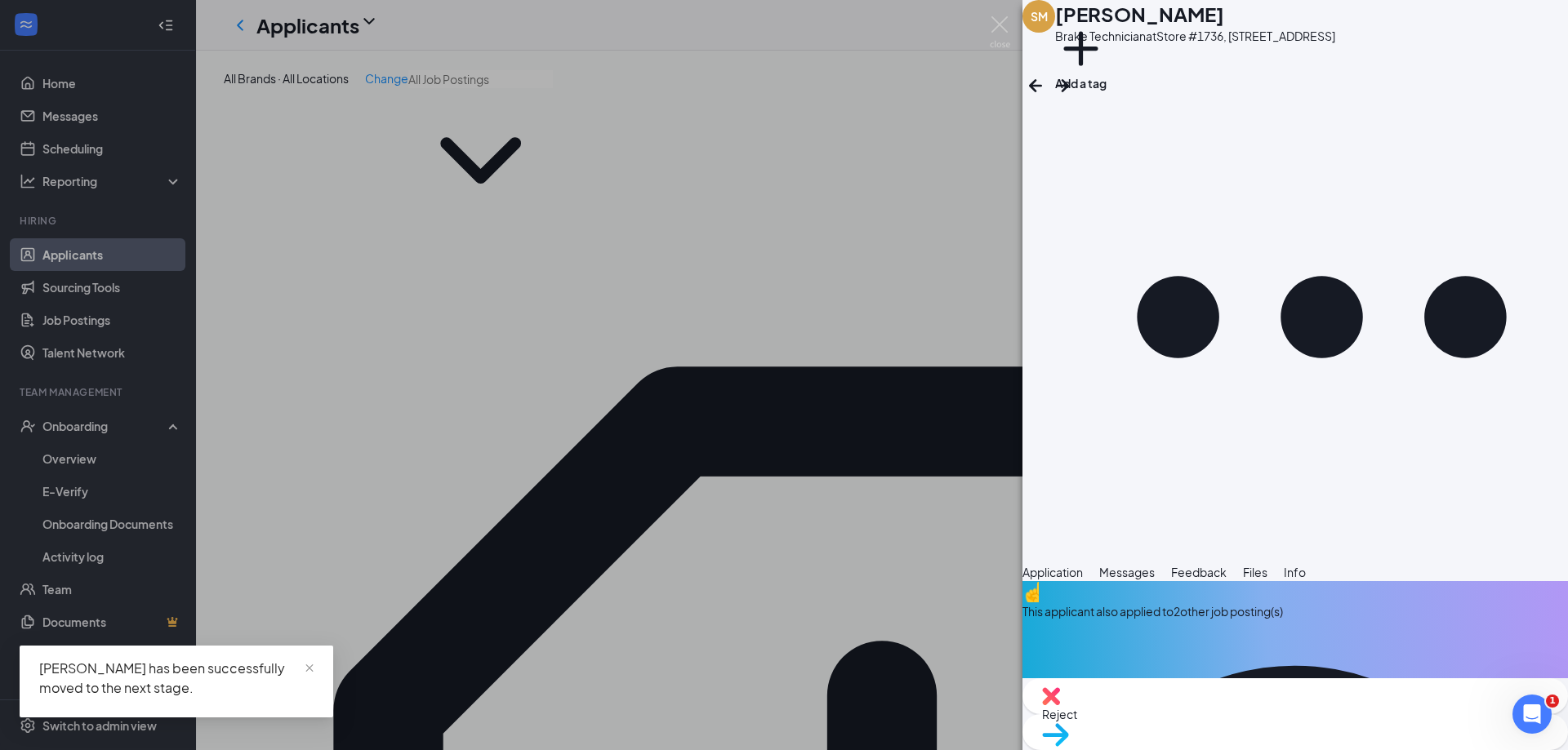
click at [1220, 723] on span "Reject" at bounding box center [1294, 714] width 506 height 17
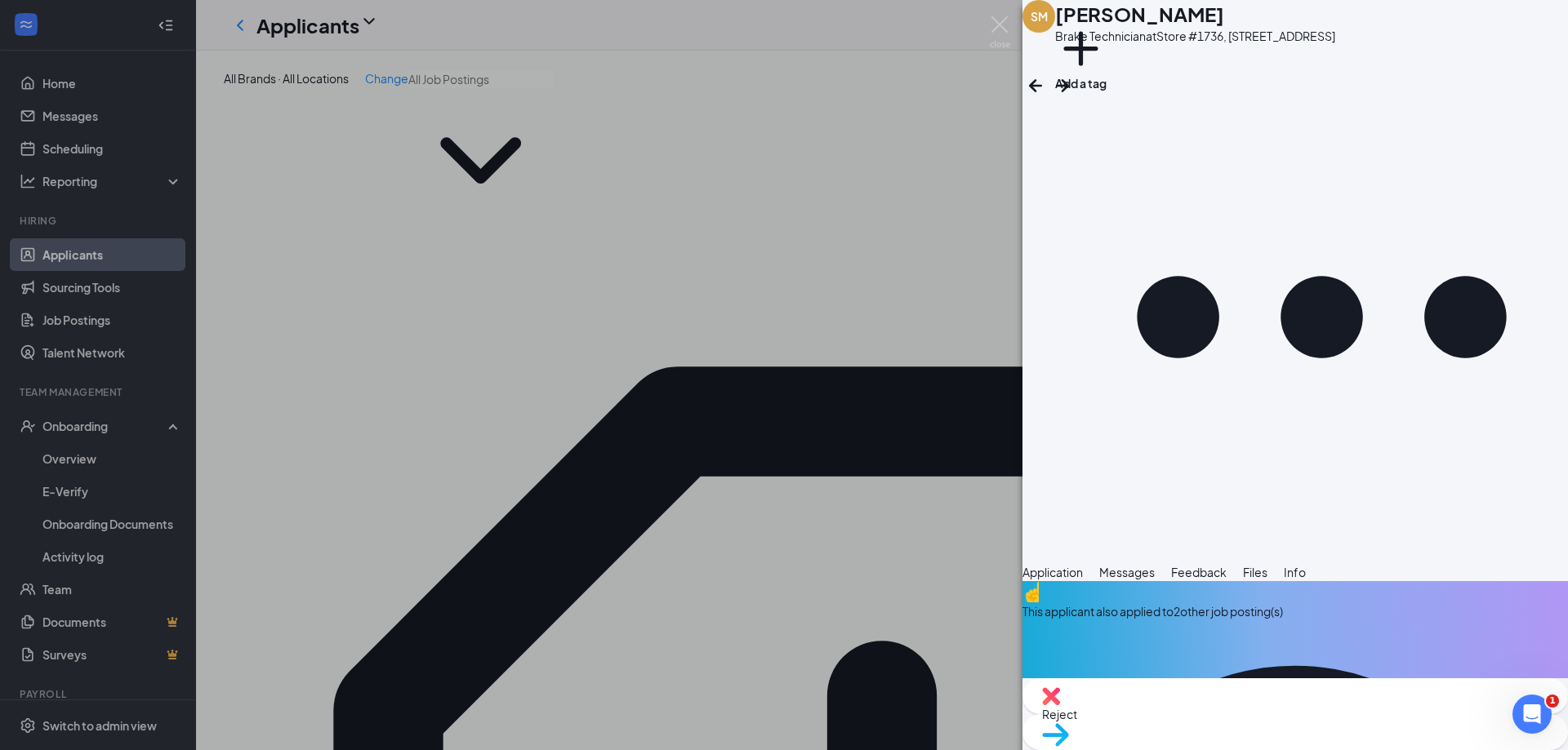
type textarea "[DATE] hired at another location"
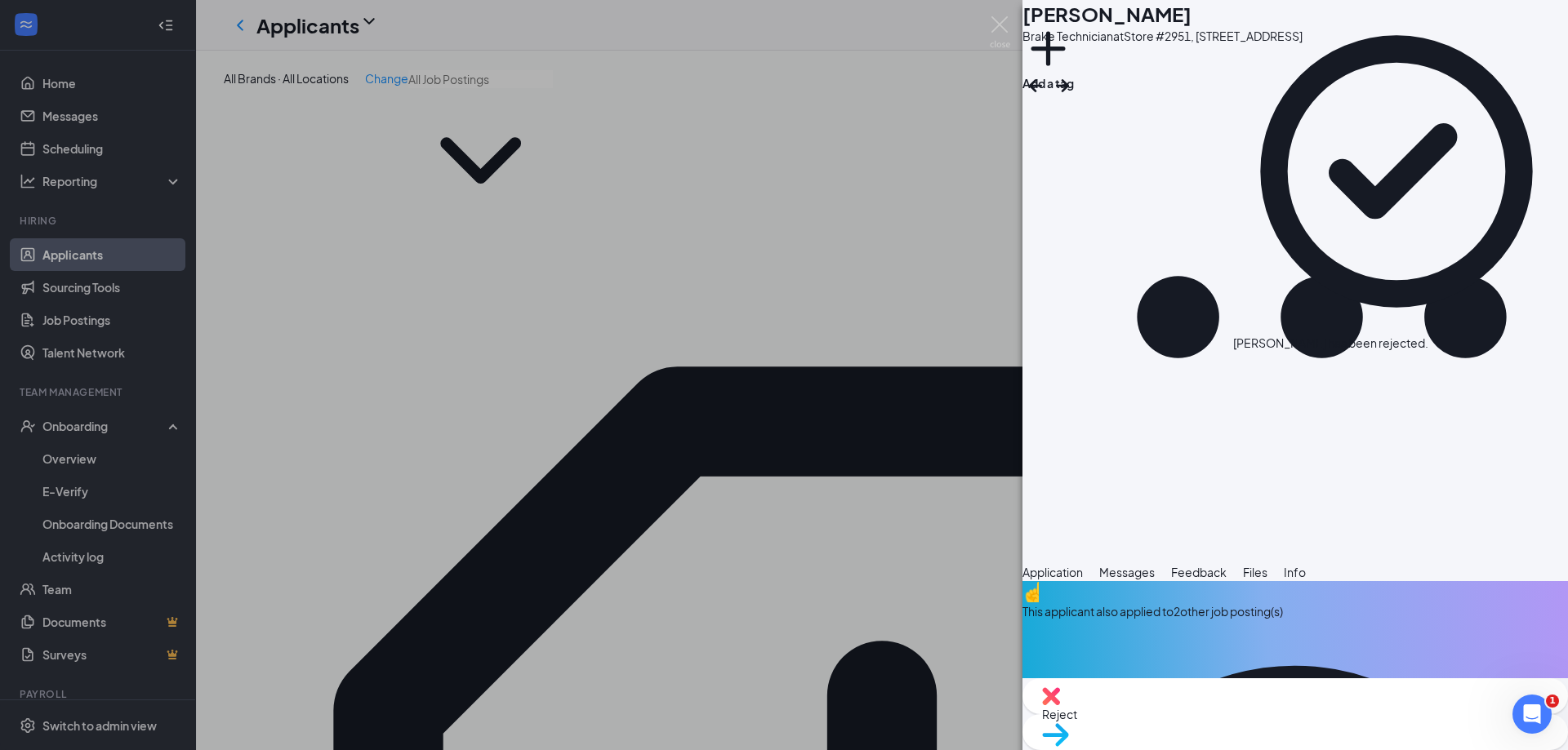
click at [86, 497] on div "SM [PERSON_NAME] Technician at Store [STREET_ADDRESS] Add a tag Application Mes…" at bounding box center [784, 375] width 1568 height 750
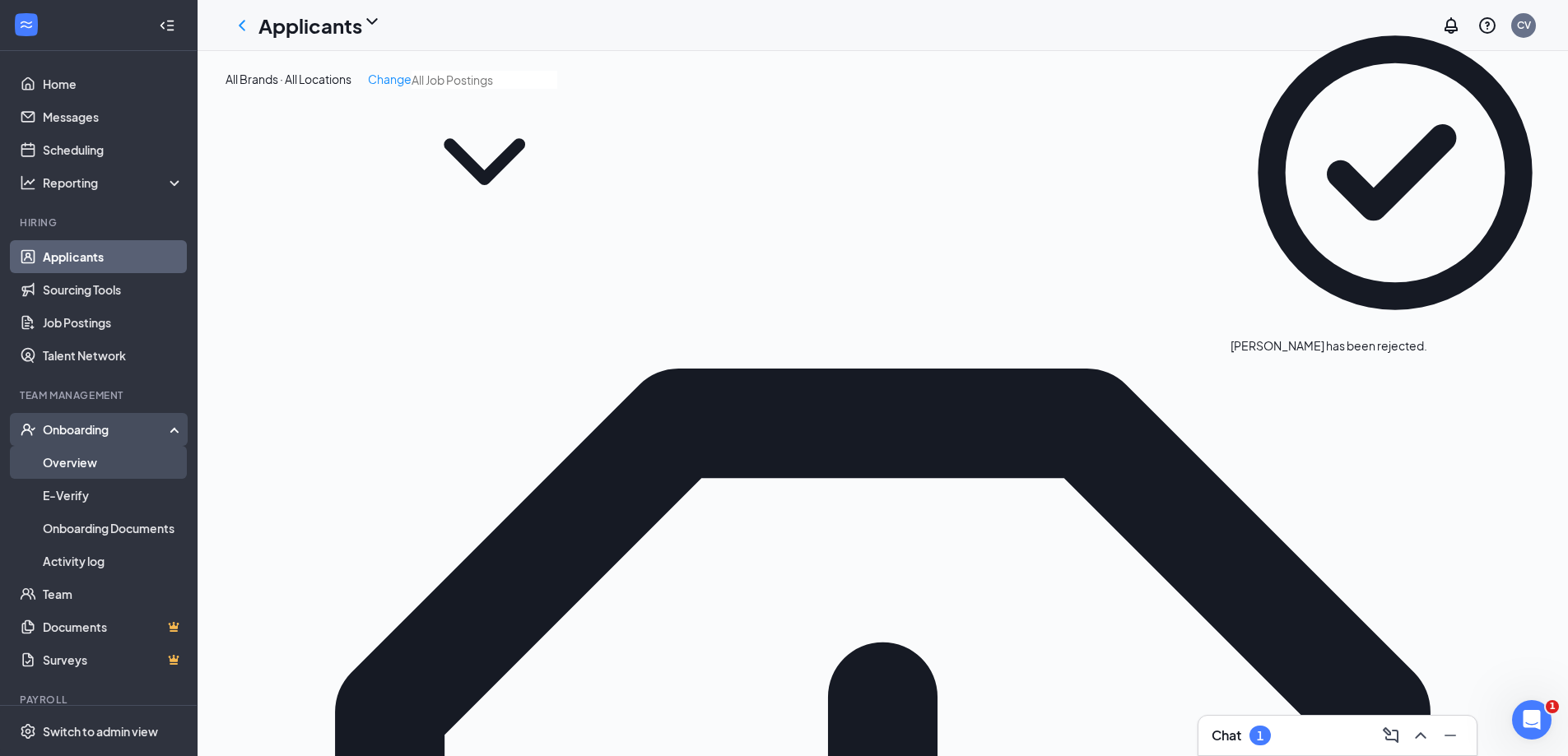
click at [100, 470] on link "Overview" at bounding box center [114, 463] width 141 height 33
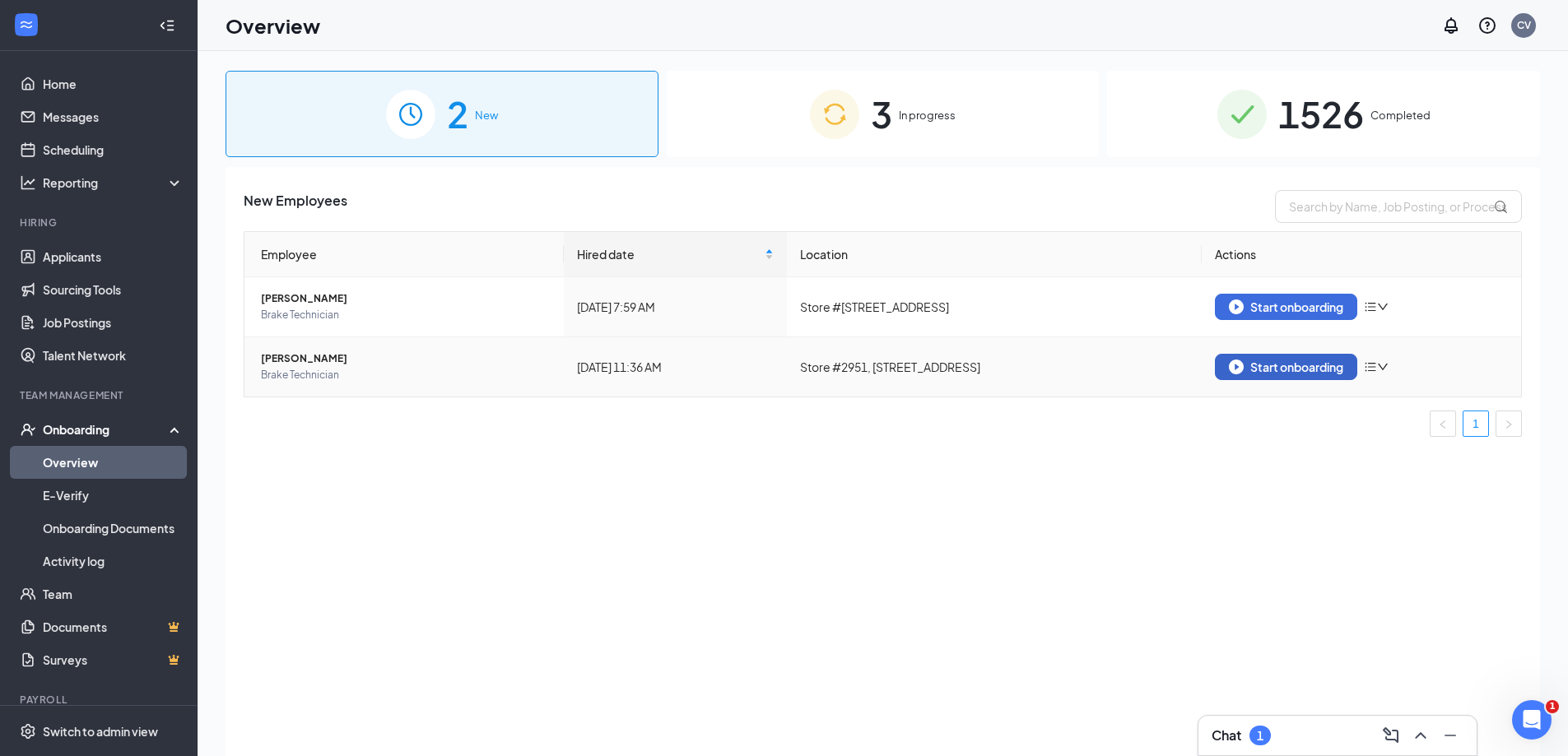
click at [1257, 361] on div "Start onboarding" at bounding box center [1286, 366] width 115 height 15
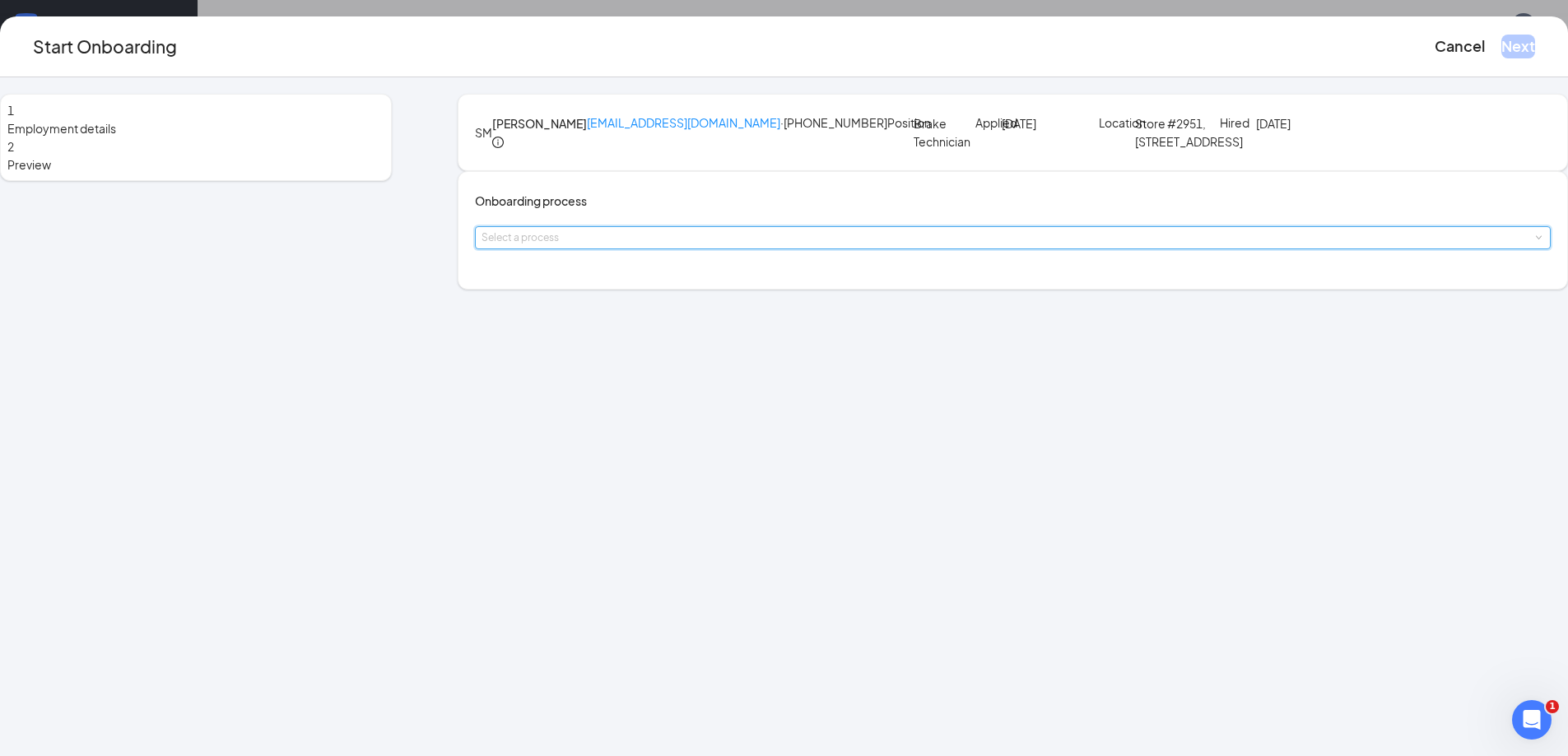
click at [707, 249] on div "Select a process" at bounding box center [1013, 238] width 1063 height 22
click at [677, 415] on span "Employee Onboarding [PERSON_NAME]" at bounding box center [668, 413] width 219 height 15
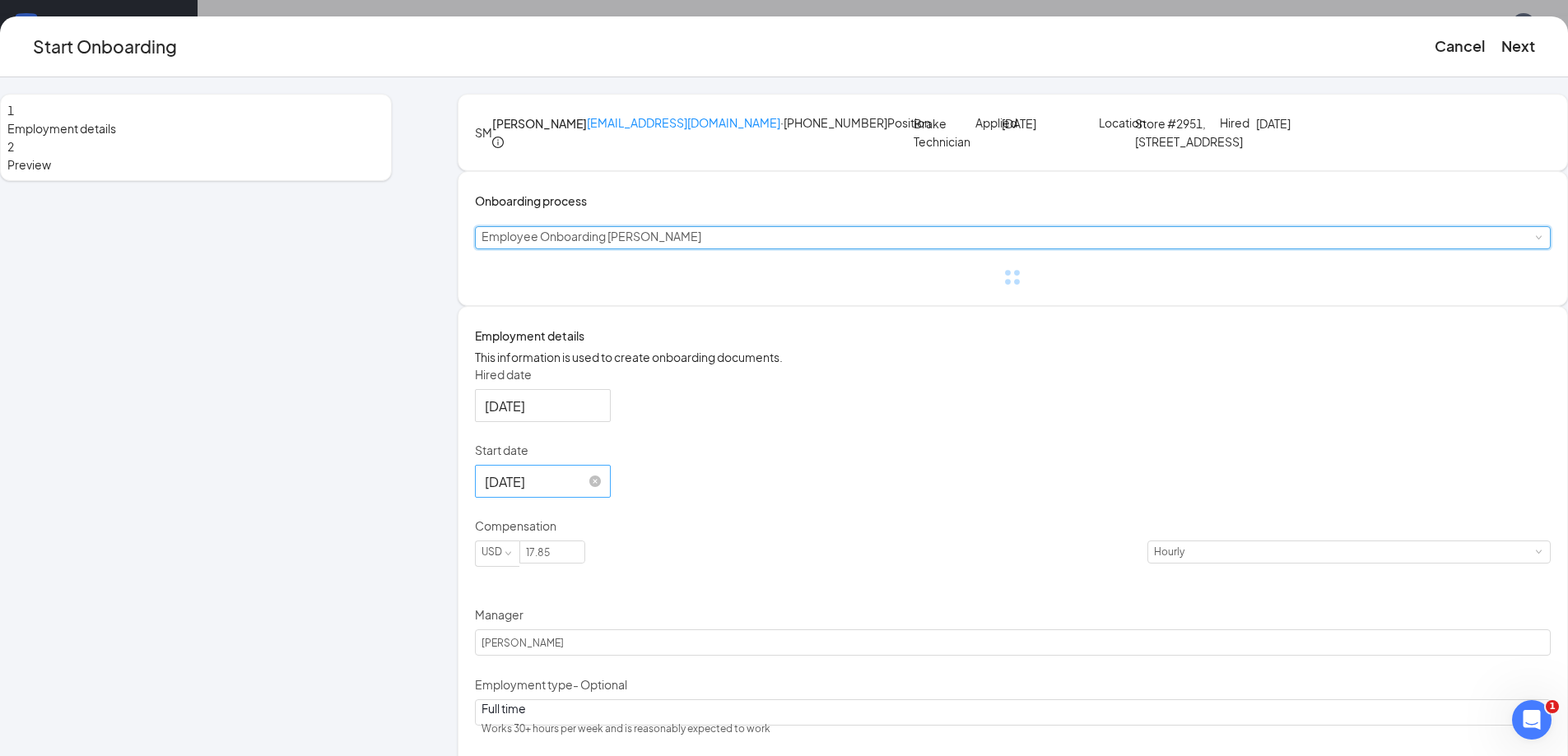
click at [597, 493] on input "[DATE]" at bounding box center [541, 482] width 113 height 21
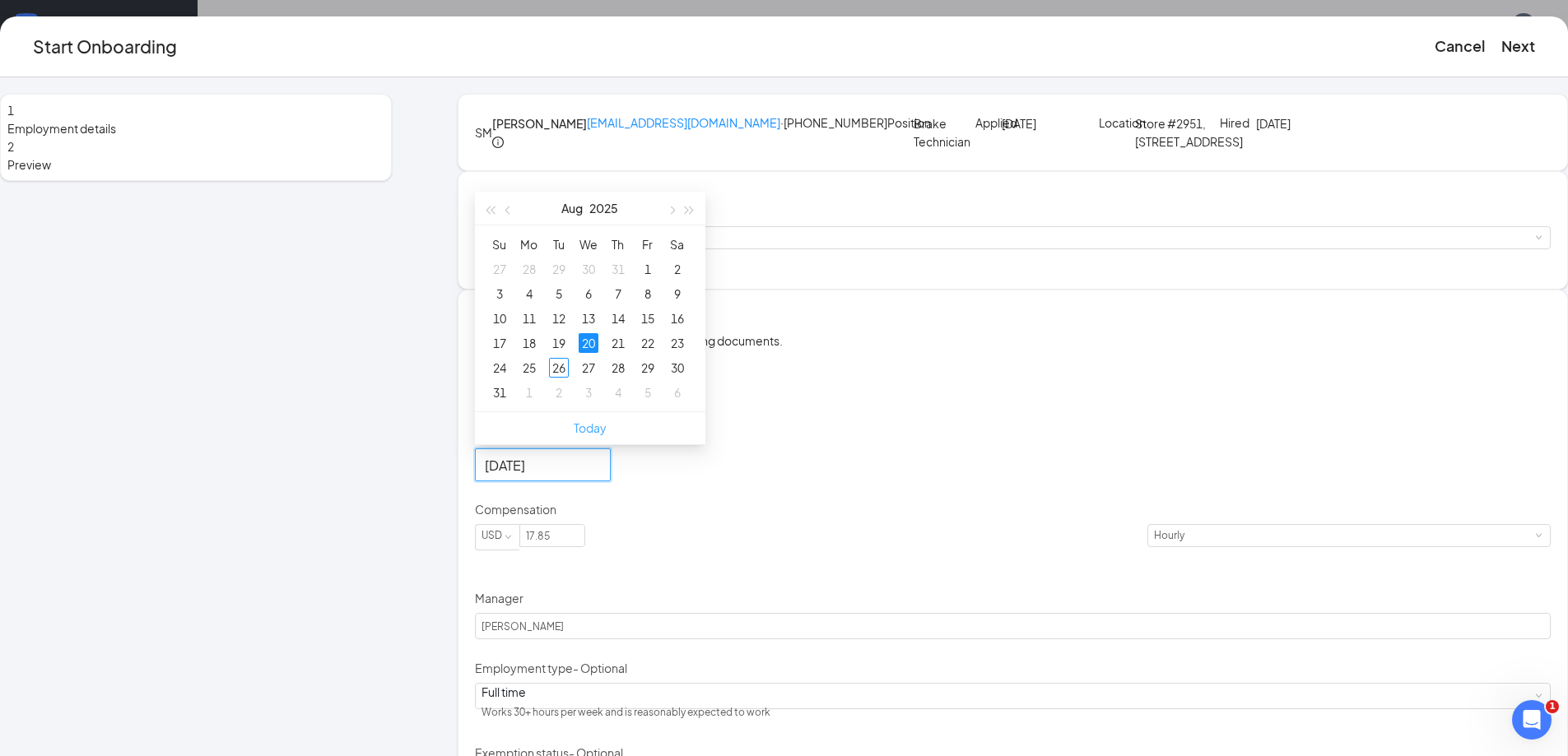
click at [606, 436] on link "Today" at bounding box center [591, 427] width 33 height 15
type input "[DATE]"
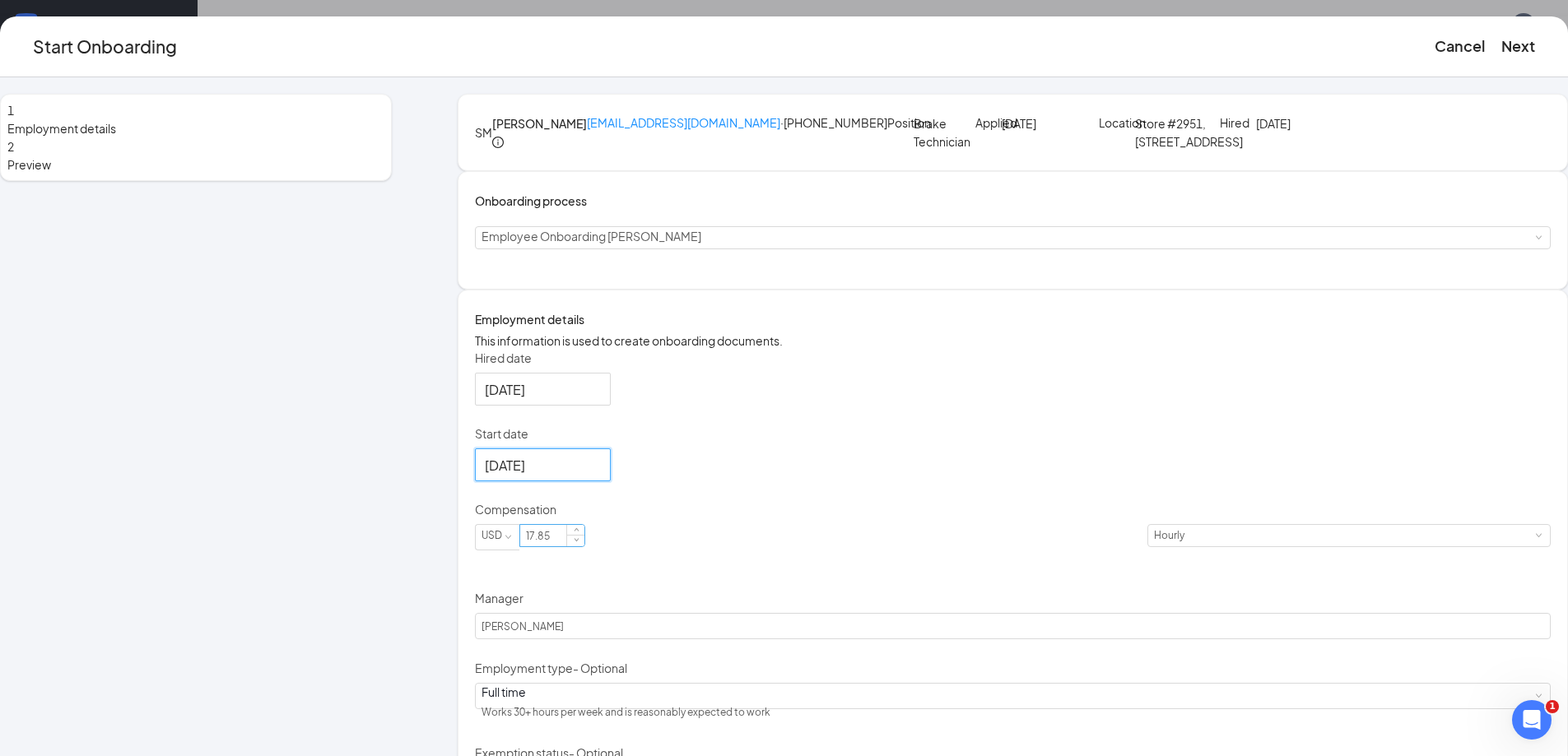
click at [586, 547] on div "17.85" at bounding box center [551, 536] width 66 height 24
click at [1194, 52] on div "Start Onboarding Cancel Next" at bounding box center [784, 47] width 1502 height 27
click at [1435, 41] on button "Cancel" at bounding box center [1459, 46] width 50 height 24
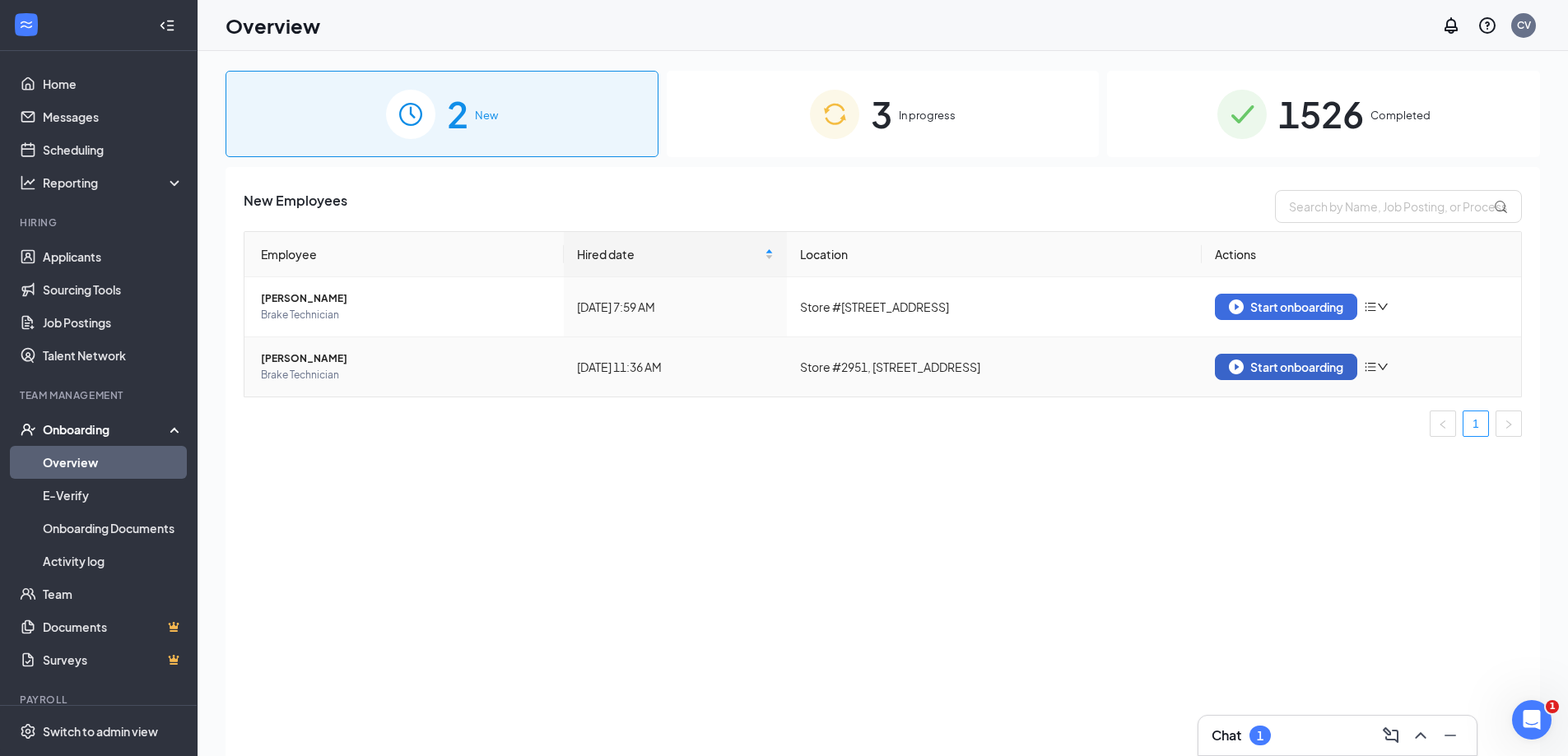
click at [1251, 373] on div "Start onboarding" at bounding box center [1286, 366] width 115 height 15
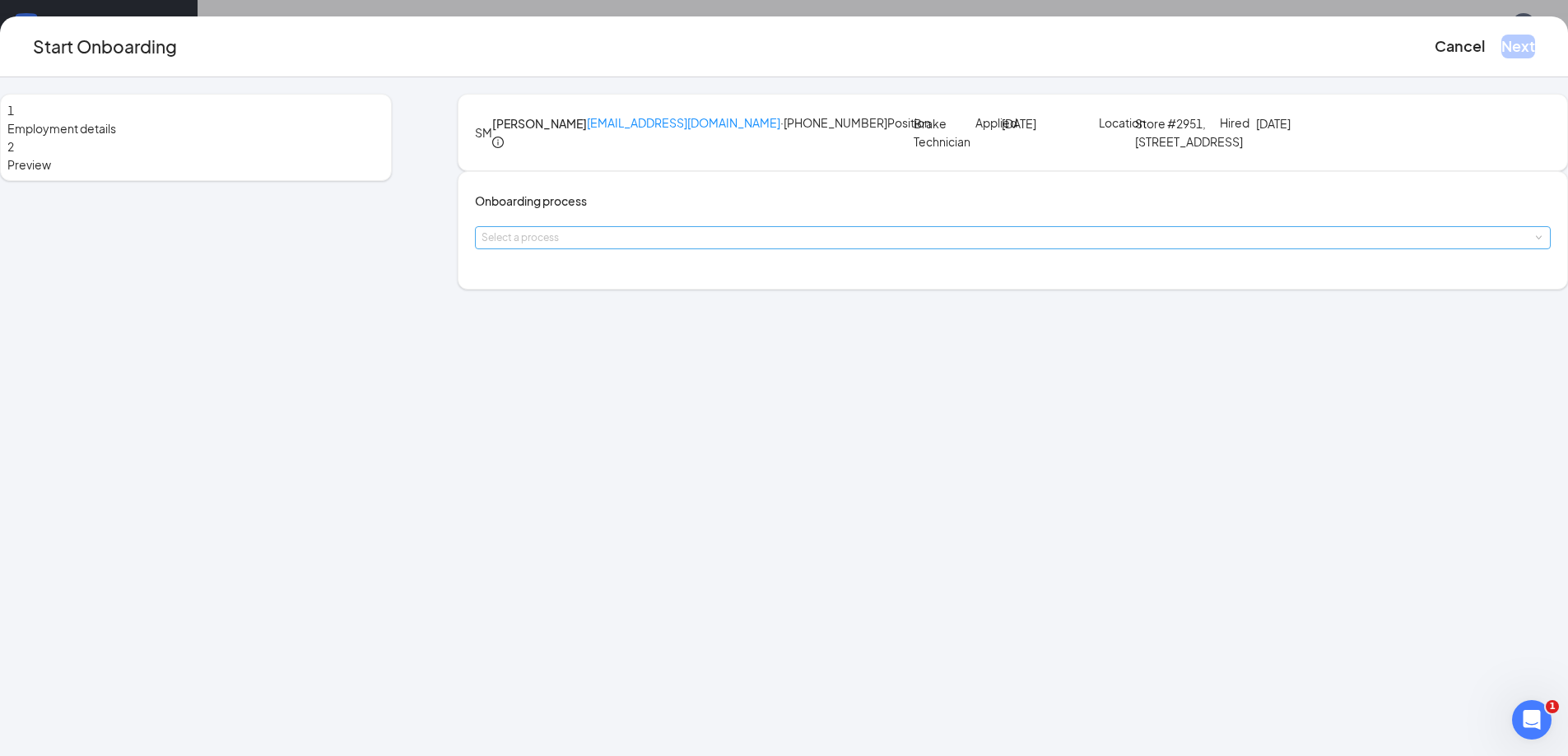
click at [598, 246] on div "Select a process" at bounding box center [1010, 237] width 1056 height 17
click at [619, 410] on span "Employee Onboarding [PERSON_NAME]" at bounding box center [668, 413] width 219 height 15
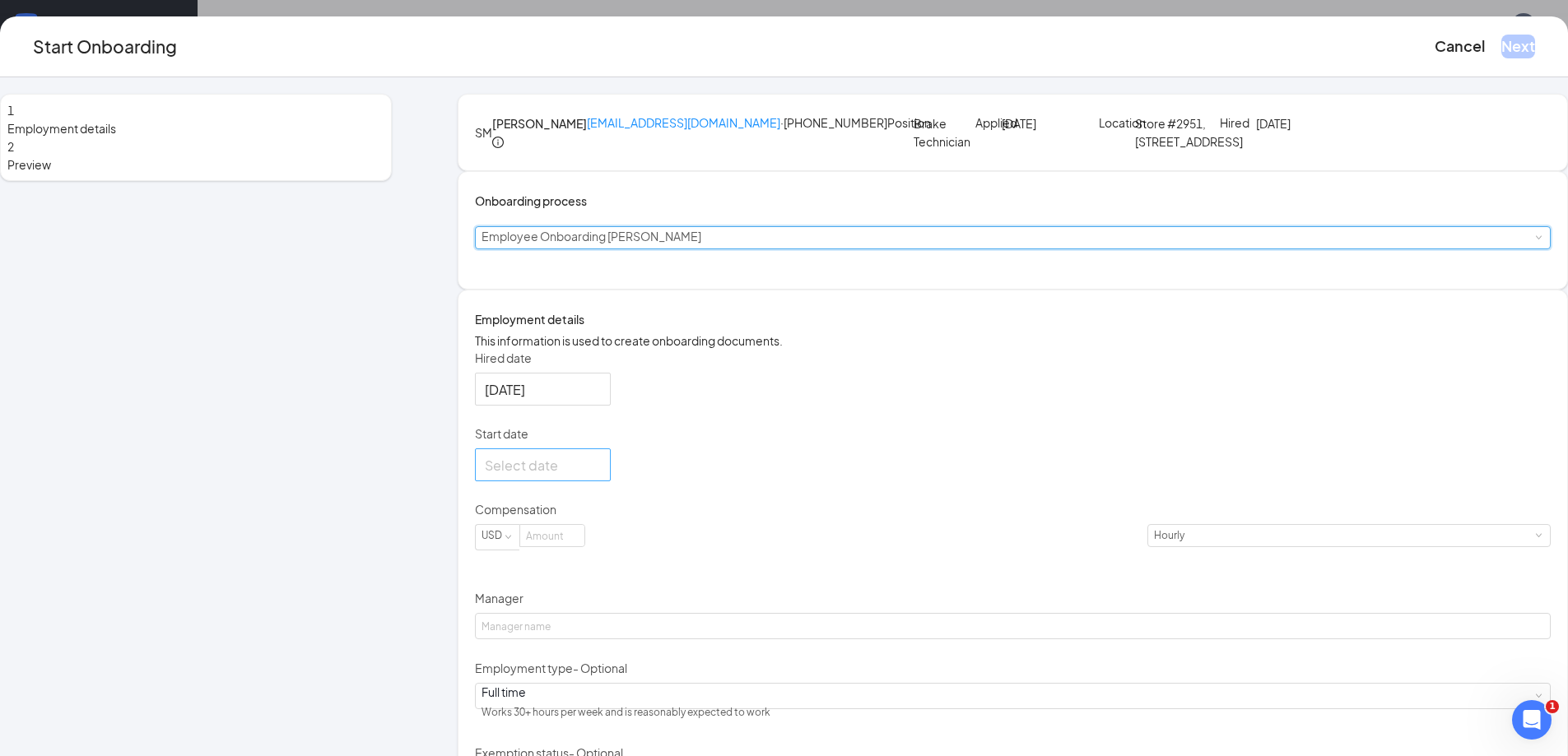
click at [596, 476] on input "Start date" at bounding box center [541, 465] width 113 height 21
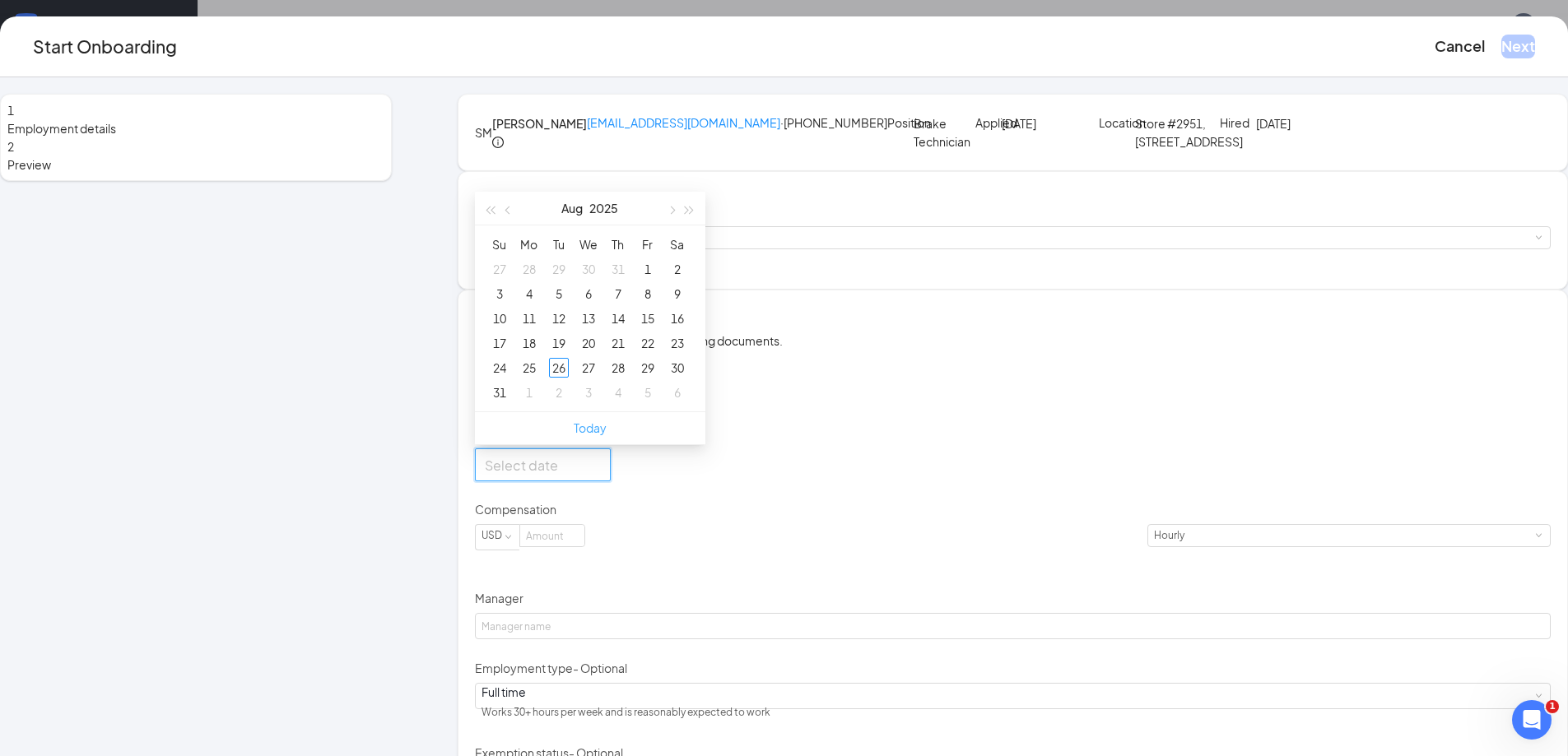
click at [606, 436] on link "Today" at bounding box center [591, 427] width 33 height 15
type input "[DATE]"
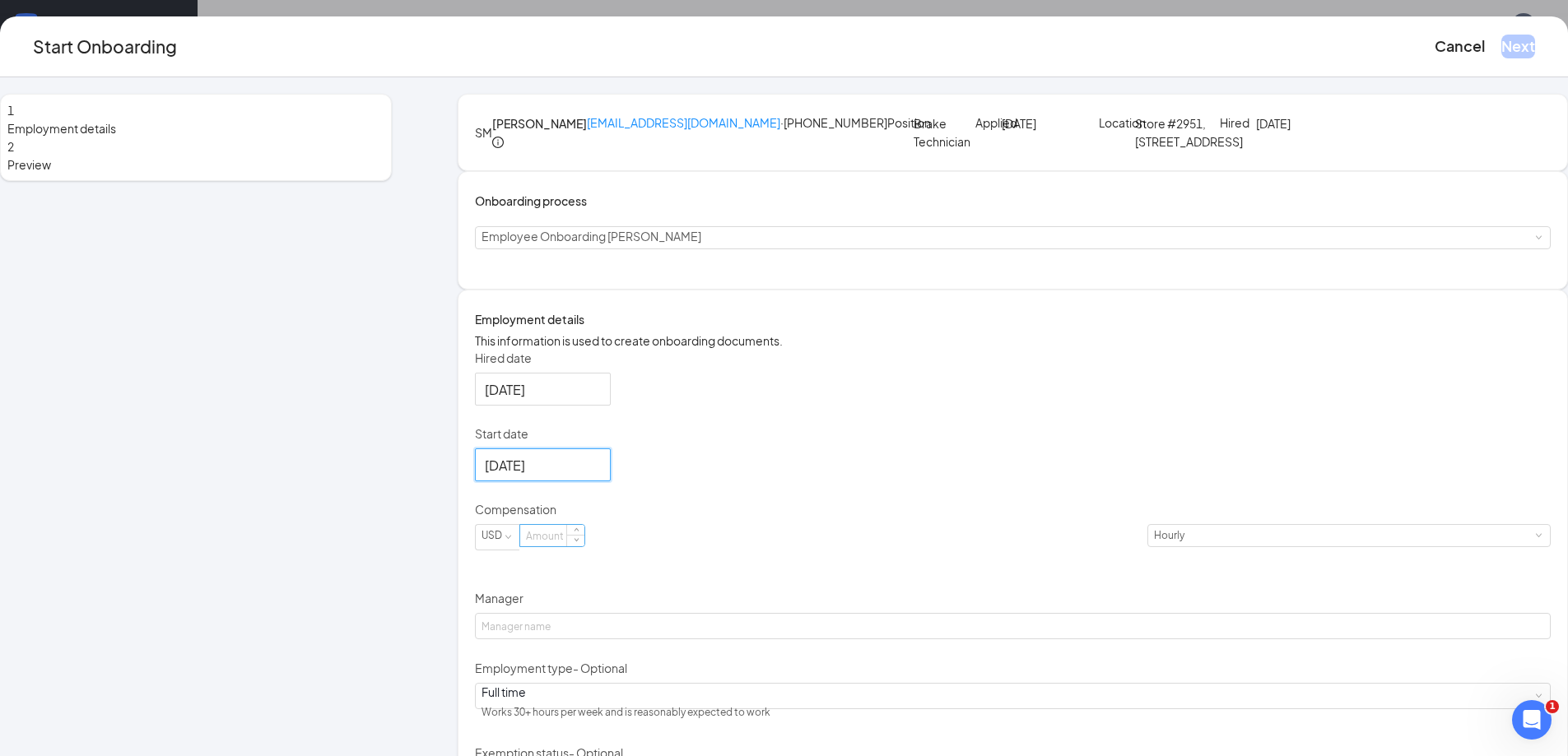
click at [585, 546] on input at bounding box center [552, 536] width 65 height 22
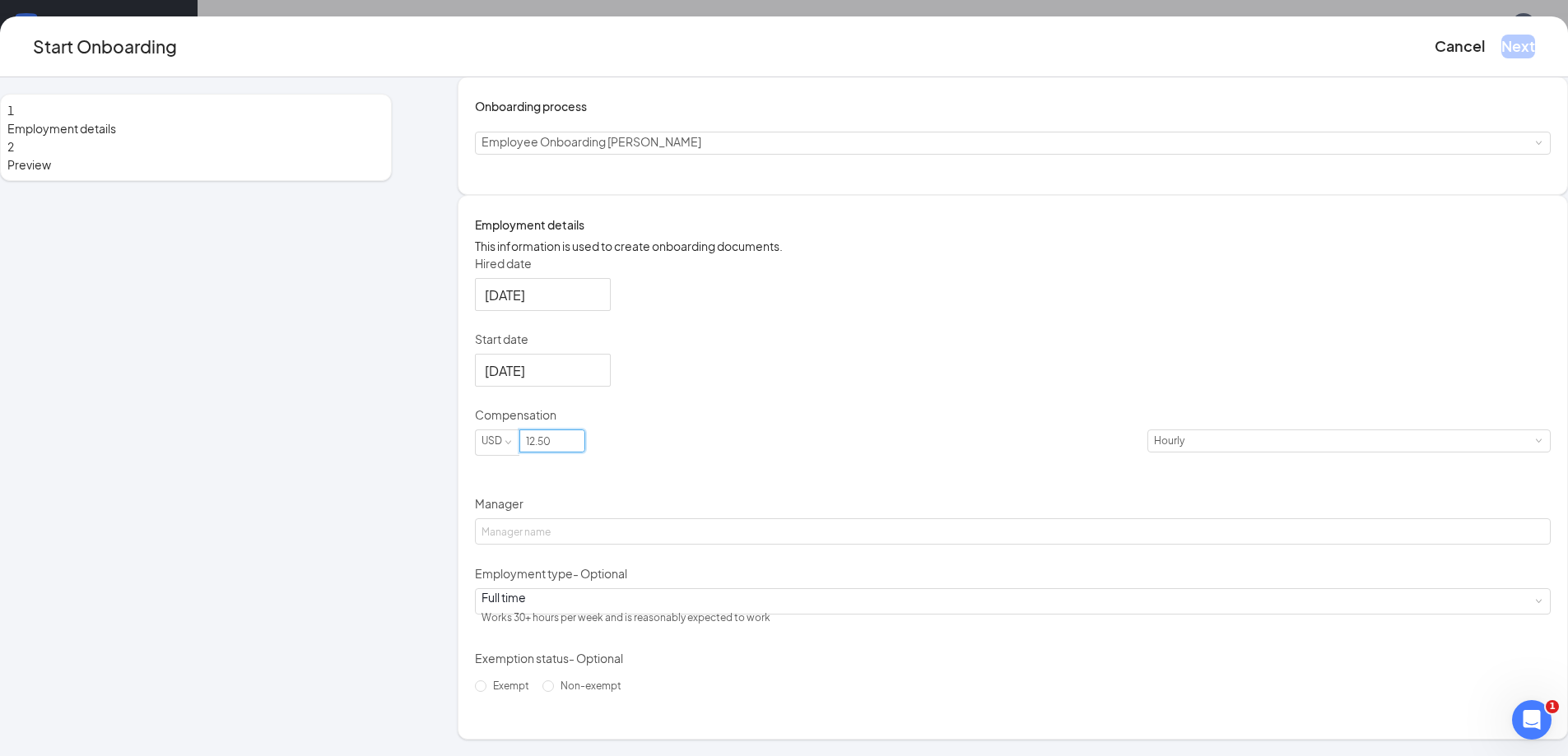
scroll to position [225, 0]
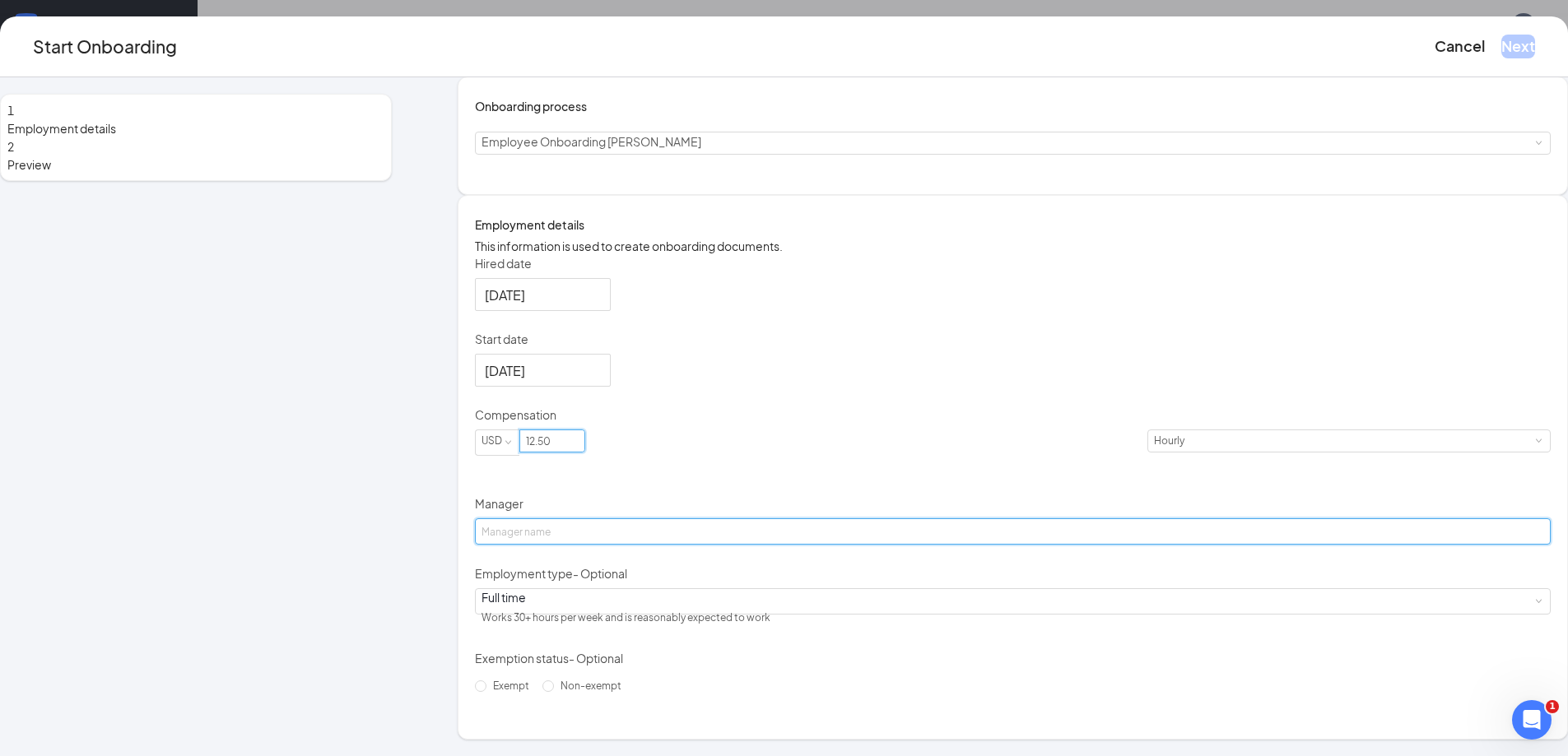
type input "12.5"
click at [733, 519] on input "Manager" at bounding box center [1013, 532] width 1076 height 26
type input "[PERSON_NAME]"
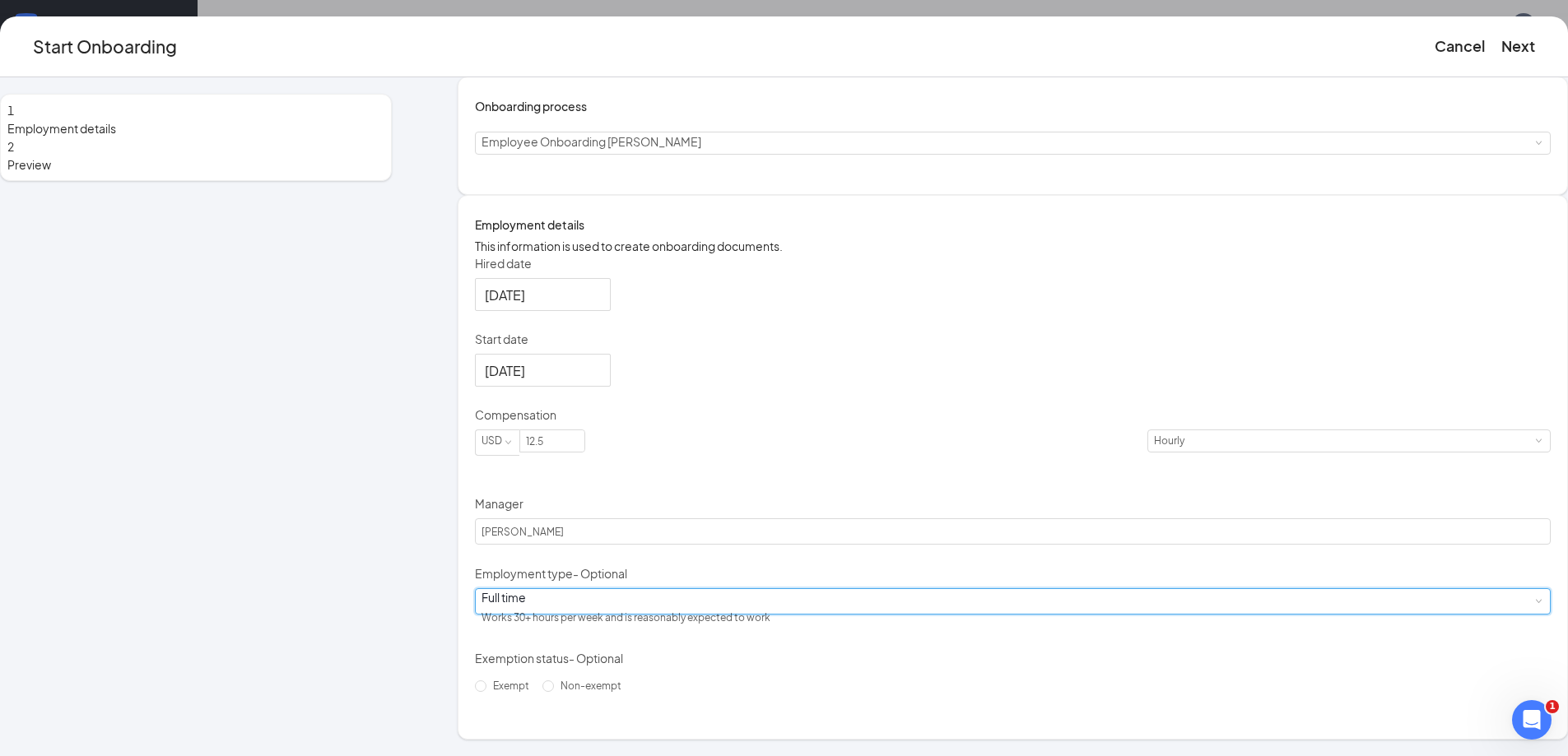
click at [646, 607] on div "Full time Works 30+ hours per week and is reasonably expected to work" at bounding box center [1013, 601] width 1063 height 24
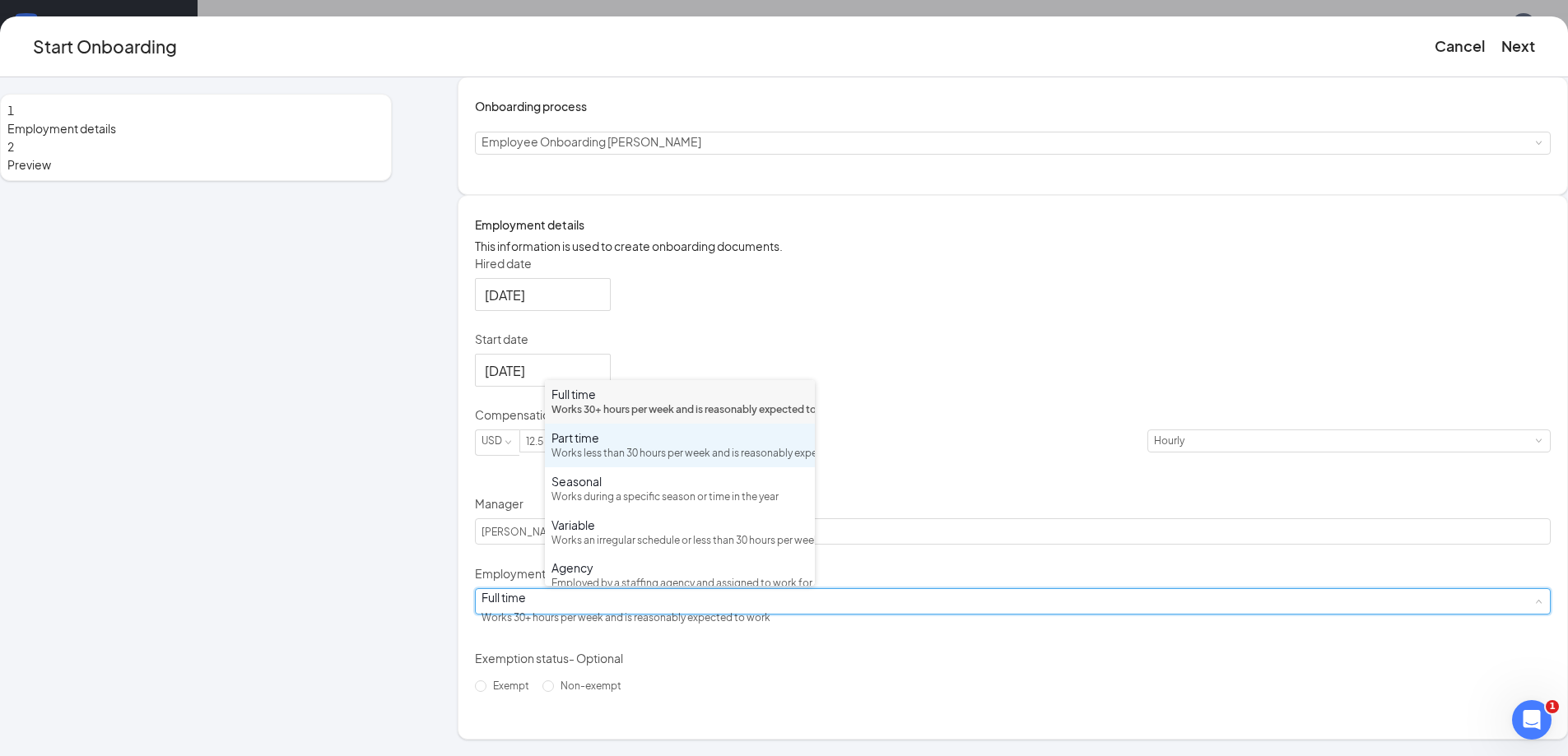
click at [626, 462] on div "Part time Works less than 30 hours per week and is reasonably expected to work" at bounding box center [680, 446] width 257 height 32
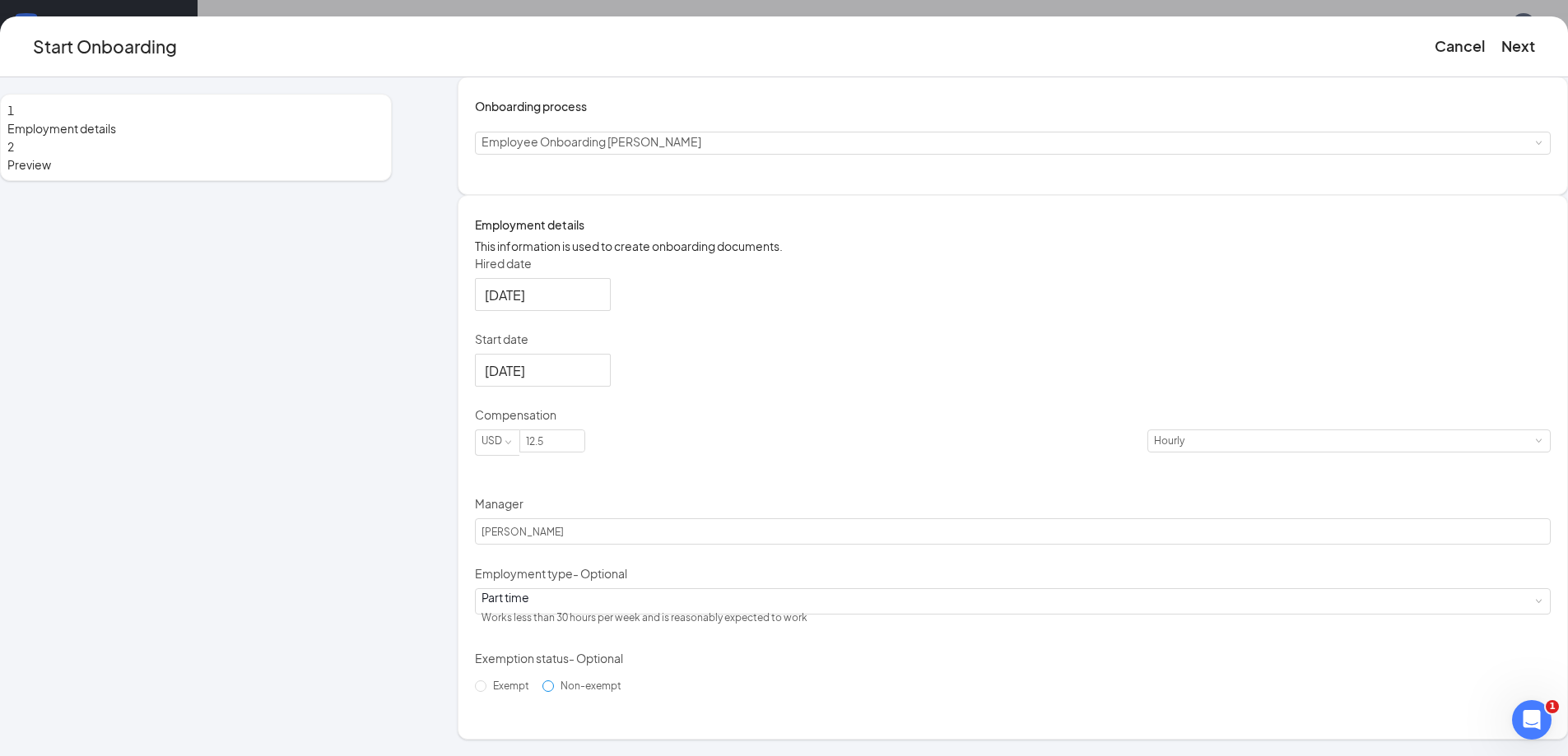
click at [606, 692] on span "Non-exempt" at bounding box center [592, 685] width 74 height 13
click at [554, 692] on input "Non-exempt" at bounding box center [548, 686] width 12 height 12
radio input "true"
click at [1501, 46] on button "Next" at bounding box center [1518, 46] width 33 height 24
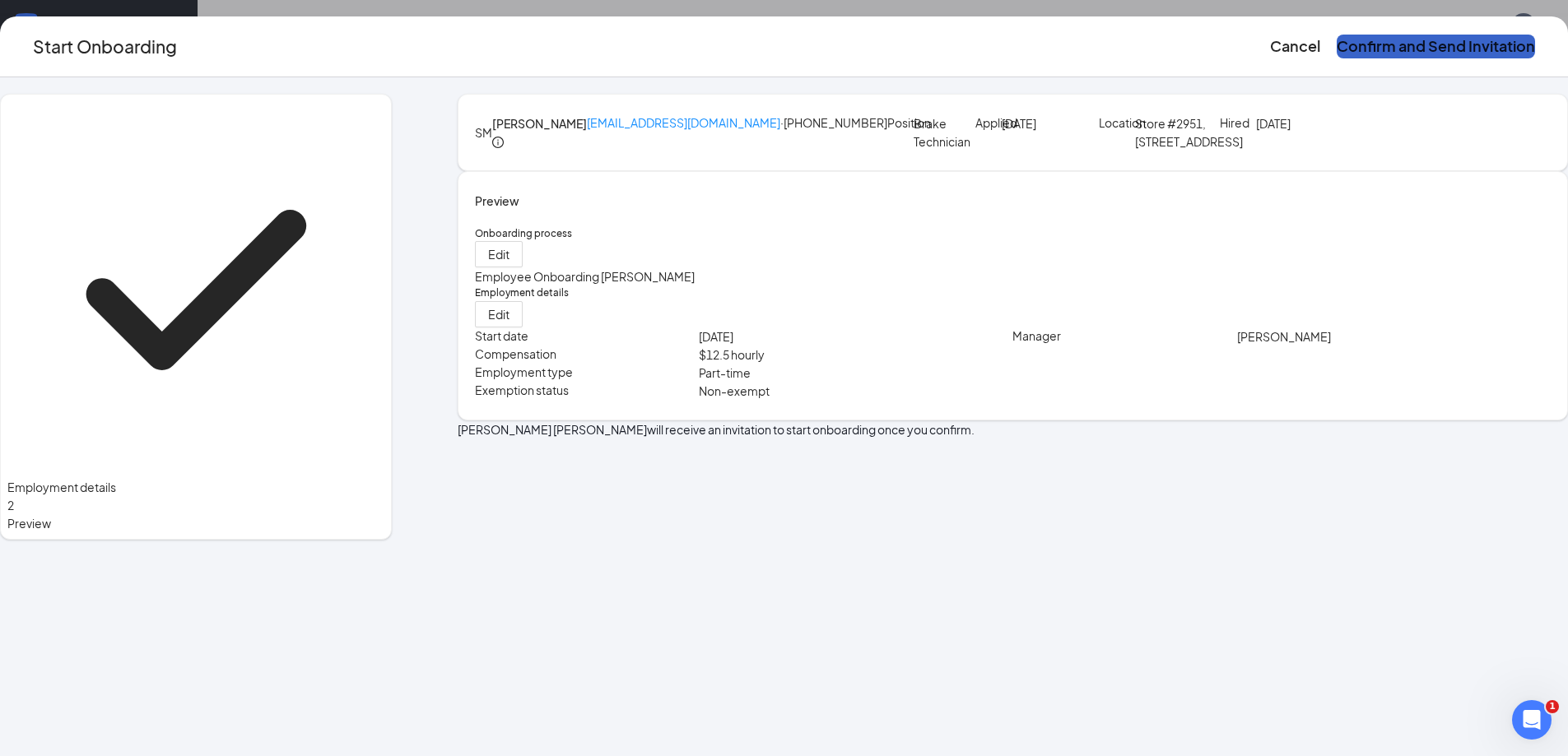
click at [1337, 46] on button "Confirm and Send Invitation" at bounding box center [1436, 46] width 199 height 24
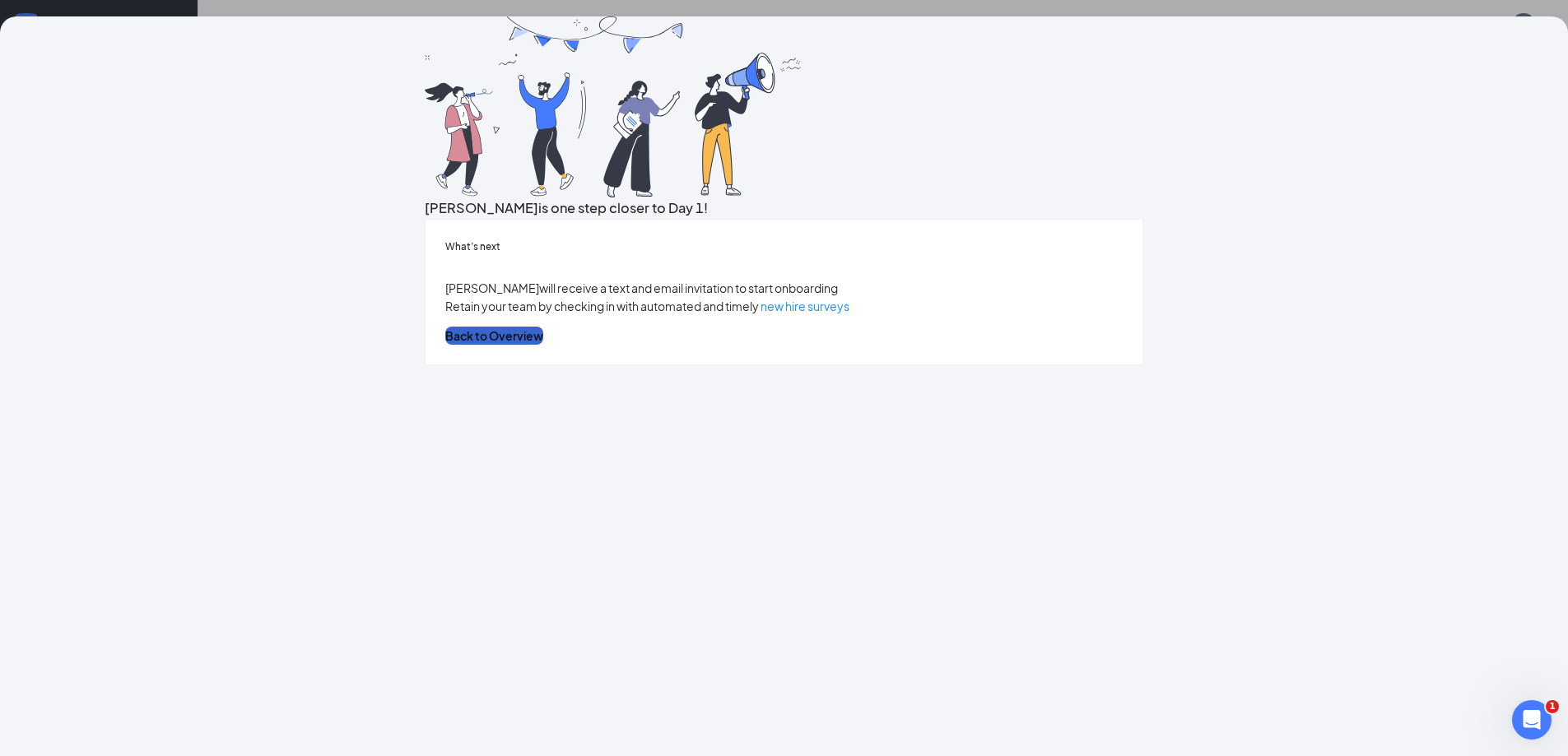
click at [544, 345] on button "Back to Overview" at bounding box center [495, 336] width 98 height 18
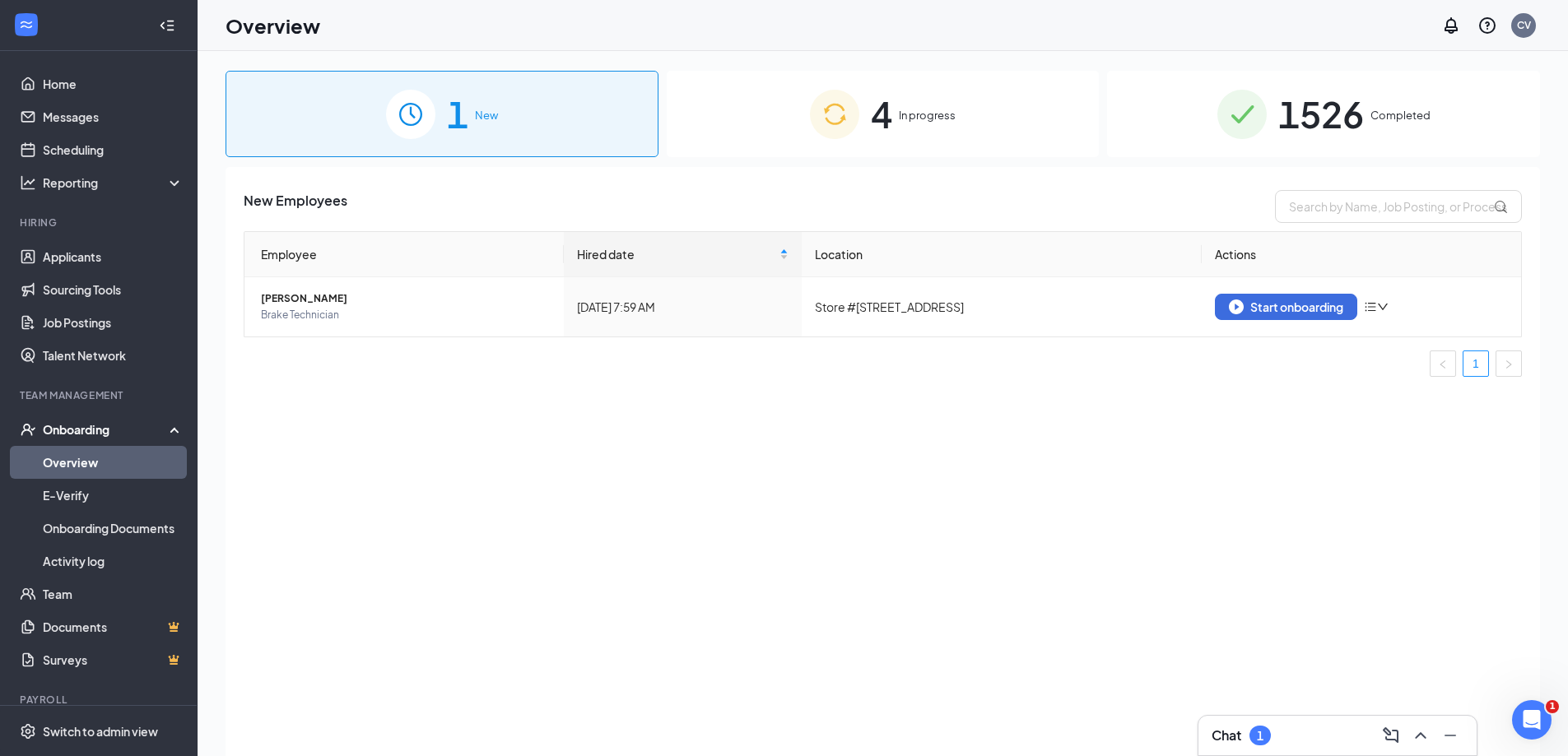
click at [112, 232] on div "Hiring" at bounding box center [100, 223] width 161 height 17
click at [101, 254] on link "Applicants" at bounding box center [114, 257] width 141 height 33
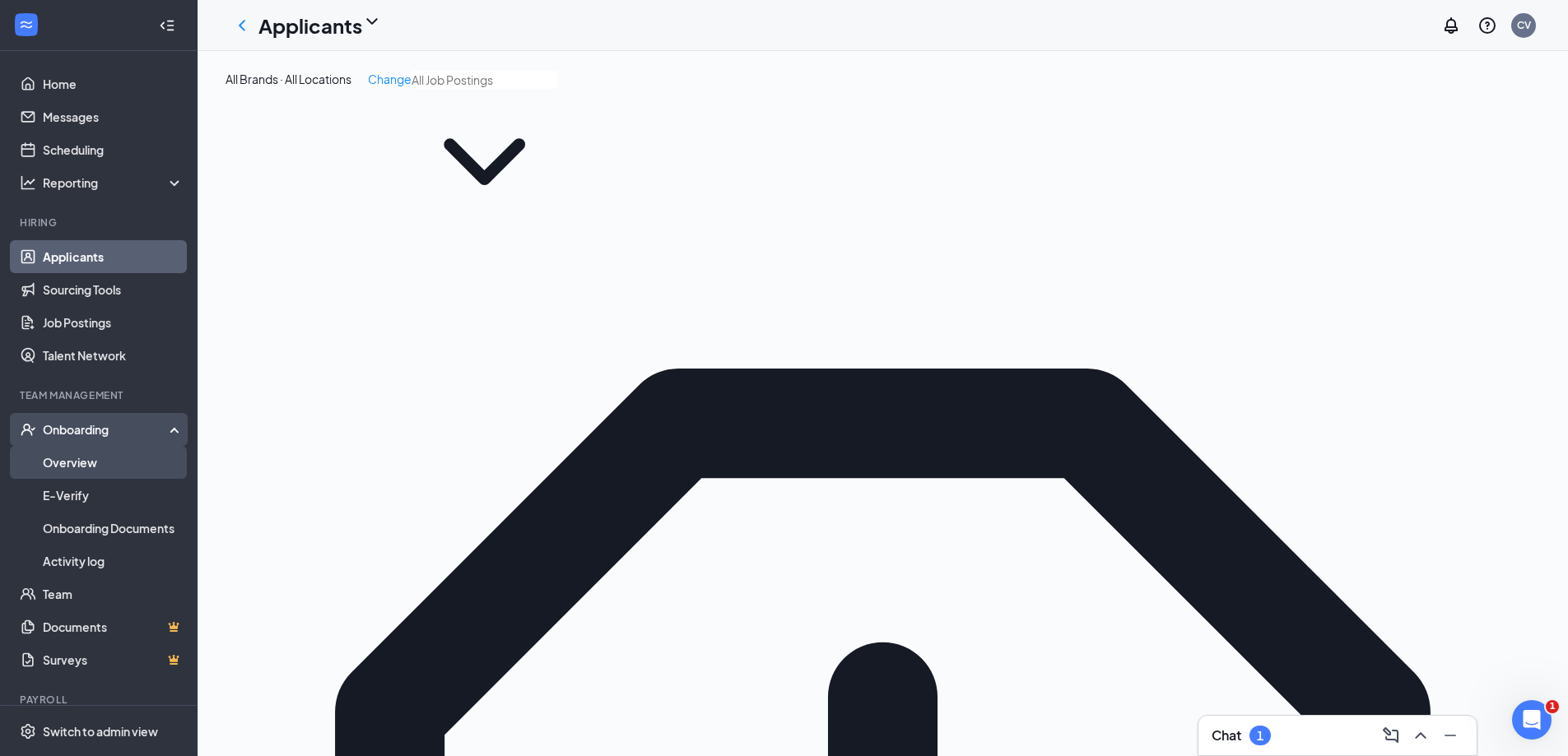
click at [95, 451] on link "Overview" at bounding box center [114, 463] width 141 height 33
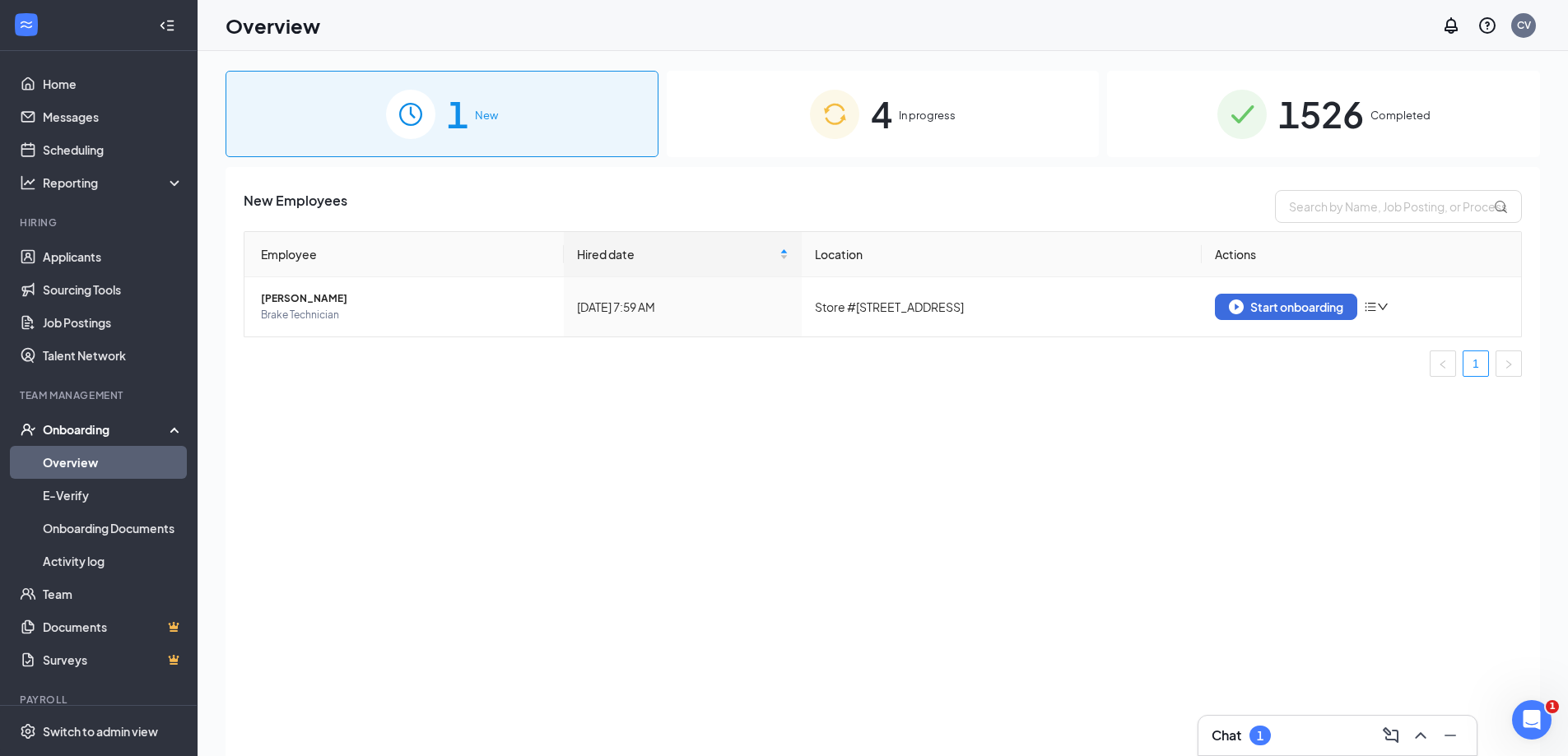
click at [927, 89] on div "4 In progress" at bounding box center [883, 114] width 433 height 86
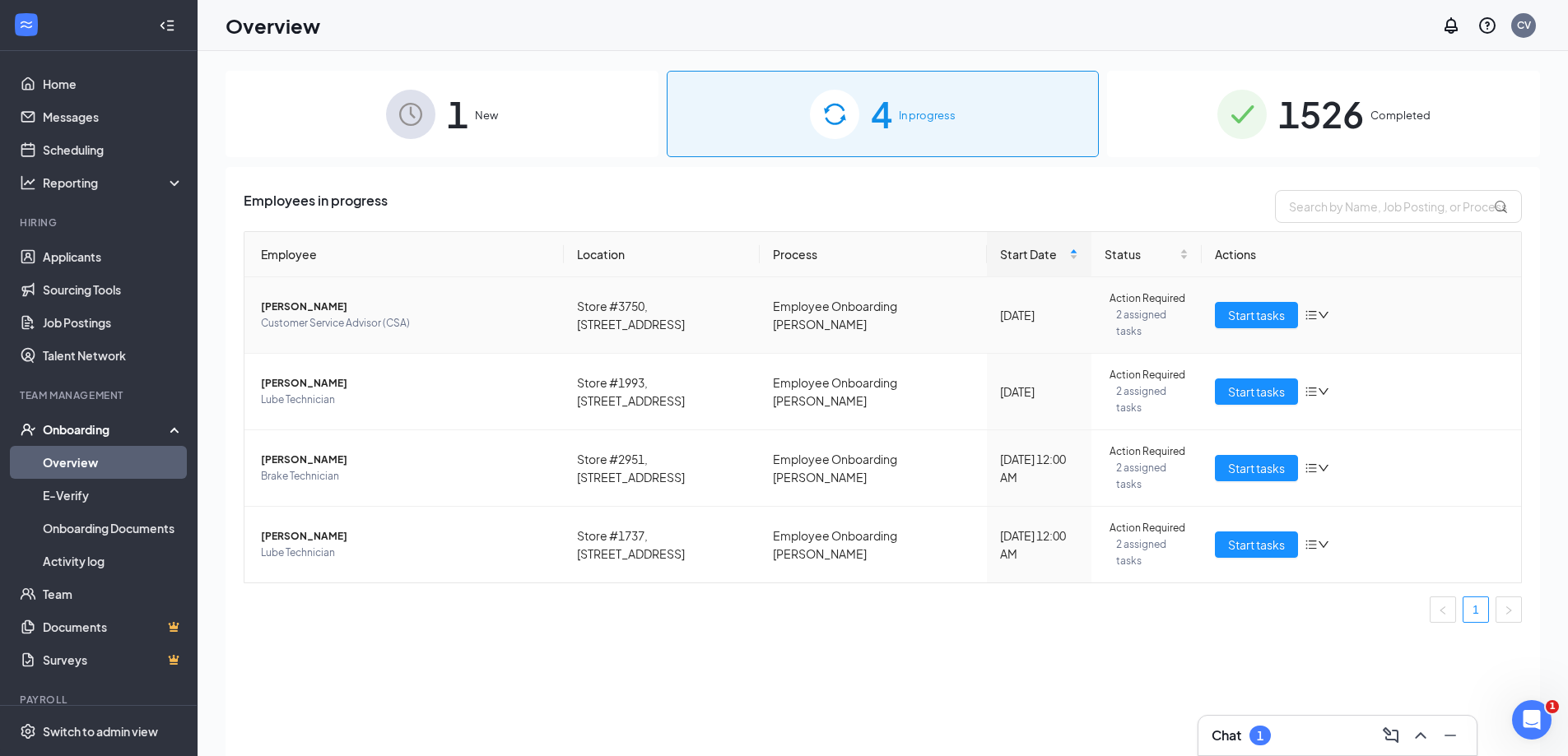
click at [299, 325] on span "Customer Service Advisor (CSA)" at bounding box center [405, 323] width 290 height 17
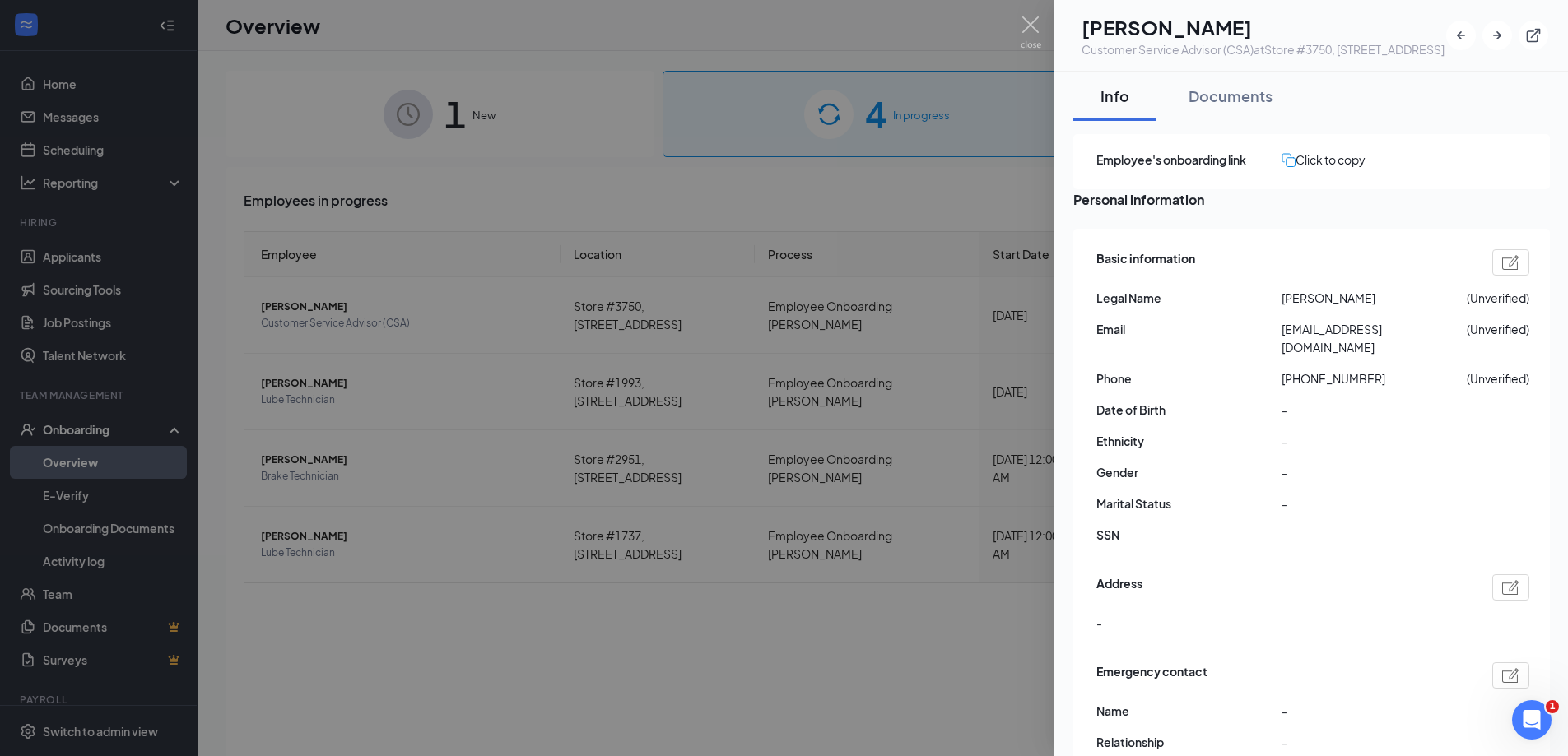
click at [322, 369] on div at bounding box center [784, 378] width 1568 height 756
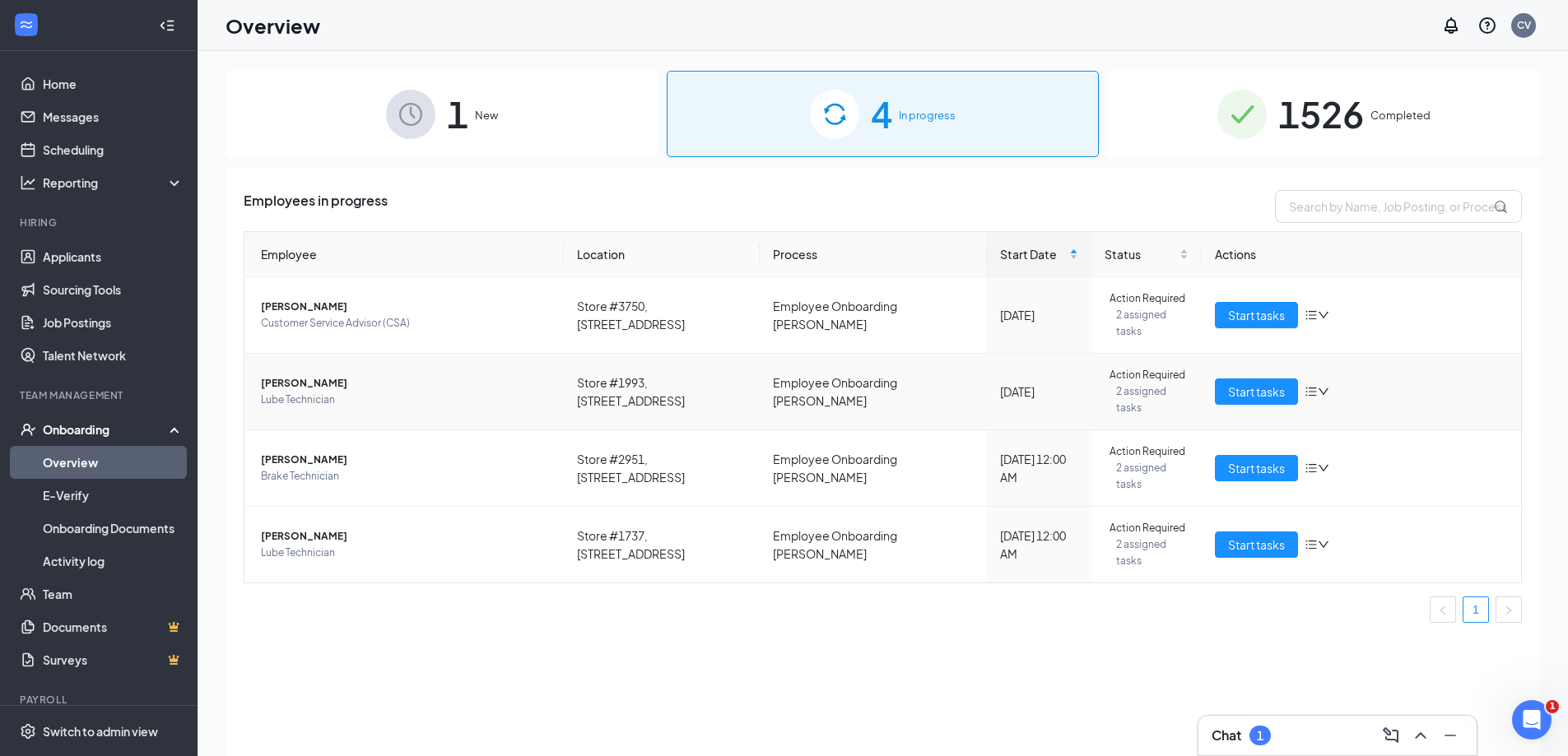
click at [281, 431] on td "[PERSON_NAME] Lube Technician" at bounding box center [404, 392] width 319 height 76
click at [296, 408] on span "Lube Technician" at bounding box center [405, 400] width 290 height 17
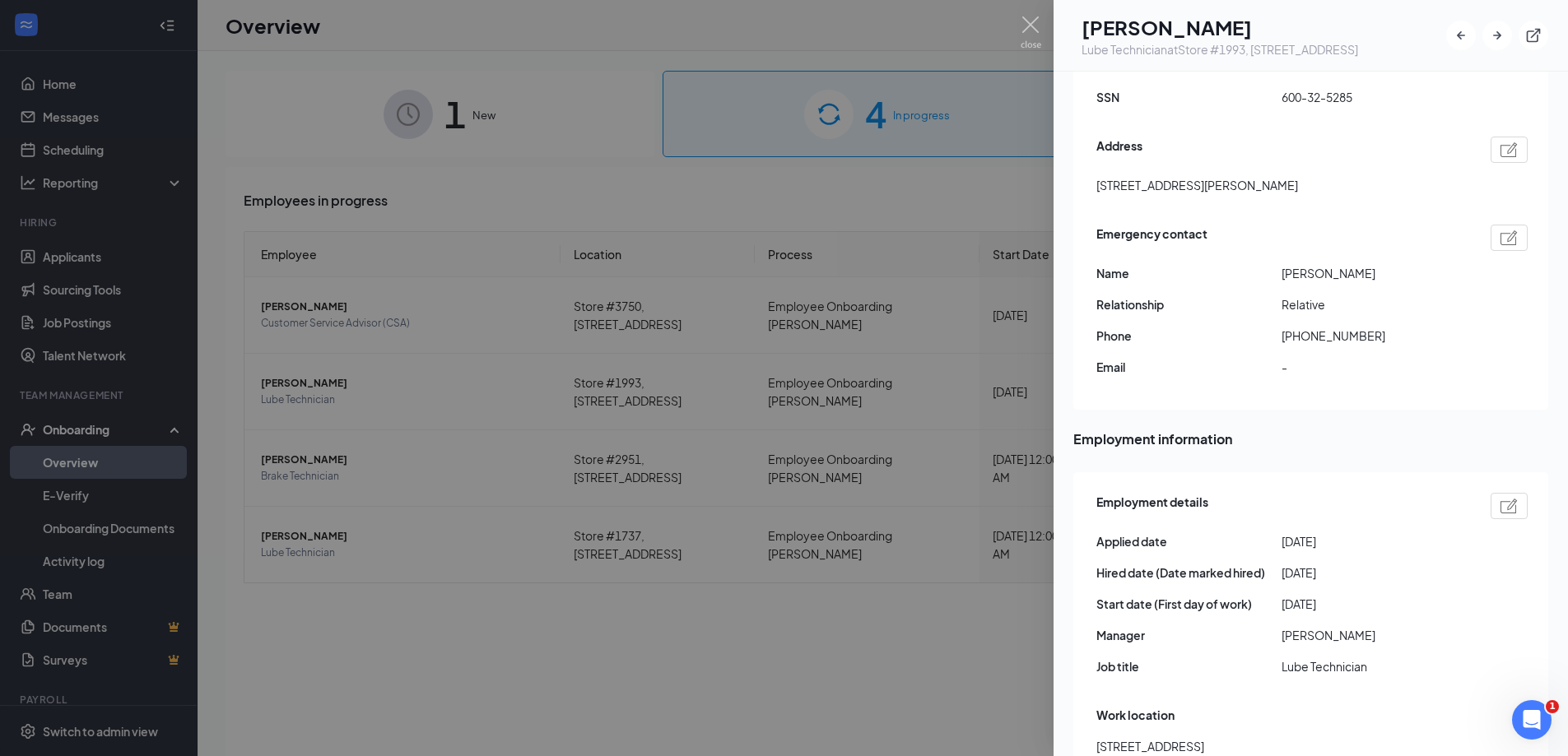
scroll to position [576, 0]
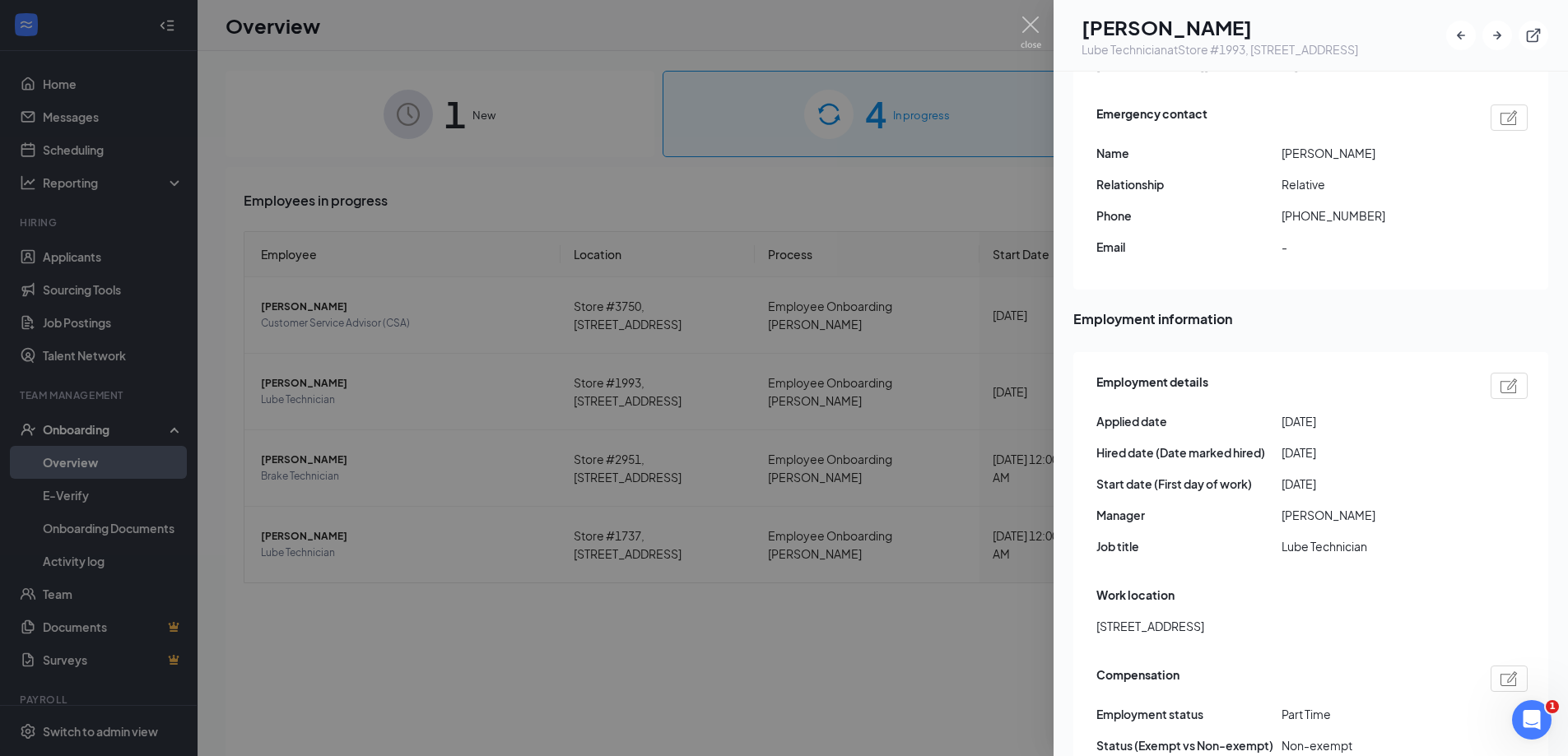
click at [419, 596] on div at bounding box center [784, 378] width 1568 height 756
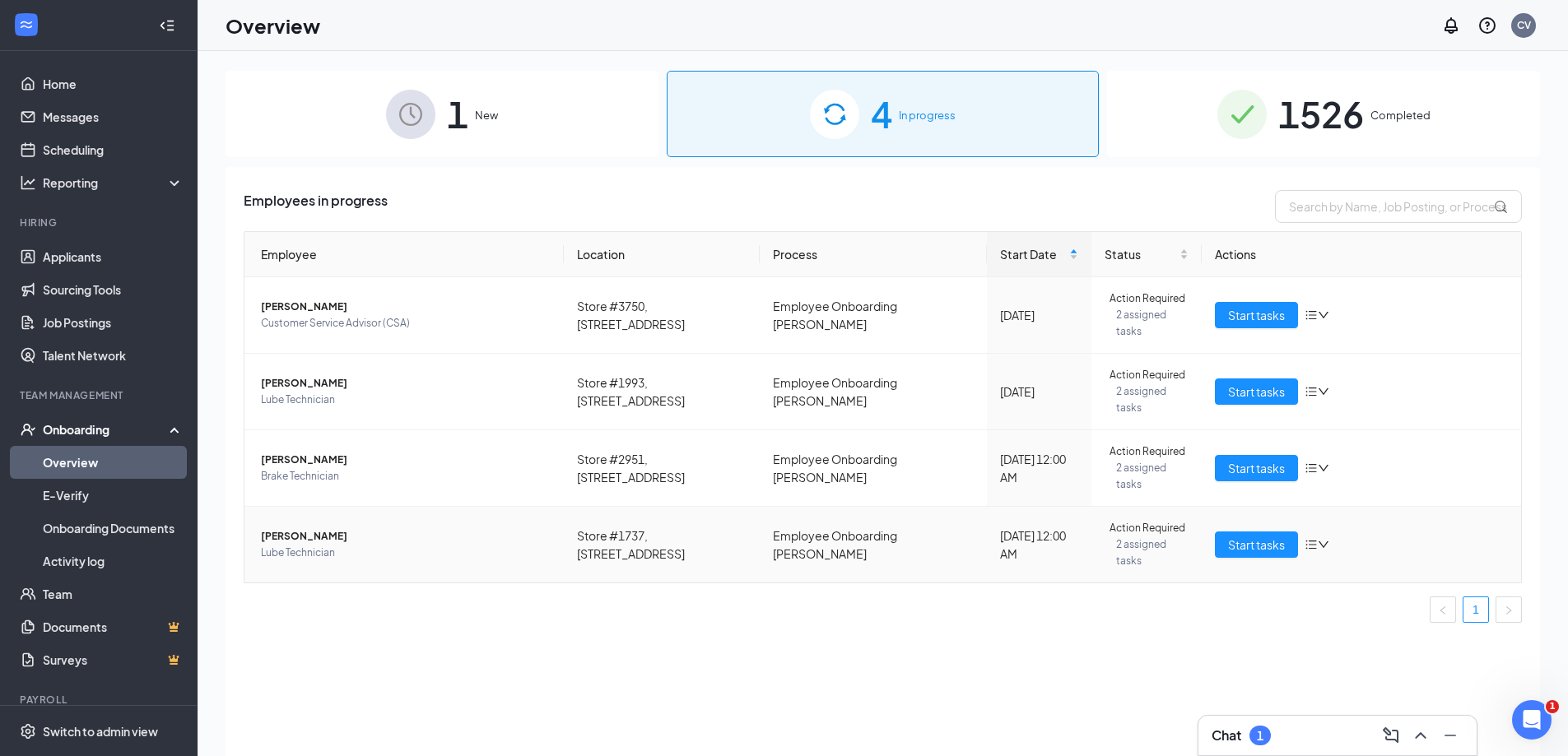
click at [311, 544] on span "[PERSON_NAME]" at bounding box center [405, 537] width 290 height 17
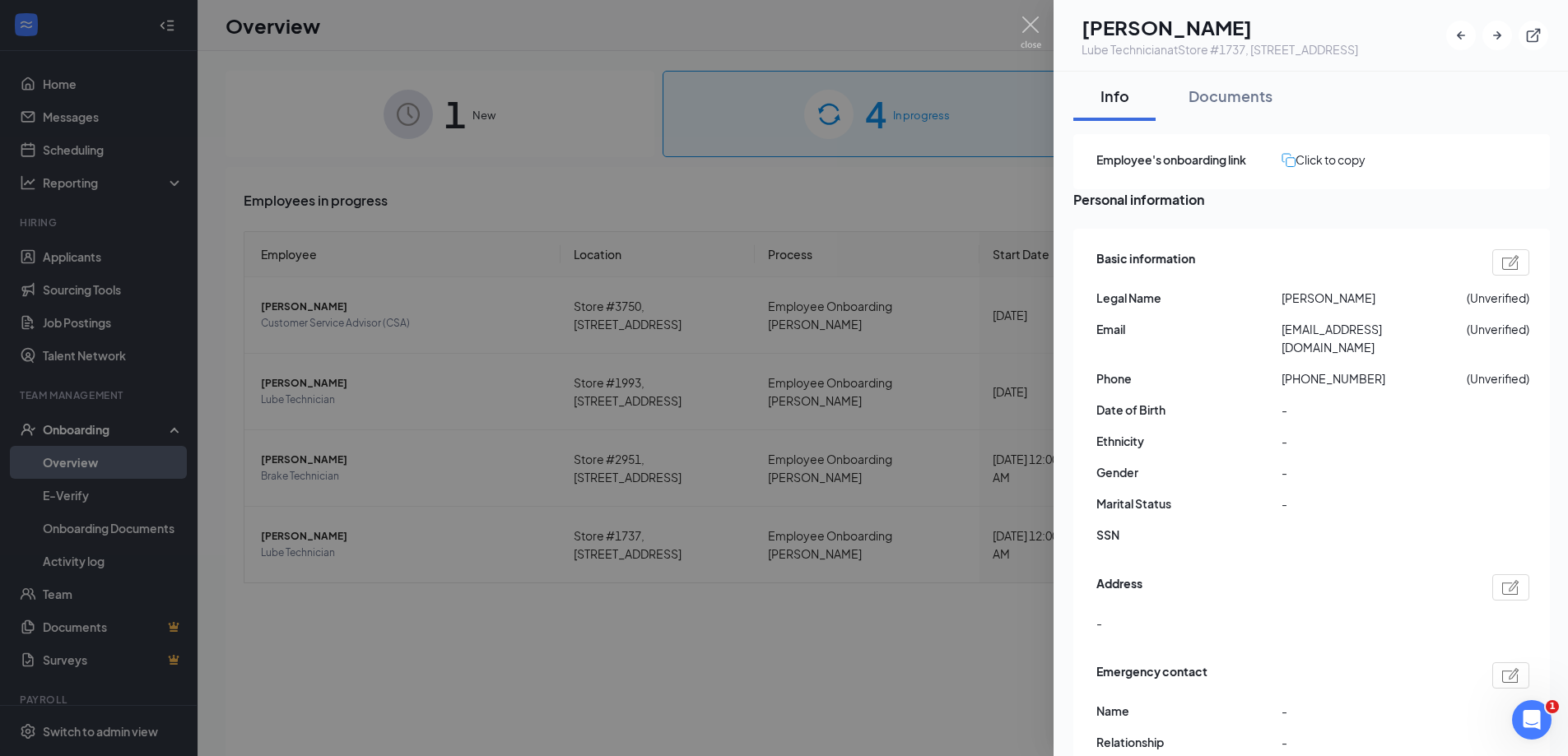
click at [613, 559] on div at bounding box center [784, 378] width 1568 height 756
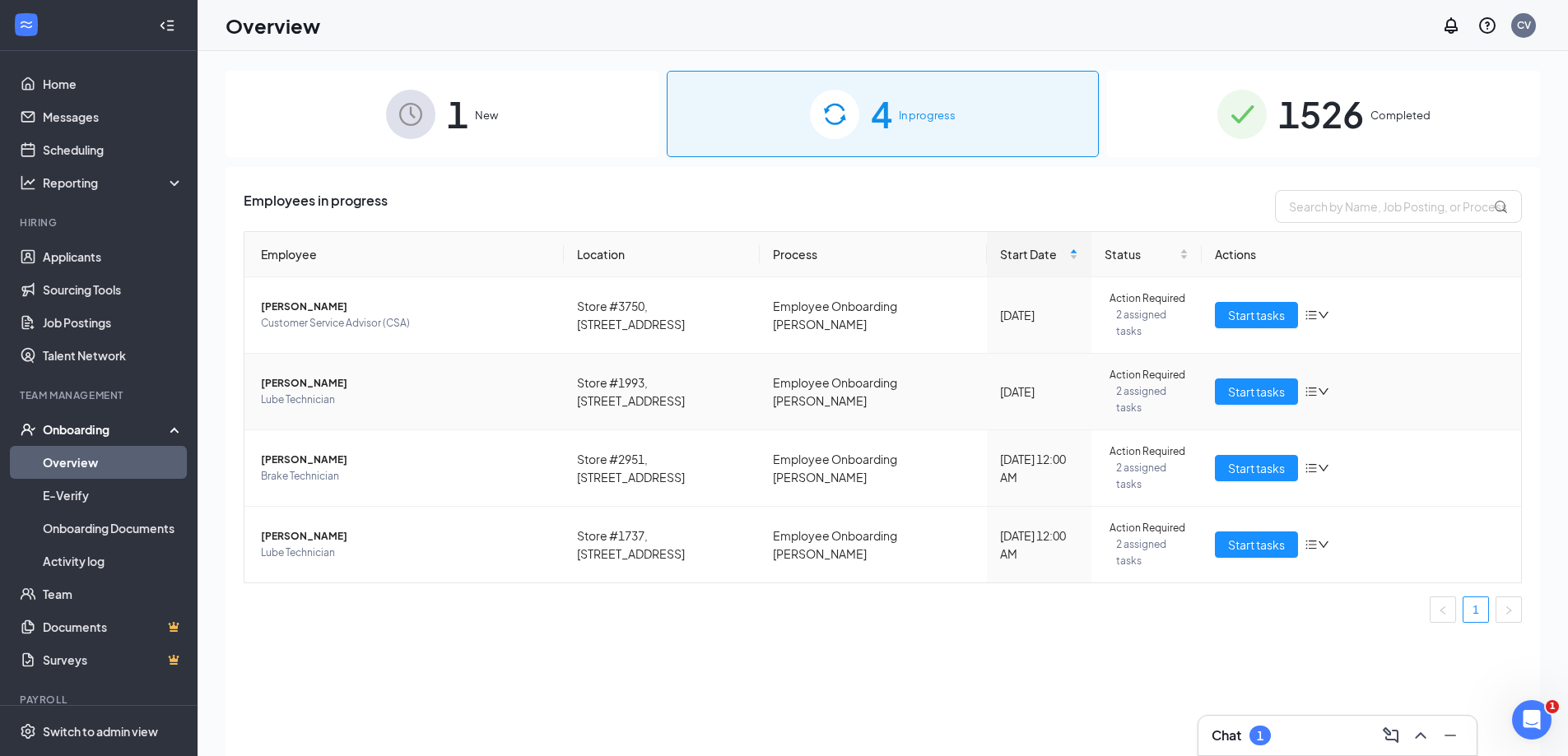
click at [294, 392] on span "[PERSON_NAME]" at bounding box center [405, 383] width 290 height 17
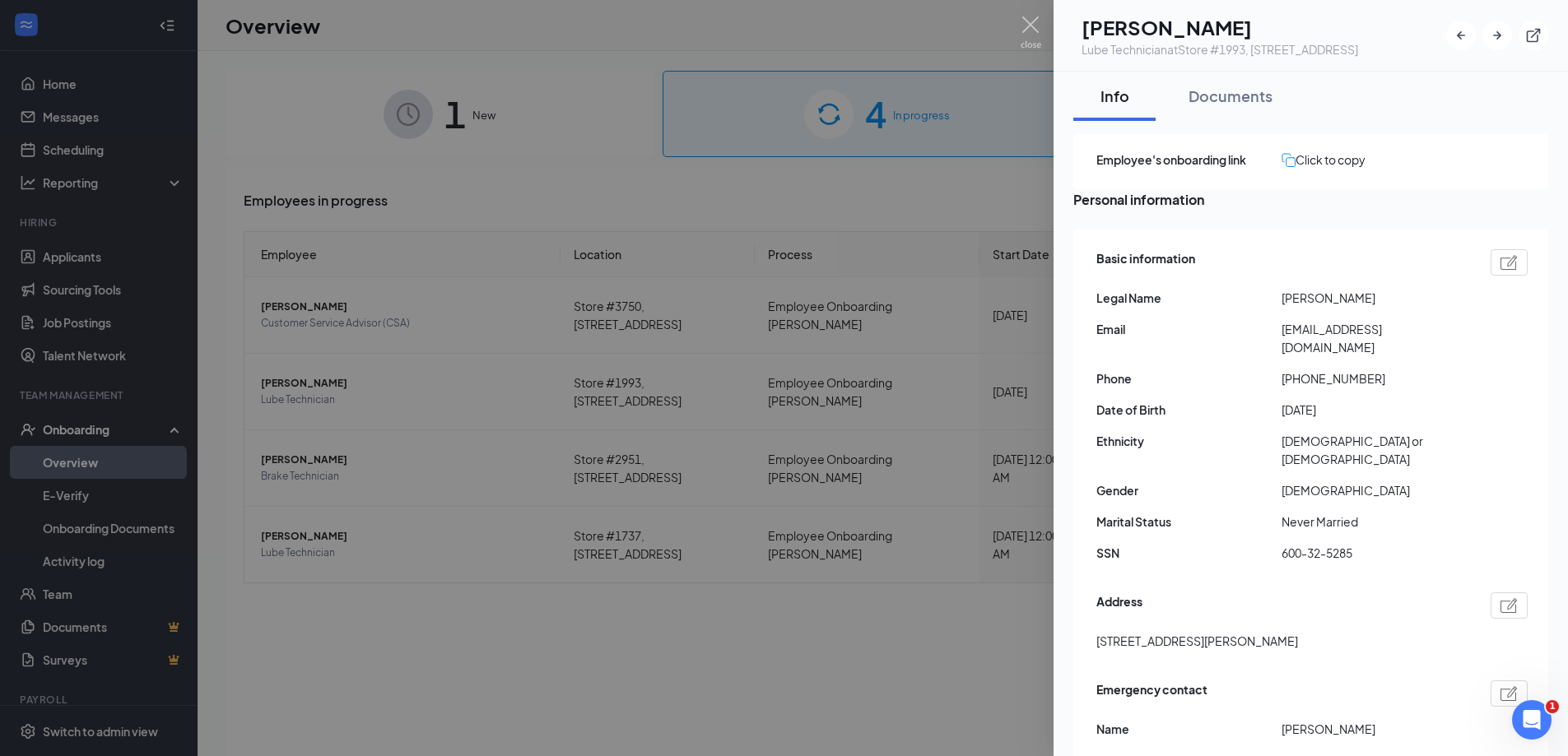
click at [354, 348] on div at bounding box center [784, 378] width 1568 height 756
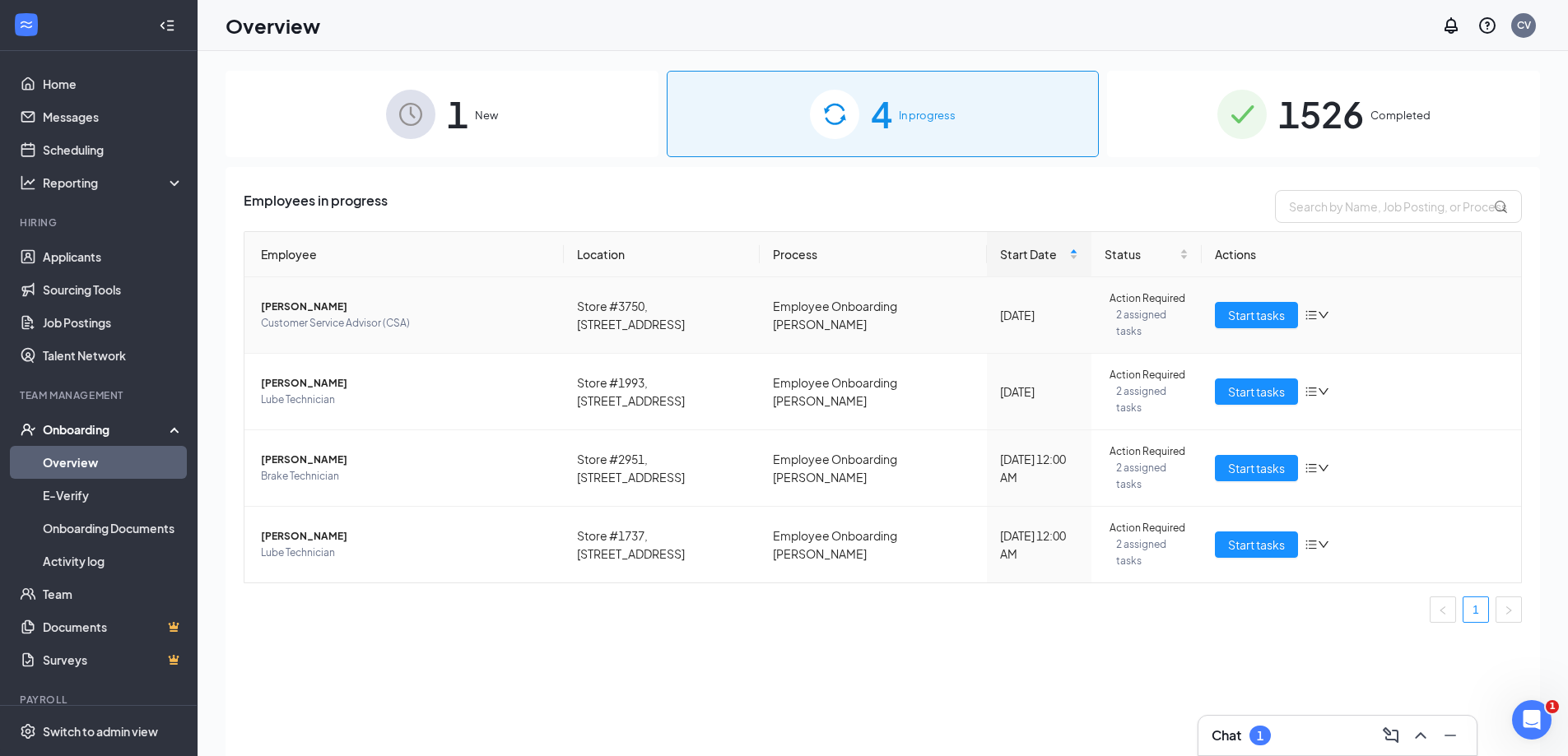
click at [287, 313] on span "[PERSON_NAME]" at bounding box center [405, 307] width 290 height 17
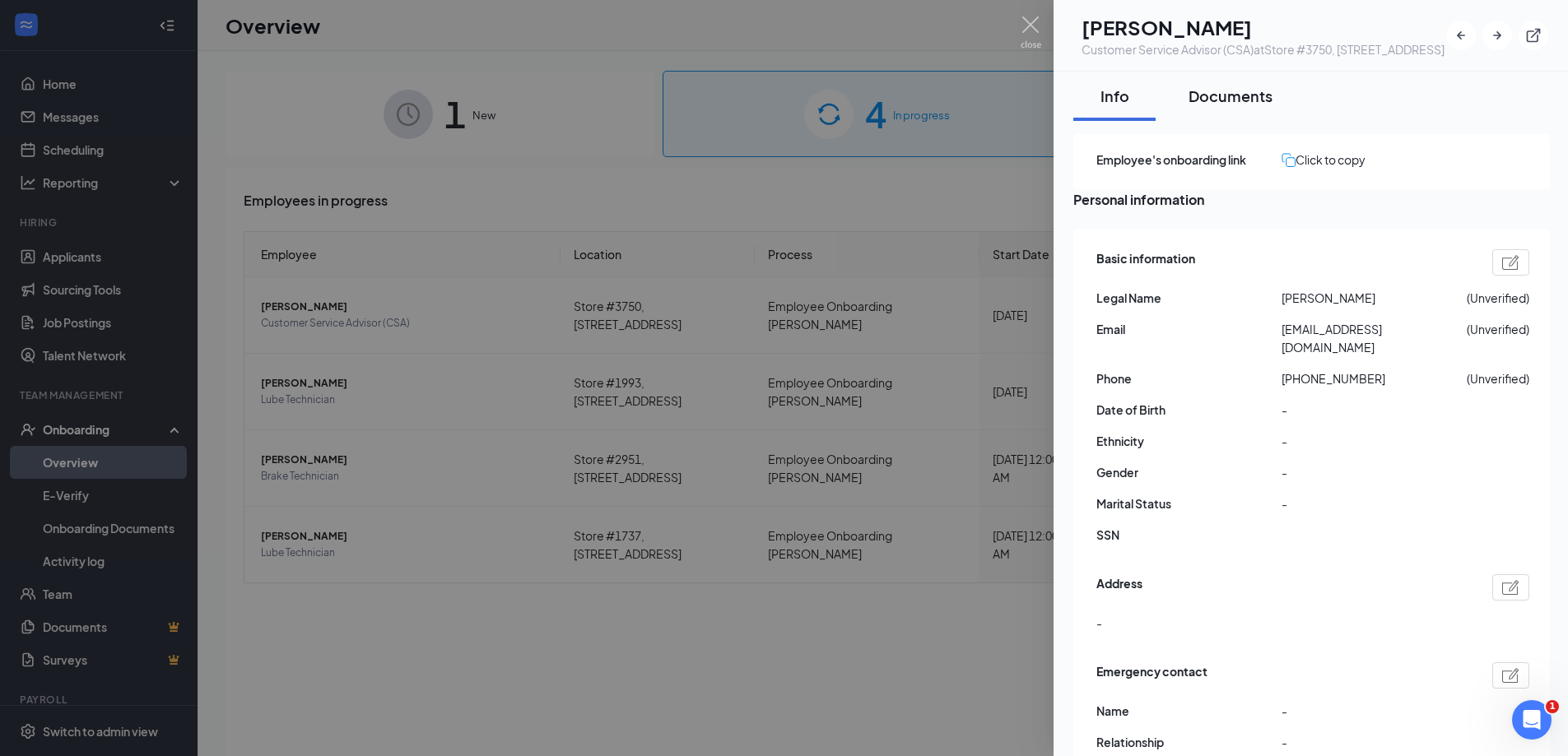
click at [1242, 121] on button "Documents" at bounding box center [1230, 96] width 117 height 49
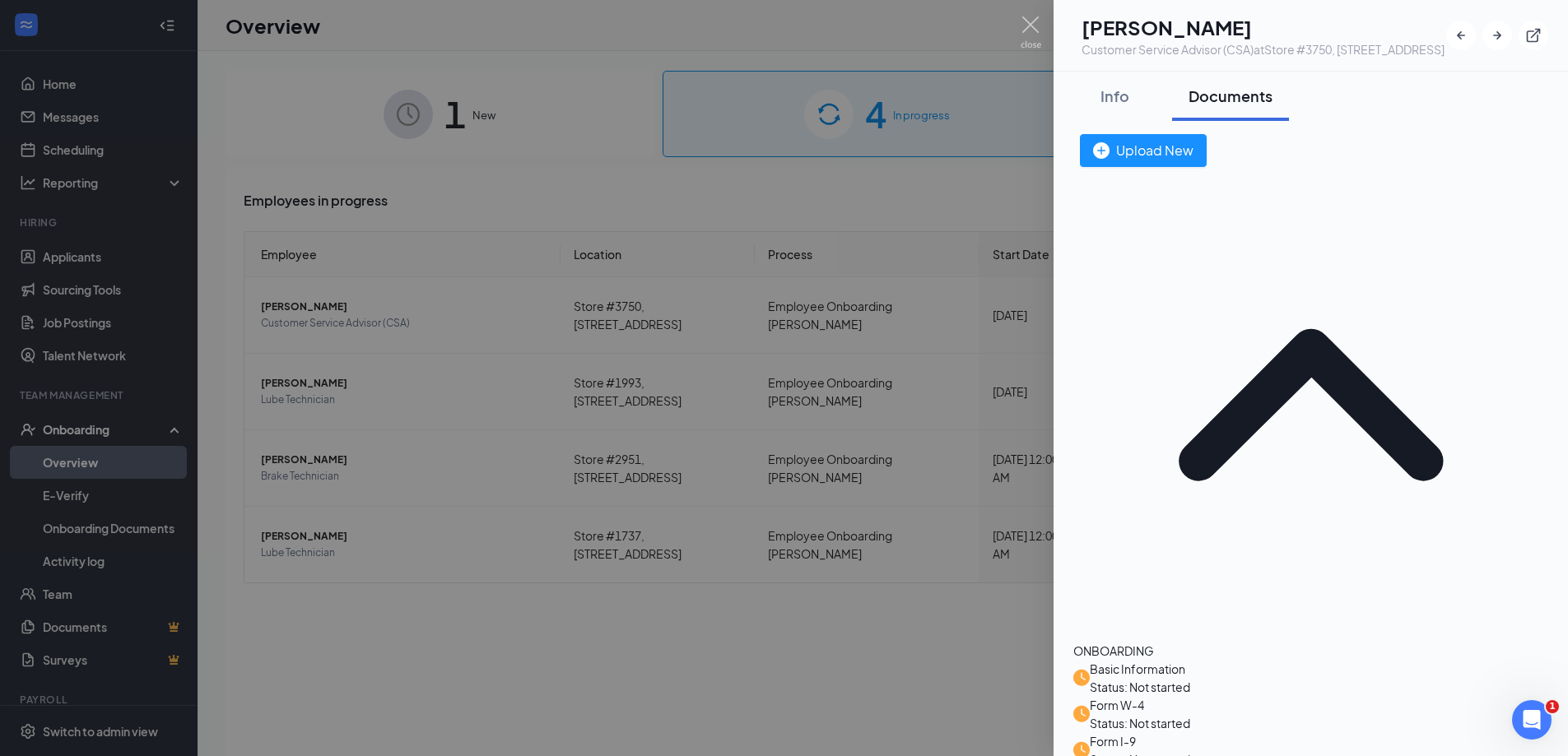
click at [856, 286] on div at bounding box center [784, 378] width 1568 height 756
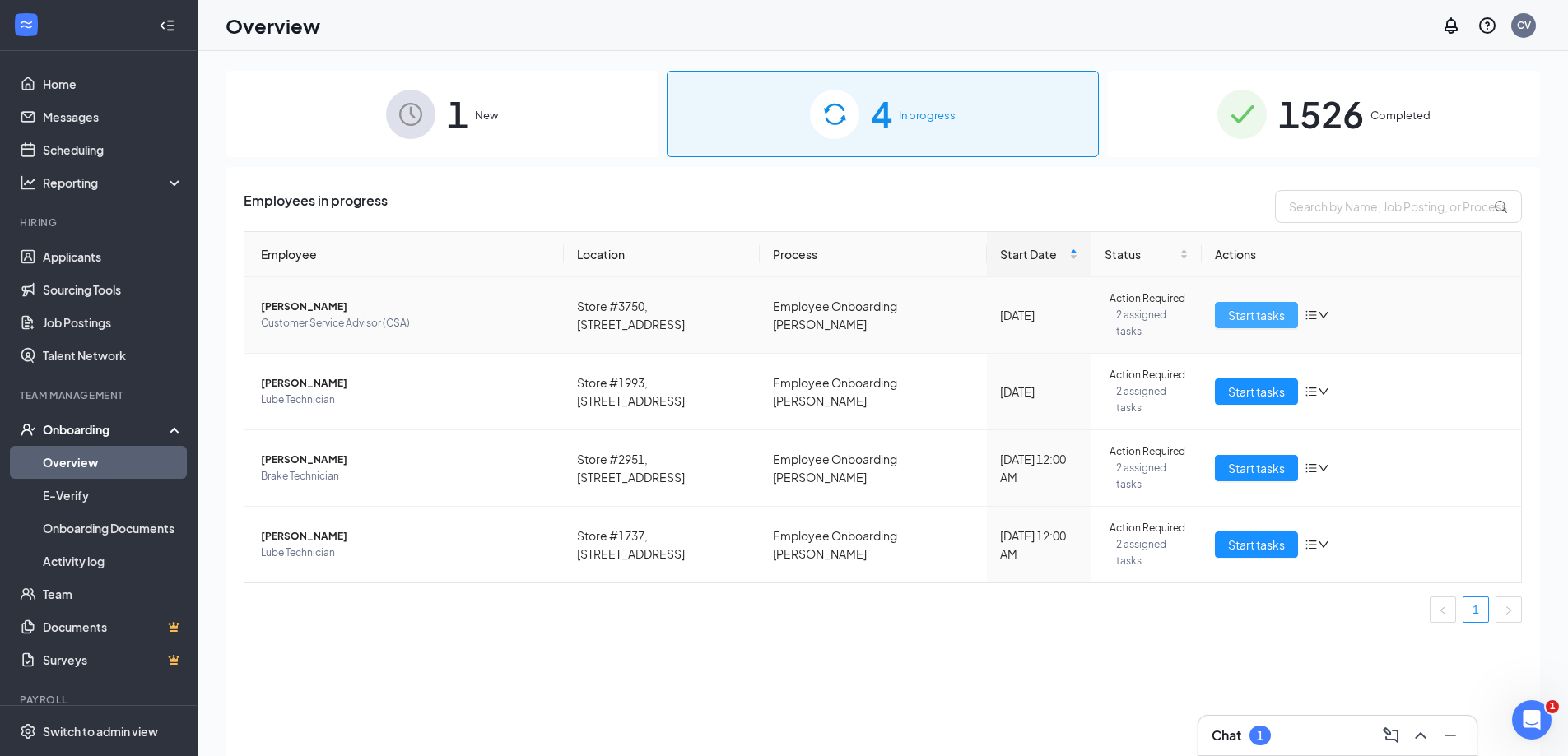
click at [1290, 320] on button "Start tasks" at bounding box center [1257, 314] width 83 height 26
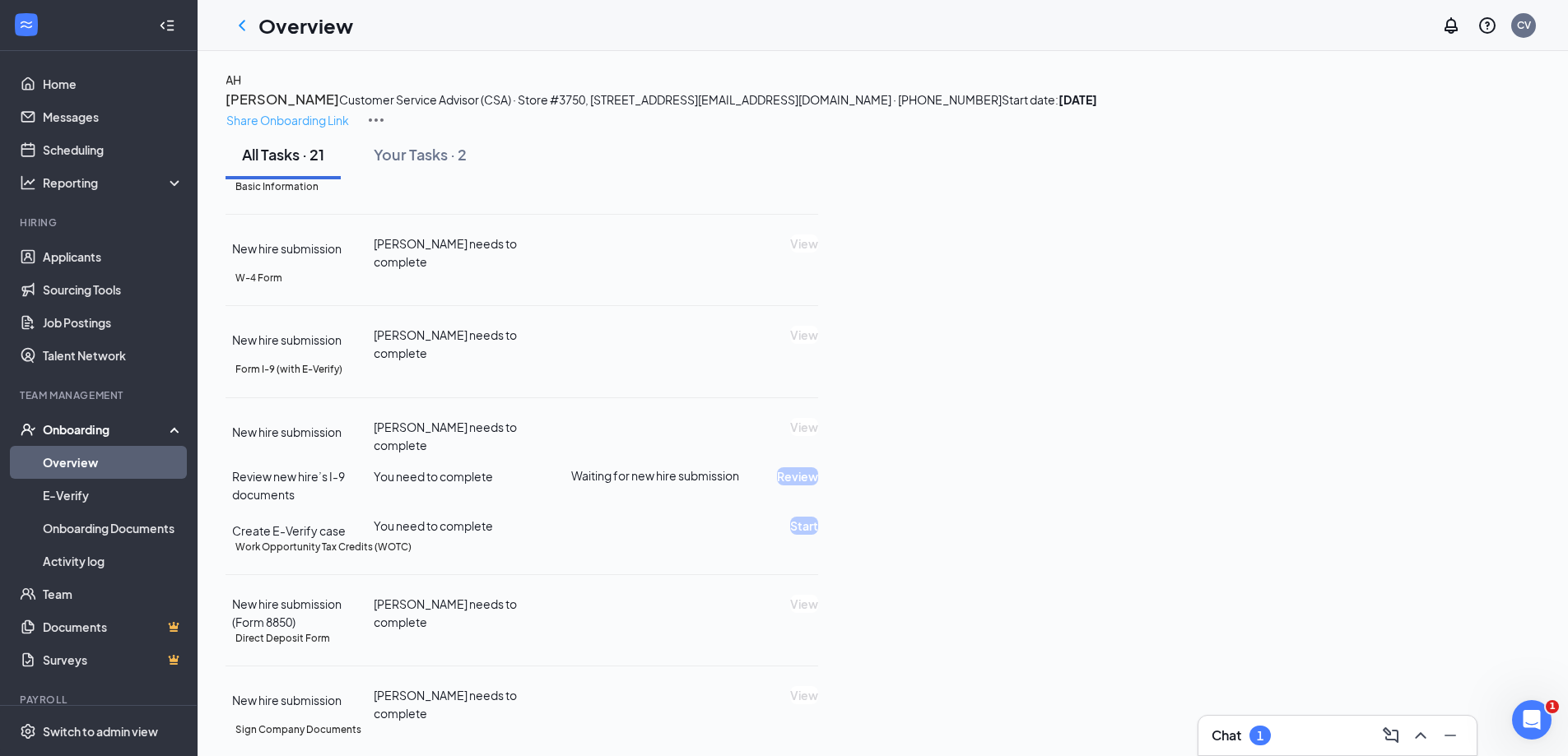
click at [349, 111] on p "Share Onboarding Link" at bounding box center [287, 119] width 122 height 18
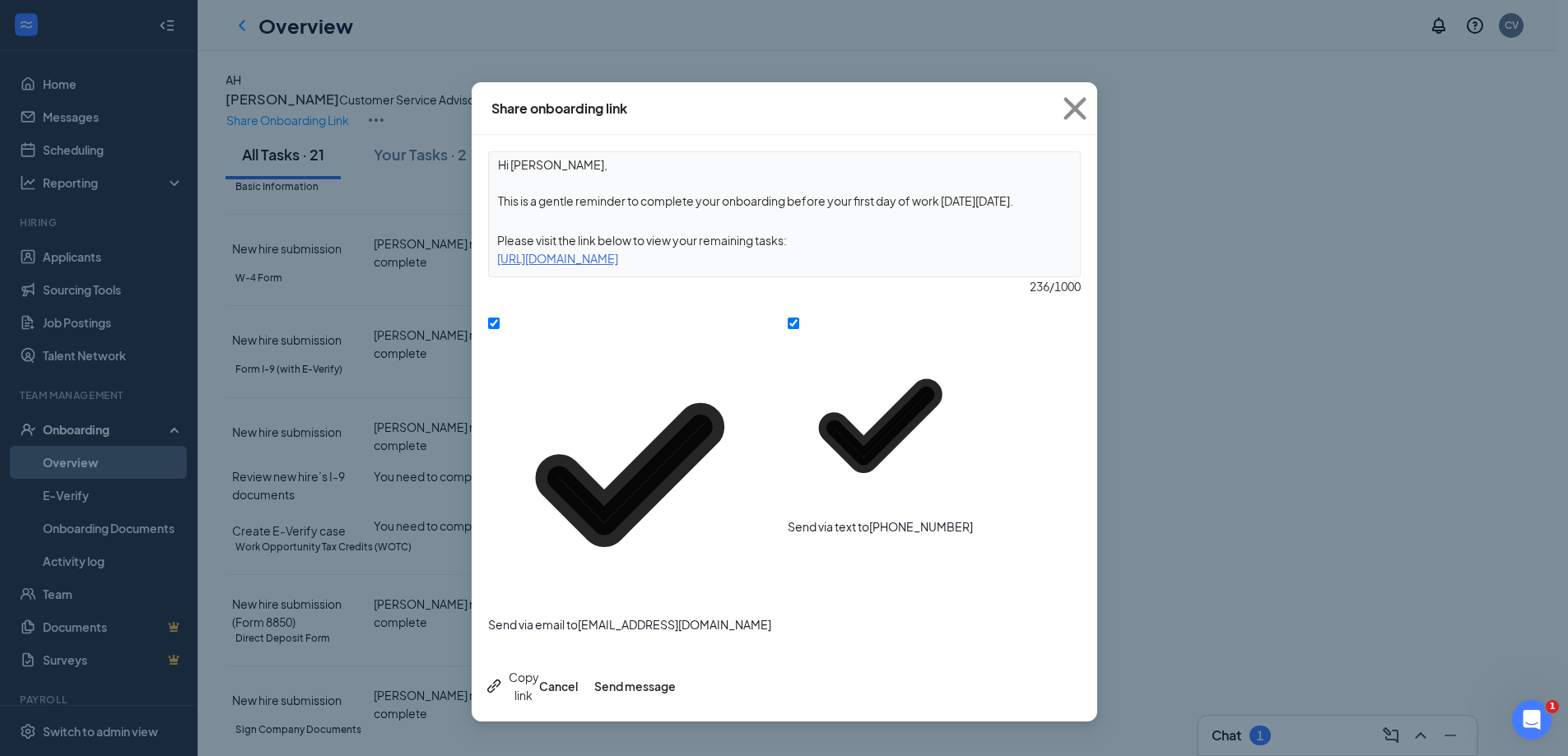
click at [813, 201] on textarea "Hi [PERSON_NAME], This is a gentle reminder to complete your onboarding before …" at bounding box center [784, 182] width 591 height 61
drag, startPoint x: 787, startPoint y: 209, endPoint x: 1267, endPoint y: 266, distance: 483.4
click at [1261, 232] on div "Share onboarding link Hi [PERSON_NAME], This is a gentle reminder to complete y…" at bounding box center [784, 378] width 1568 height 756
type textarea "Hi [PERSON_NAME], This is a gentle reminder to complete your onboarding."
click at [676, 678] on button "Send message" at bounding box center [635, 686] width 81 height 18
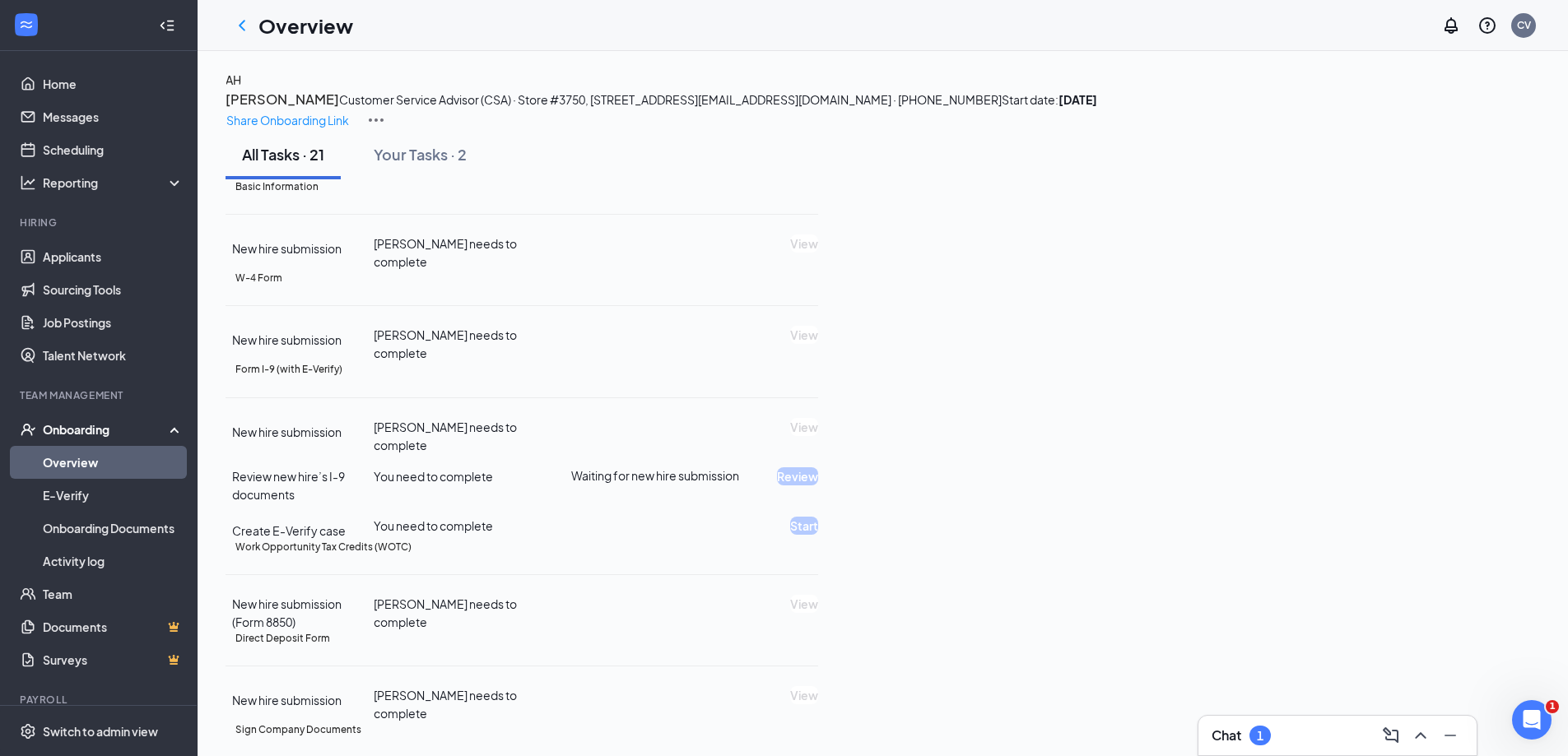
click at [122, 467] on link "Overview" at bounding box center [114, 463] width 141 height 33
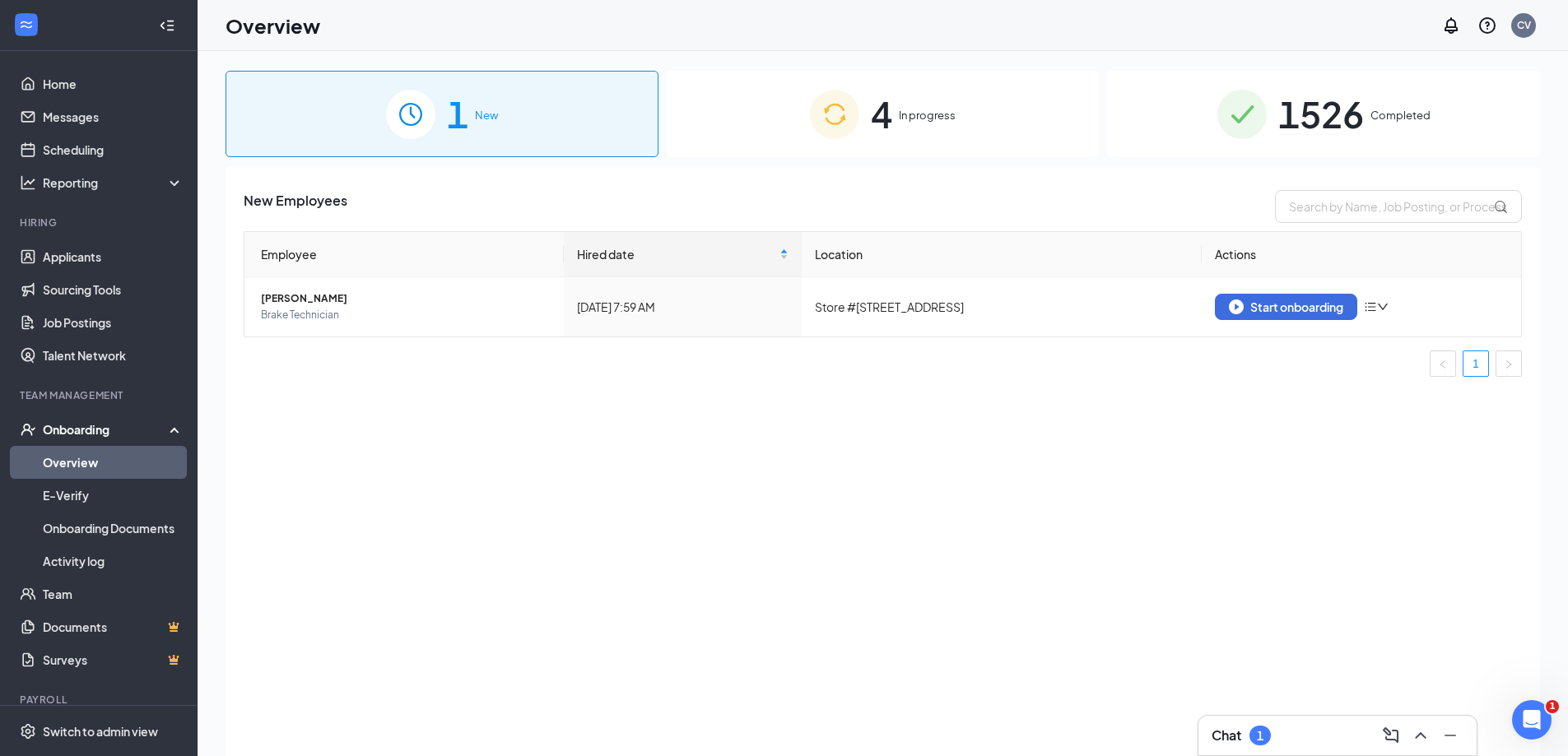
click at [931, 149] on div "4 In progress" at bounding box center [883, 114] width 433 height 86
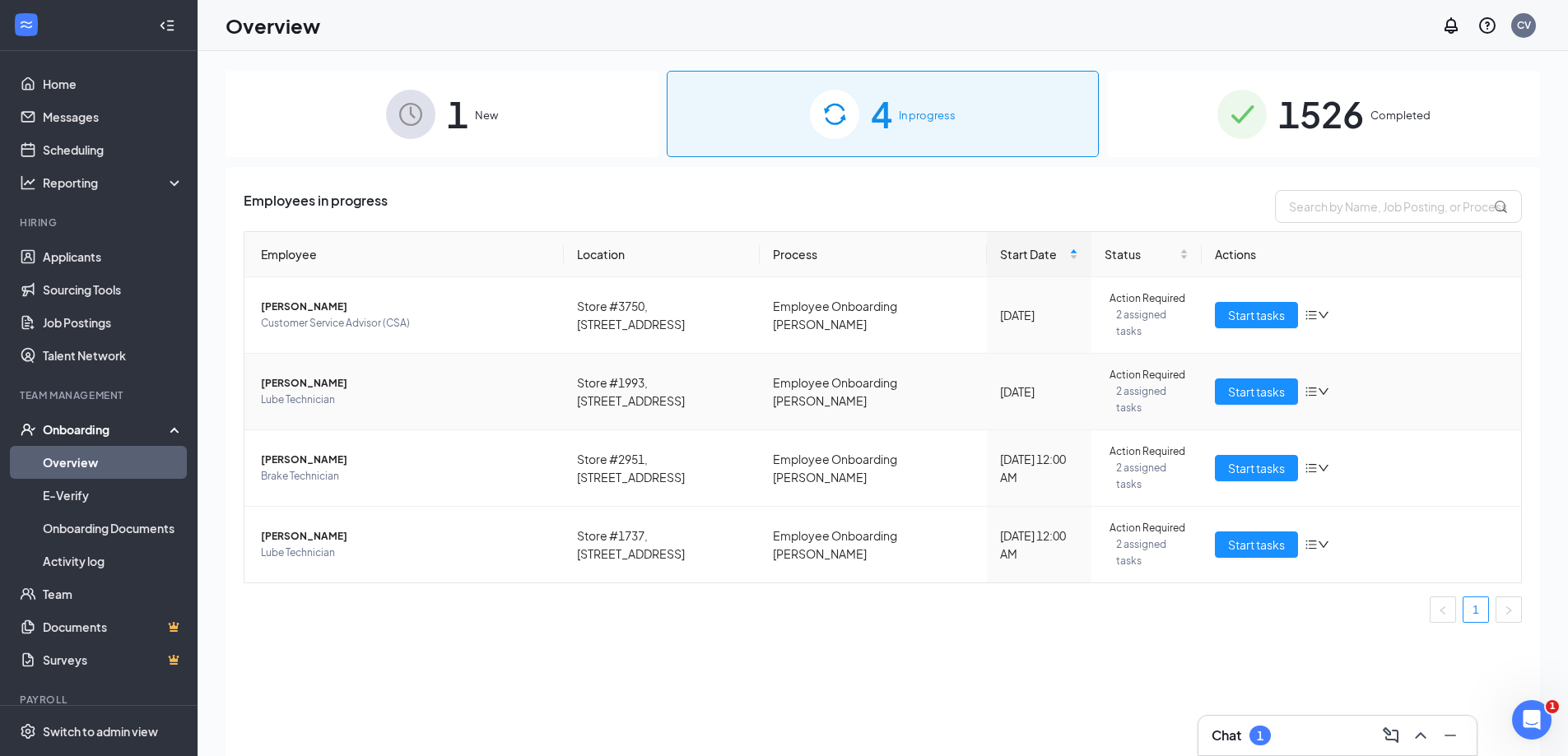
click at [325, 392] on span "[PERSON_NAME]" at bounding box center [405, 383] width 290 height 17
